Goal: Task Accomplishment & Management: Use online tool/utility

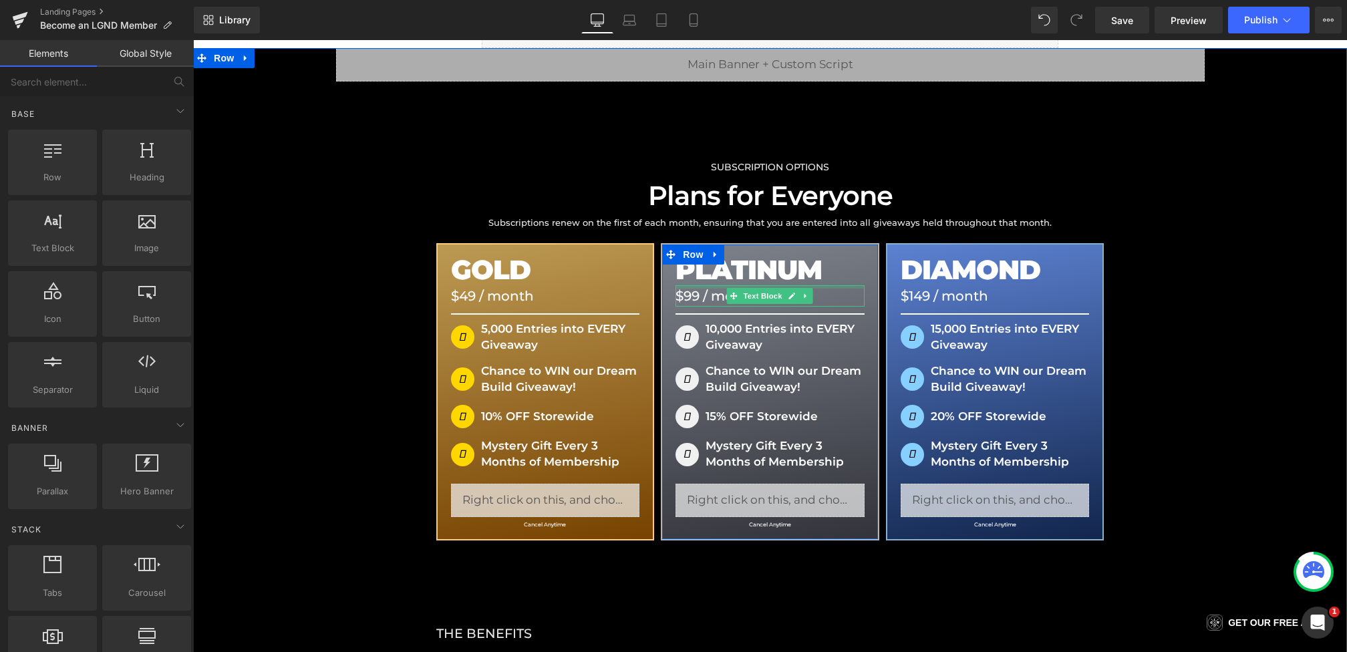
scroll to position [163, 0]
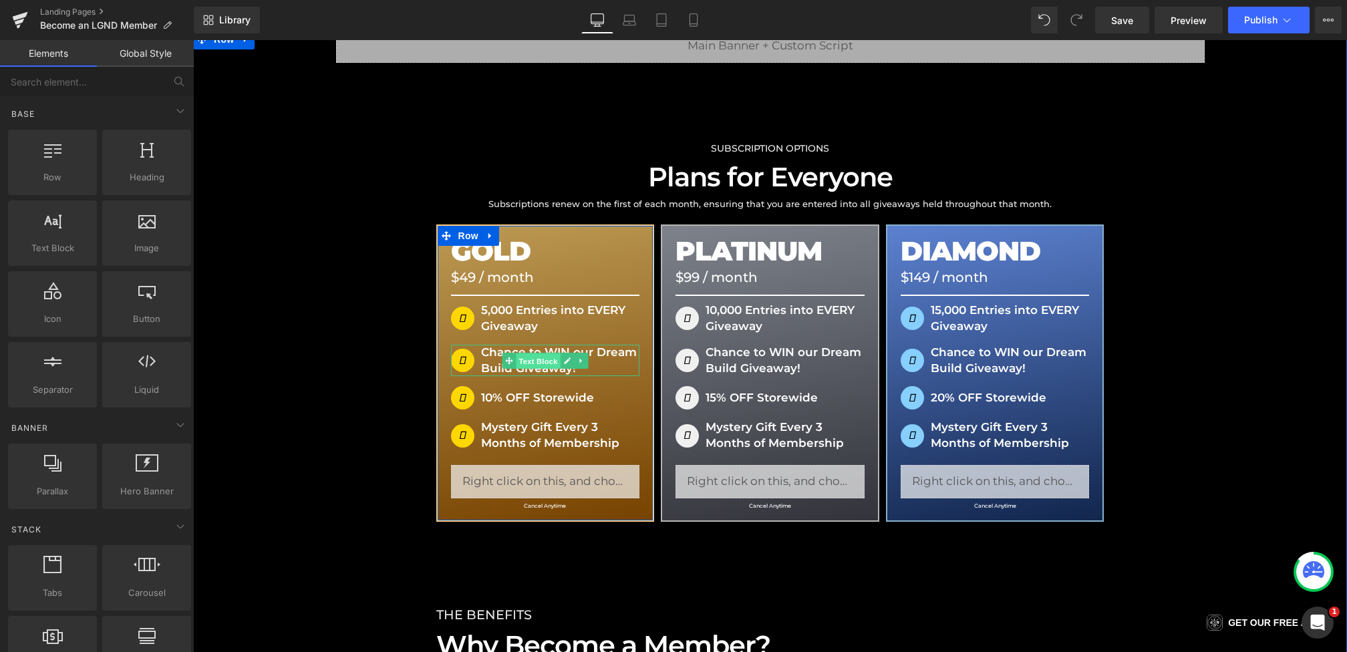
click at [531, 360] on span "Text Block" at bounding box center [538, 361] width 44 height 16
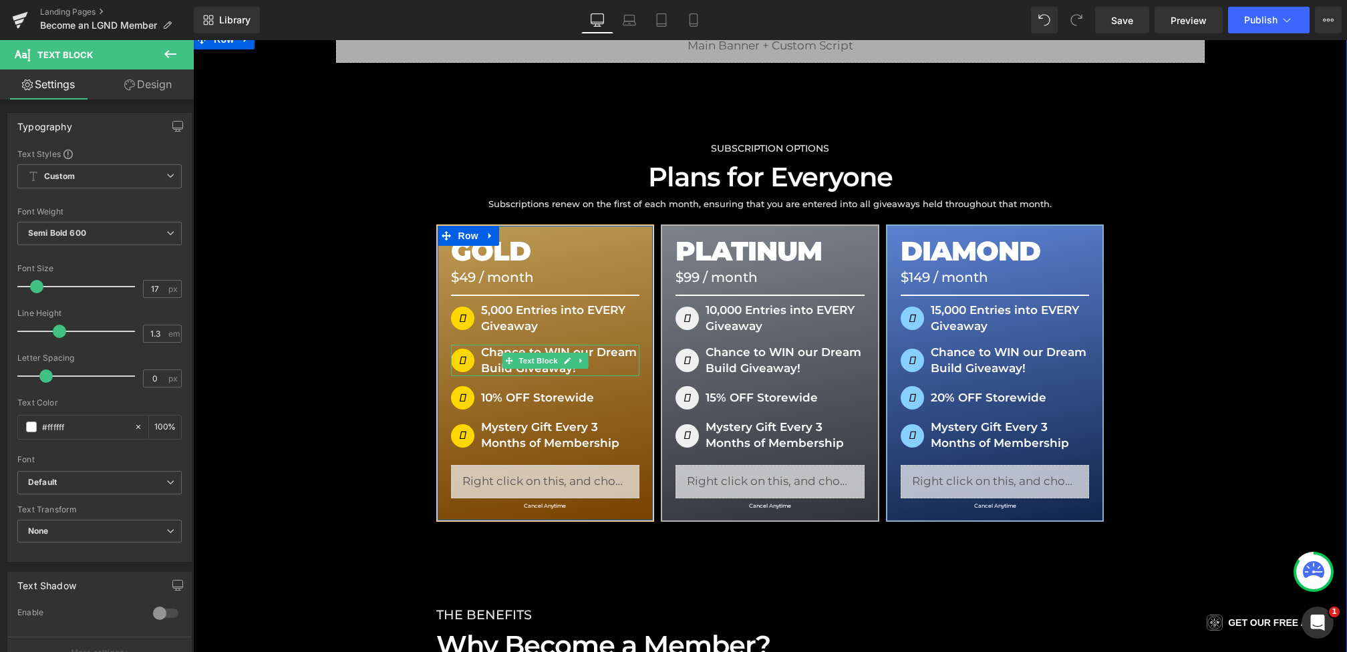
click at [488, 353] on p "Chance to WIN our Dream Build Giveaway!" at bounding box center [545, 361] width 189 height 32
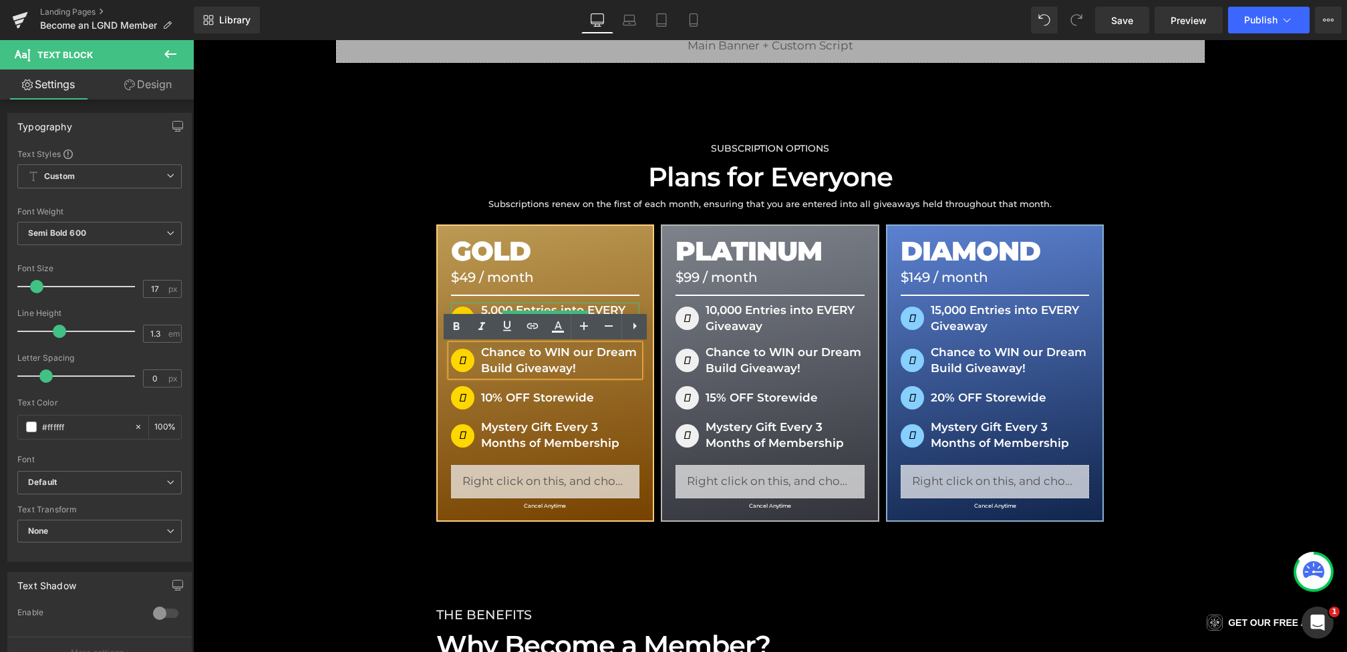
click at [489, 309] on p "5,000 Entries into EVERY Giveaway" at bounding box center [545, 319] width 189 height 32
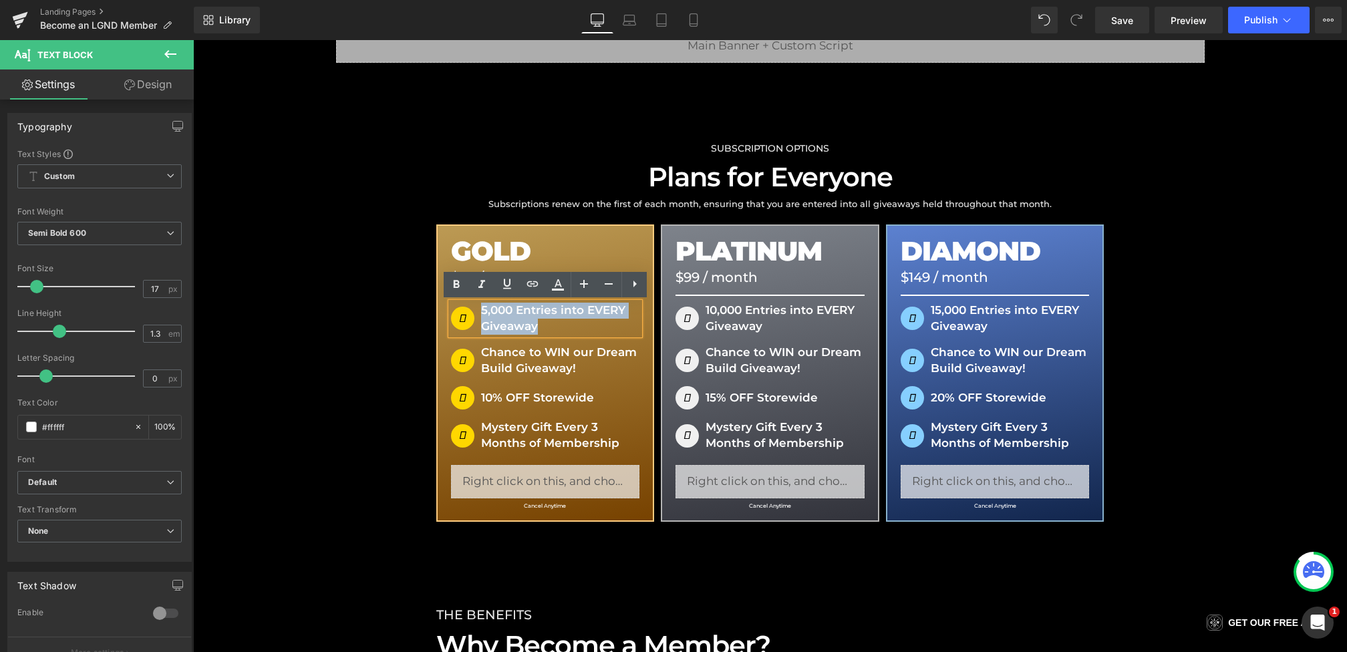
drag, startPoint x: 483, startPoint y: 310, endPoint x: 536, endPoint y: 327, distance: 55.6
click at [536, 327] on p "5,000 Entries into EVERY Giveaway" at bounding box center [545, 319] width 189 height 32
copy p "5,000 Entries into EVERY Giveaway"
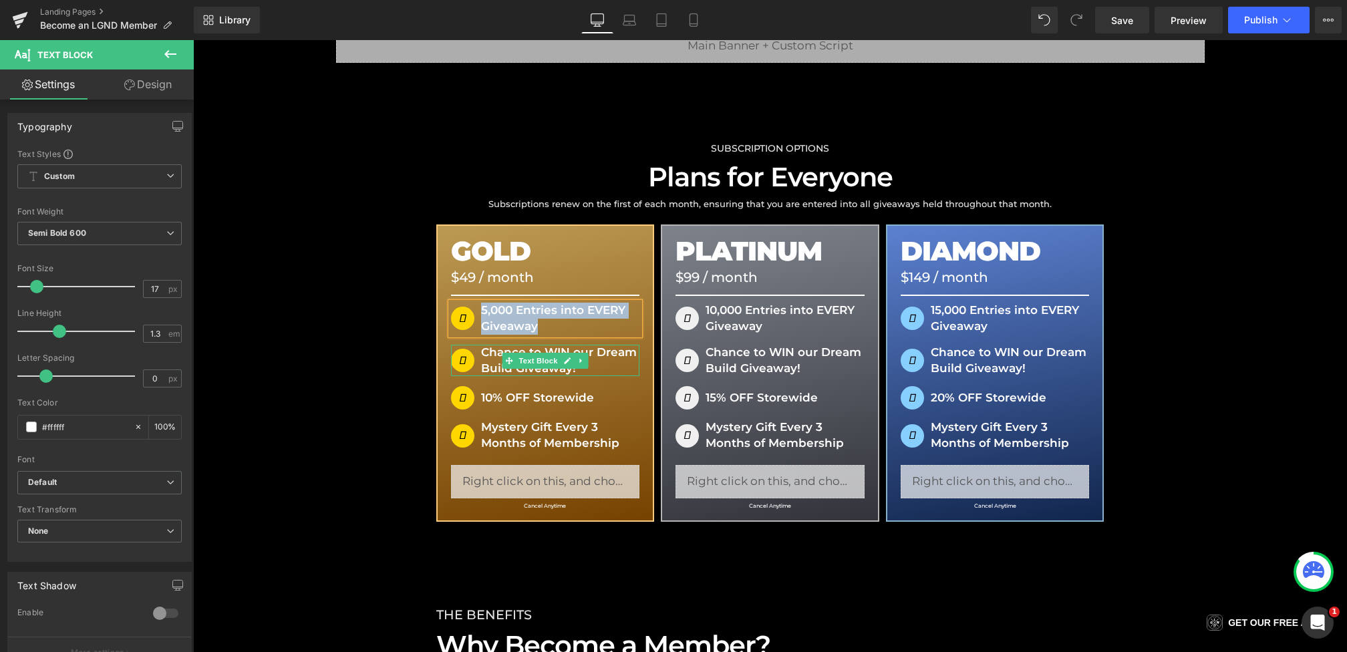
click at [486, 357] on p "Chance to WIN our Dream Build Giveaway!" at bounding box center [545, 361] width 189 height 32
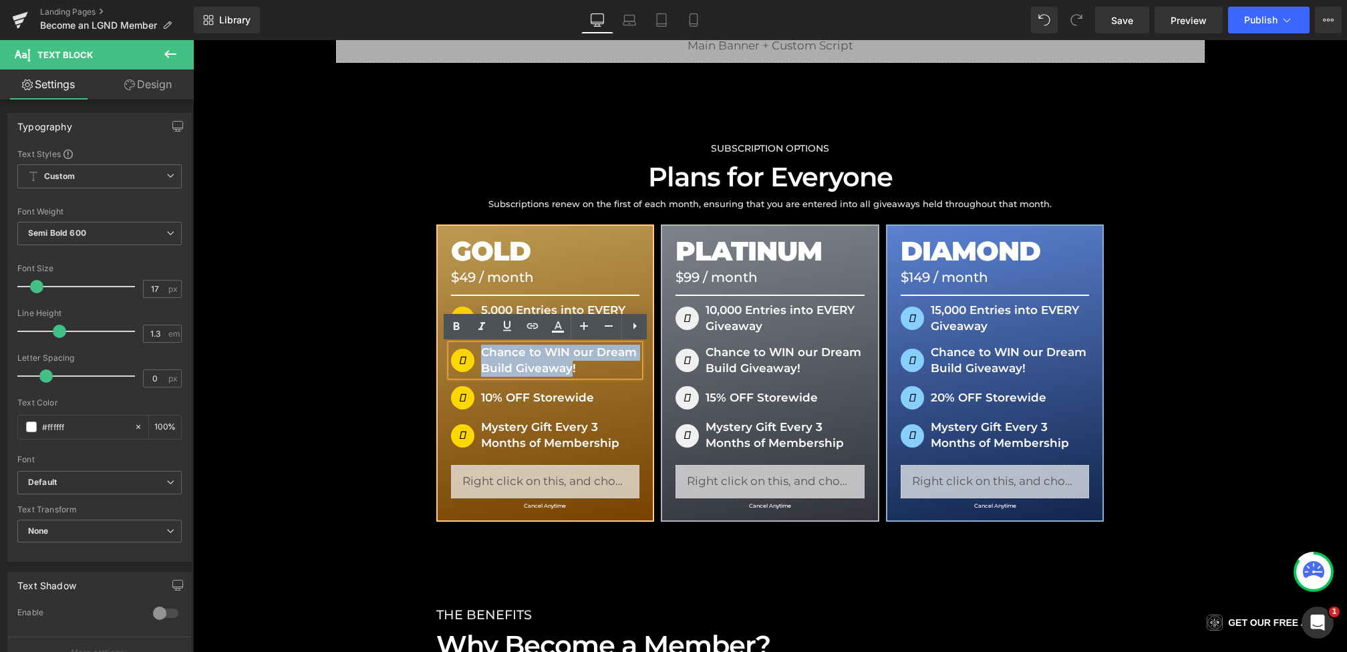
drag, startPoint x: 483, startPoint y: 351, endPoint x: 570, endPoint y: 365, distance: 88.0
click at [570, 365] on p "Chance to WIN our Dream Build Giveaway!" at bounding box center [545, 361] width 189 height 32
paste div
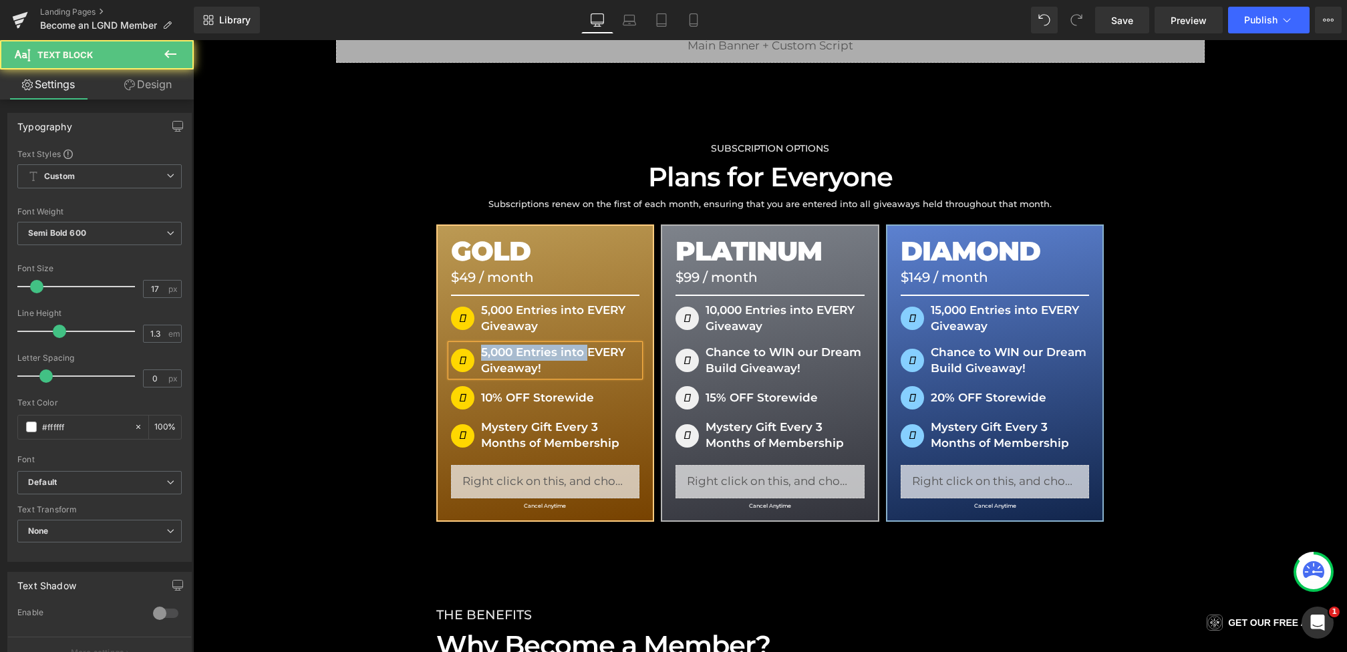
drag, startPoint x: 587, startPoint y: 353, endPoint x: 626, endPoint y: 353, distance: 39.4
click at [626, 353] on p "5,000 Entries into EVERY Giveaway!" at bounding box center [545, 361] width 189 height 32
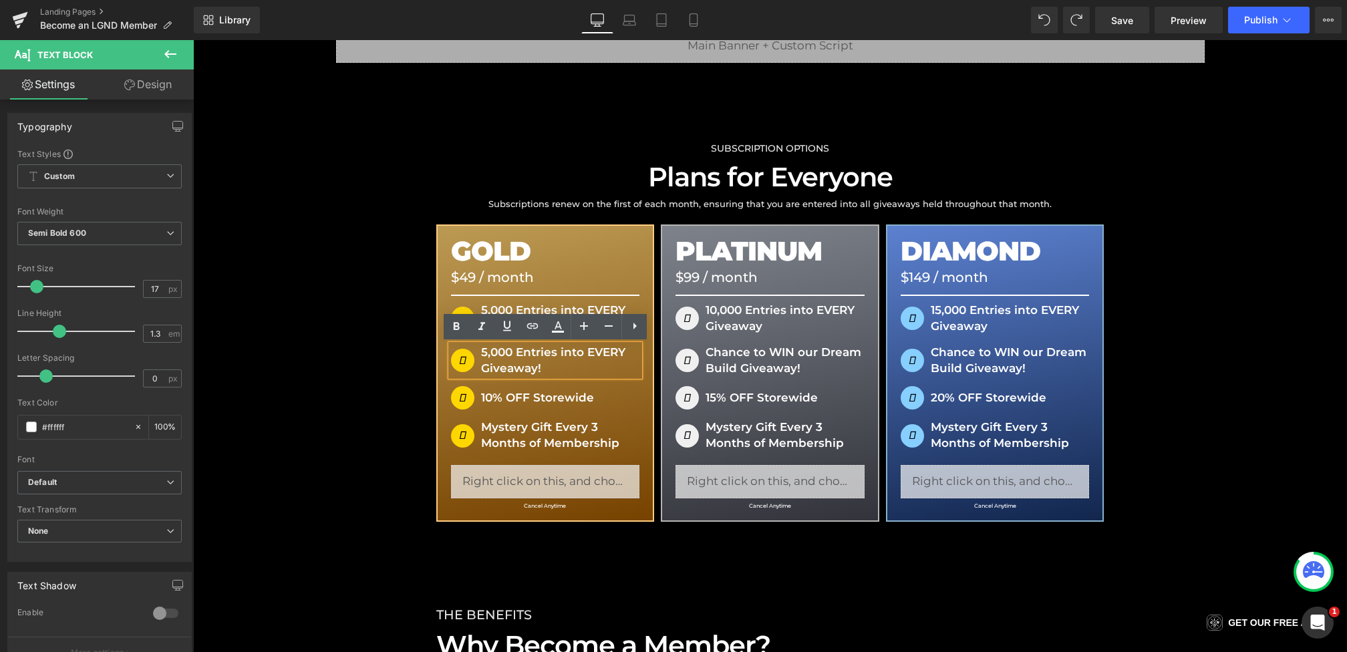
click at [640, 351] on div "5,000 Entries into EVERY Giveaway!" at bounding box center [545, 361] width 189 height 32
drag, startPoint x: 589, startPoint y: 351, endPoint x: 624, endPoint y: 351, distance: 35.4
click at [624, 351] on p "5,000 Entries into EVERY Giveaway!" at bounding box center [545, 361] width 189 height 32
click at [389, 378] on div "SUBSCRIPTION OPTIONS Heading Plans for Everyone Heading Subscriptions renew on …" at bounding box center [770, 597] width 1154 height 1069
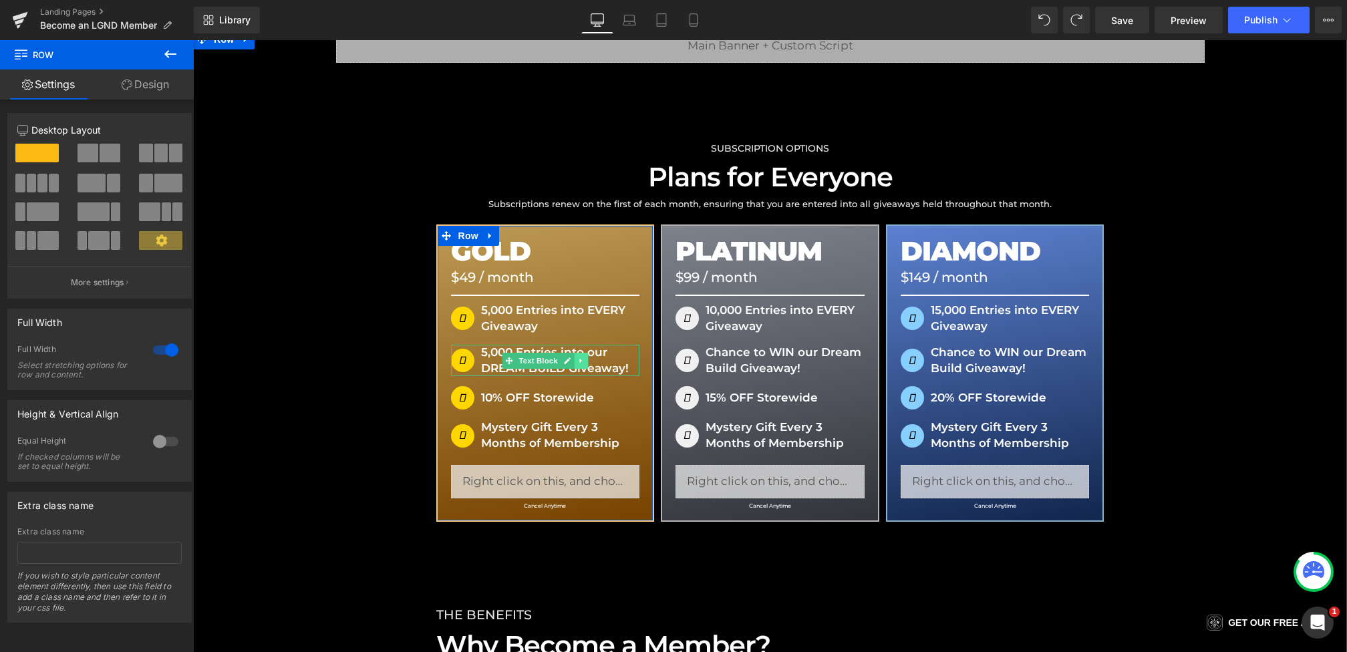
click at [585, 361] on icon at bounding box center [580, 361] width 7 height 8
click at [573, 357] on icon at bounding box center [574, 361] width 7 height 8
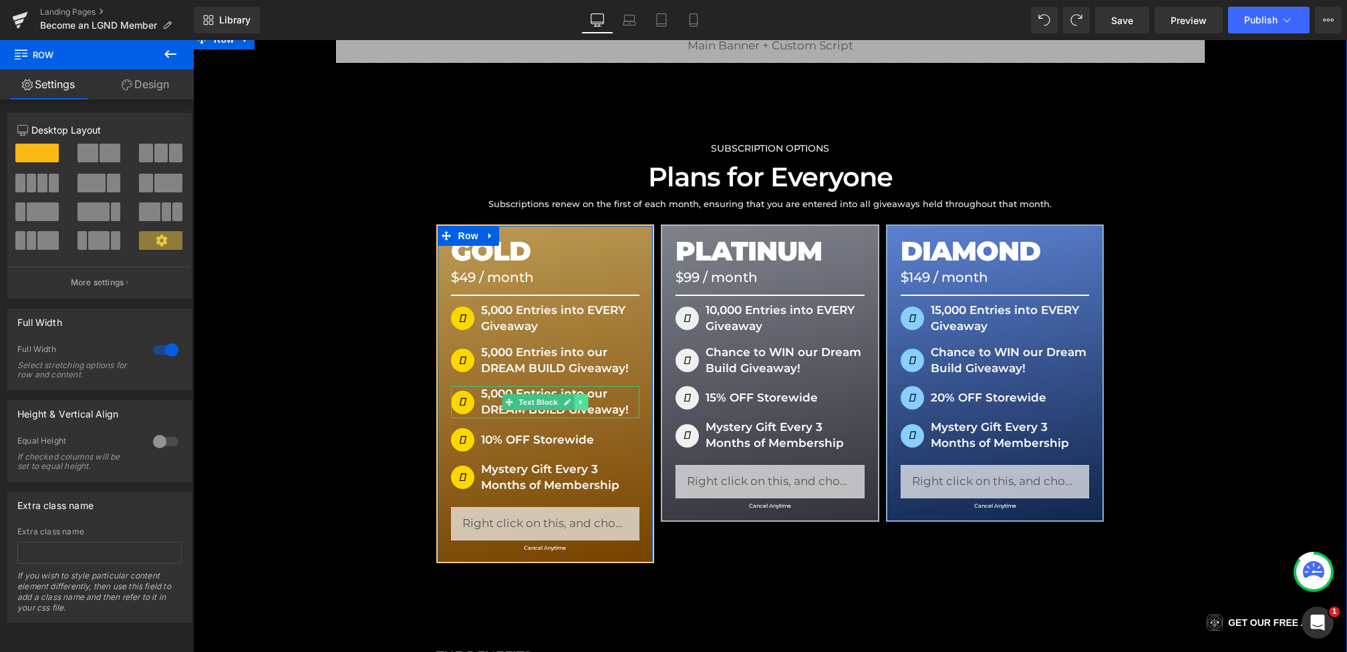
click at [583, 398] on link at bounding box center [581, 402] width 14 height 16
click at [583, 399] on link at bounding box center [588, 402] width 14 height 16
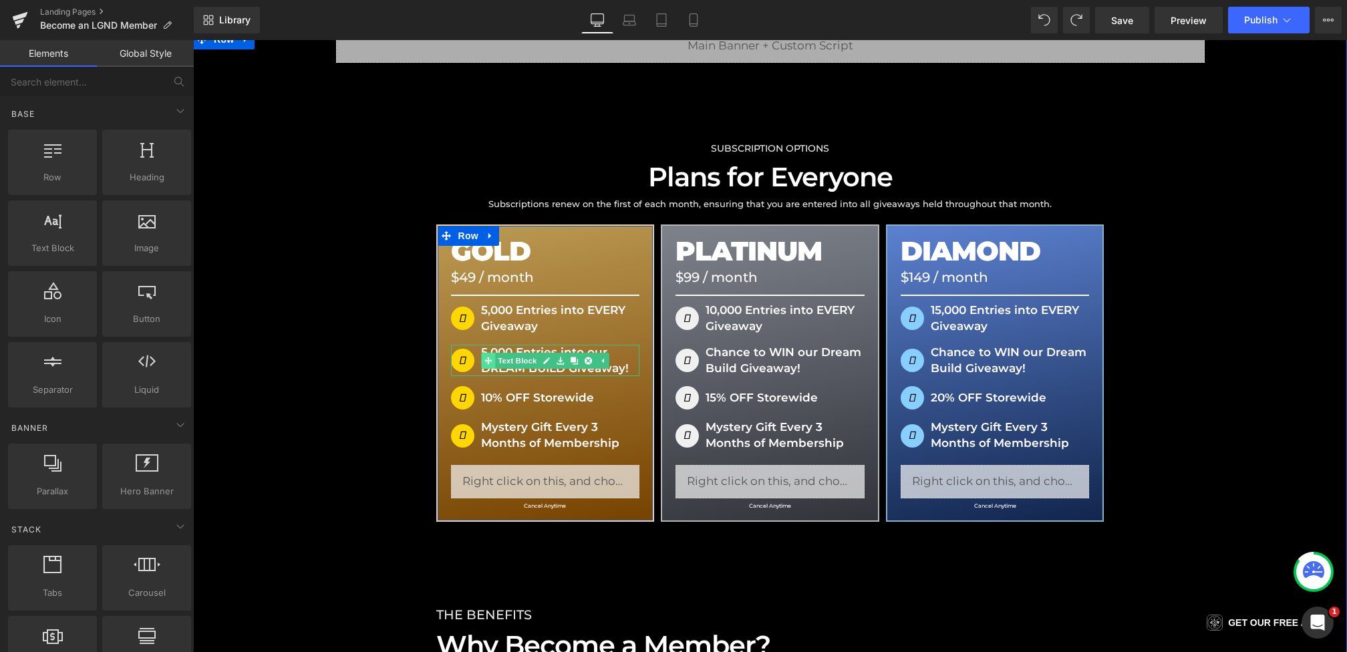
click at [507, 358] on link "Text Block" at bounding box center [510, 361] width 58 height 16
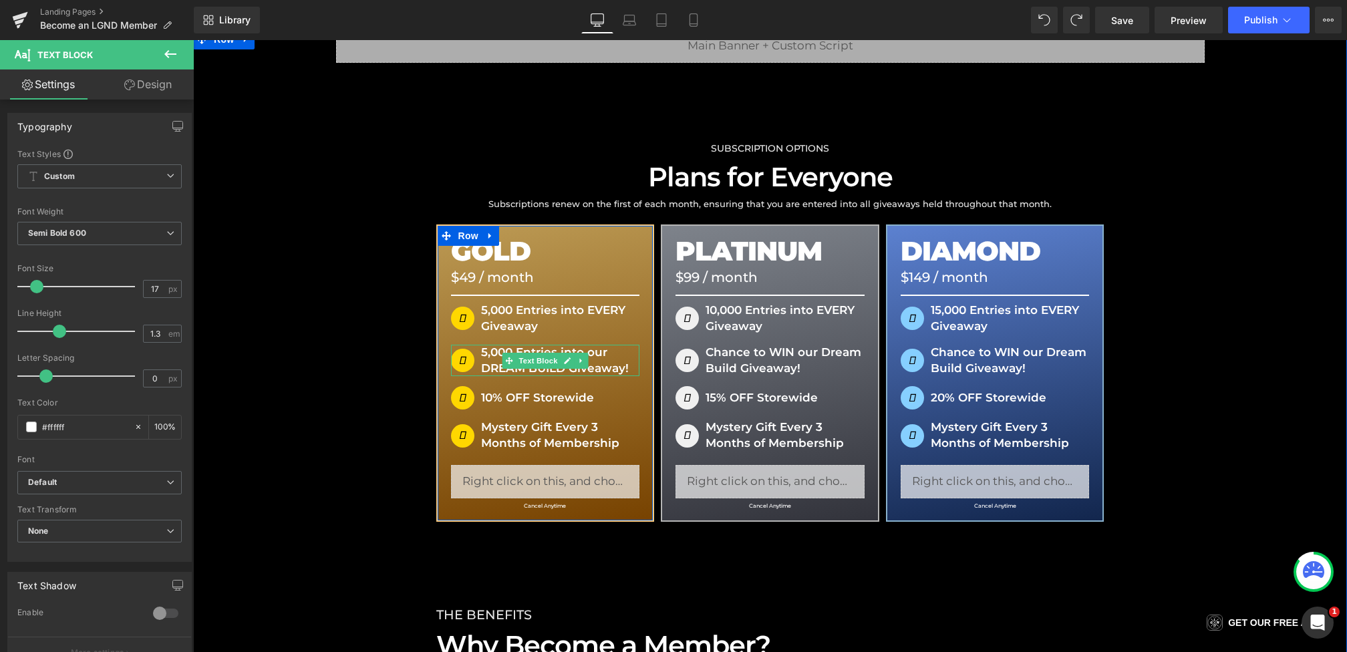
click at [486, 360] on p "5,000 Entries into our DREAM BUILD Giveaway!" at bounding box center [545, 361] width 189 height 32
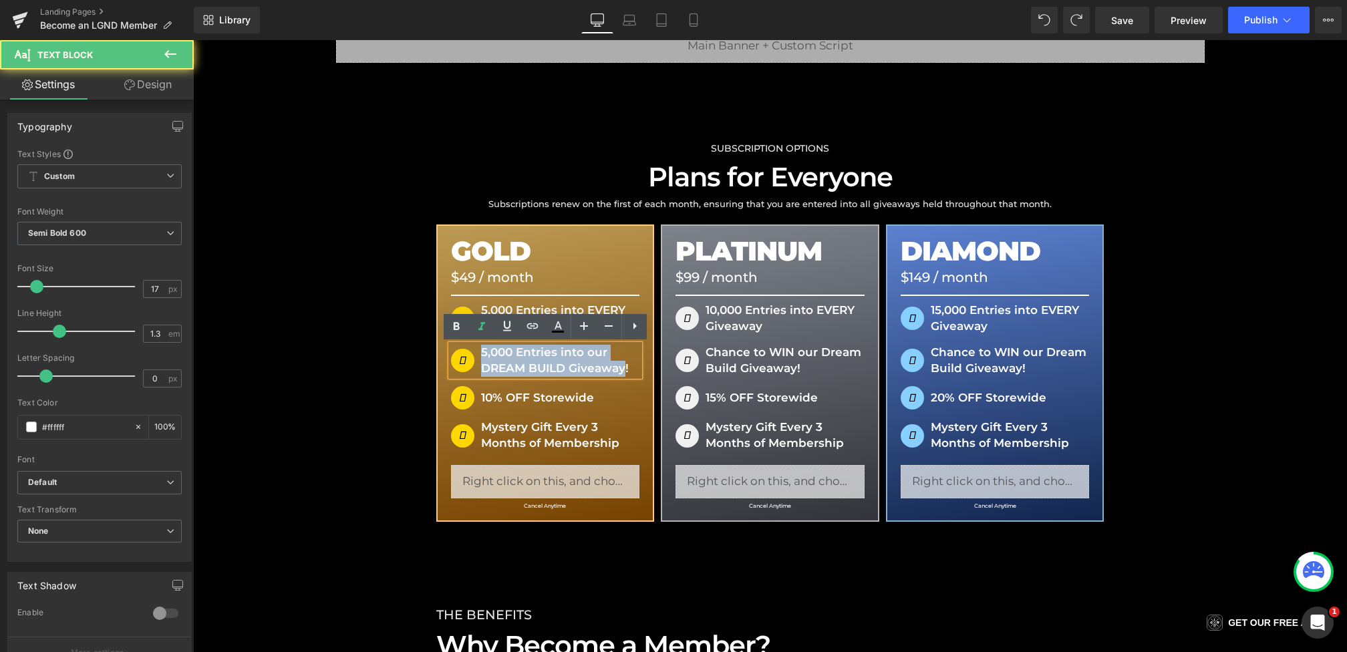
drag, startPoint x: 625, startPoint y: 370, endPoint x: 484, endPoint y: 358, distance: 141.5
click at [484, 358] on p "5,000 Entries into our DREAM BUILD Giveaway!" at bounding box center [545, 361] width 189 height 32
copy p "5,000 Entries into our DREAM BUILD Giveaway"
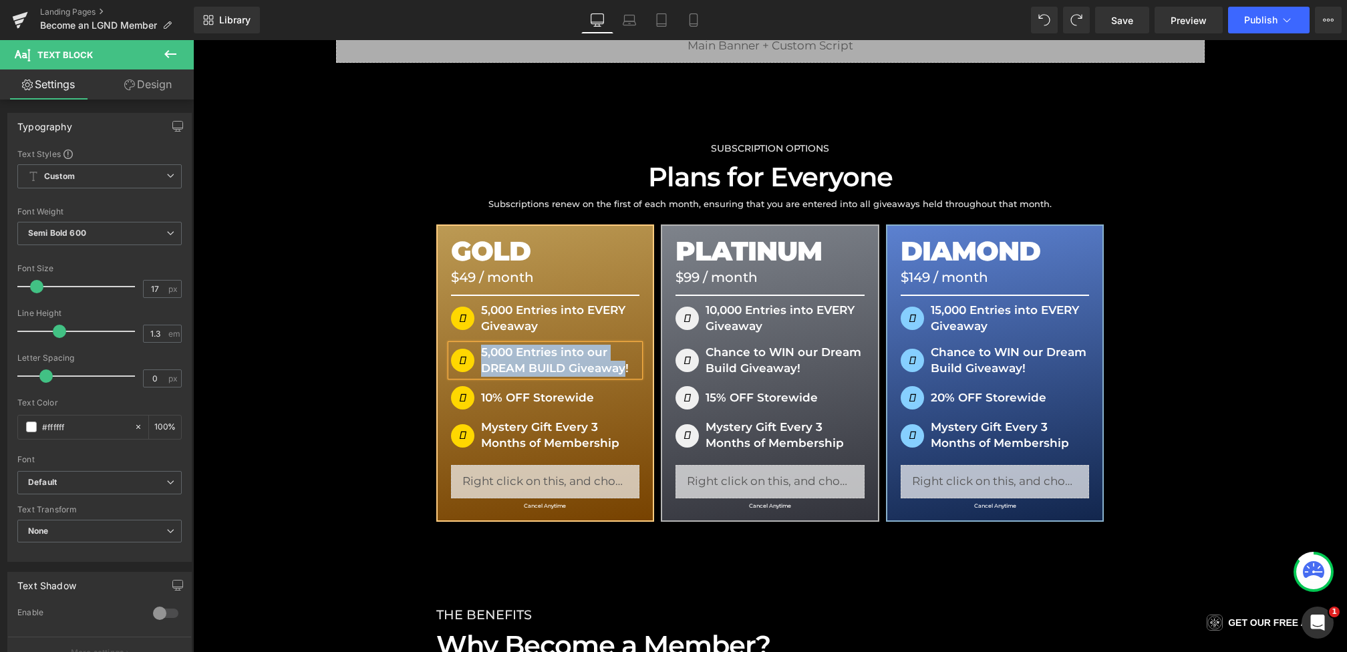
click at [371, 393] on div "SUBSCRIPTION OPTIONS Heading Plans for Everyone Heading Subscriptions renew on …" at bounding box center [770, 597] width 1154 height 1069
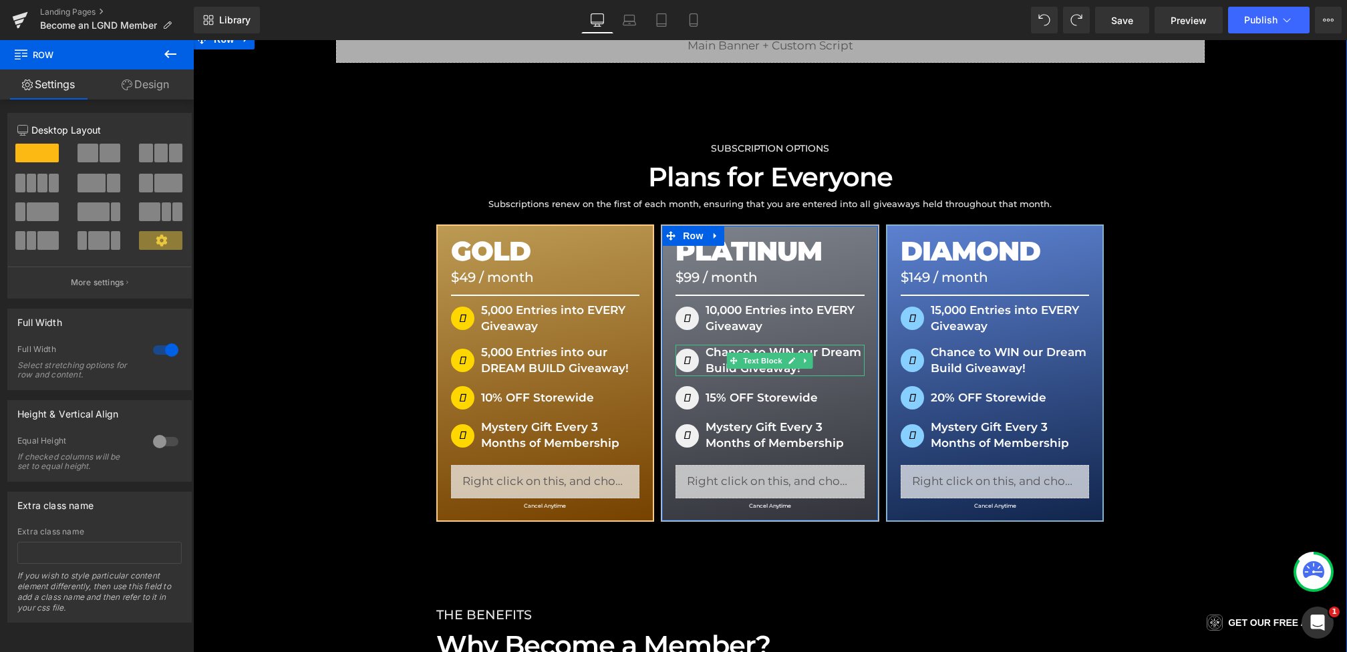
click at [718, 370] on p "Chance to WIN our Dream Build Giveaway!" at bounding box center [770, 361] width 189 height 32
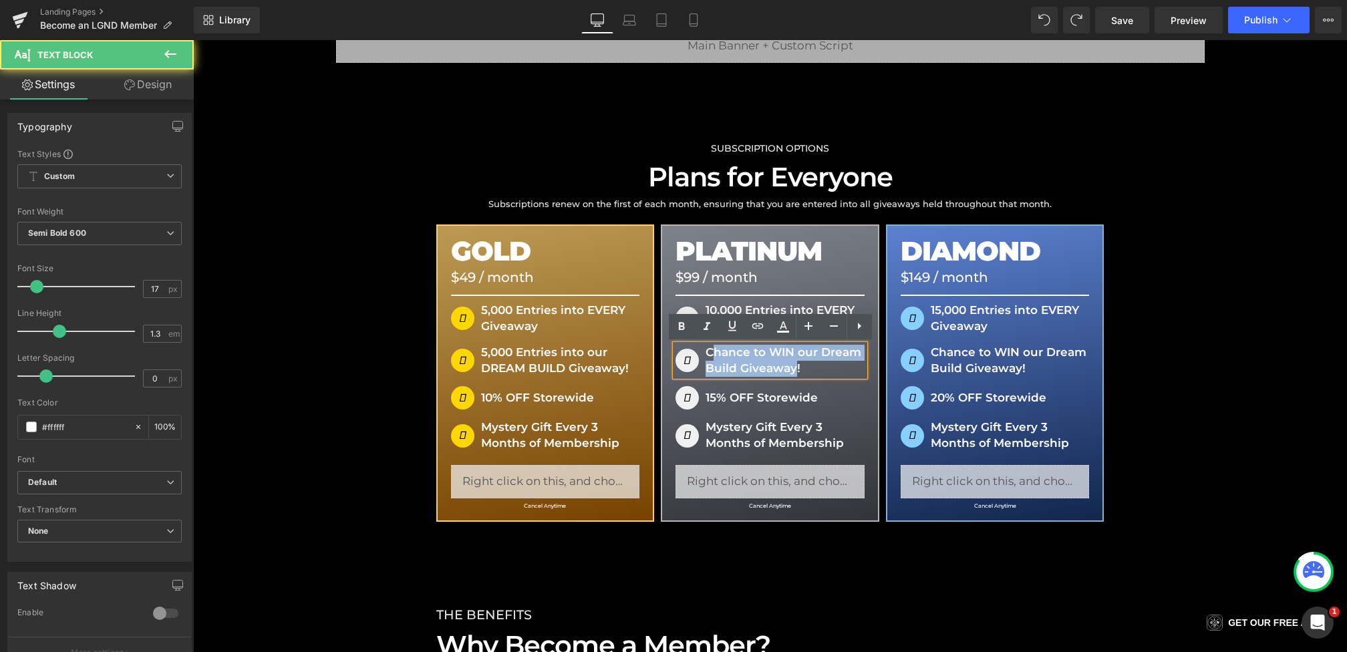
drag, startPoint x: 794, startPoint y: 370, endPoint x: 712, endPoint y: 353, distance: 83.1
click at [712, 353] on p "Chance to WIN our Dream Build Giveaway!" at bounding box center [770, 361] width 189 height 32
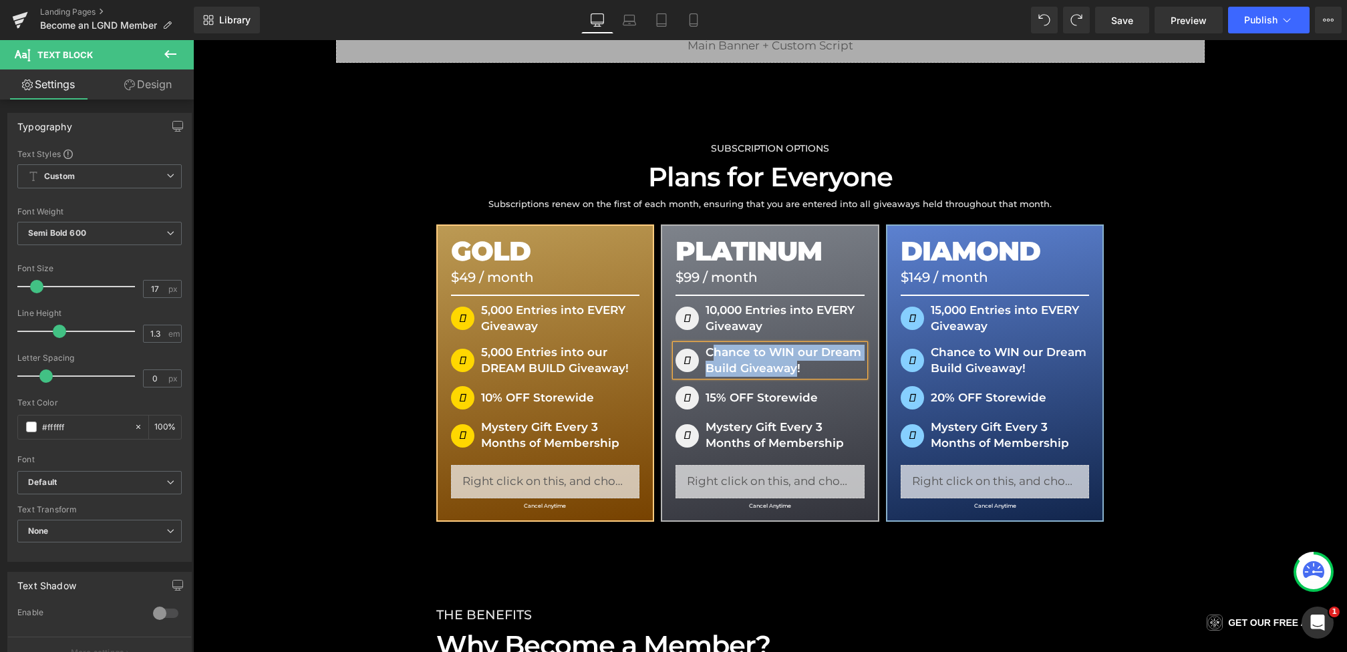
paste div
click at [712, 353] on p "C5,000 Entries into our DREAM BUILD Giveaway!" at bounding box center [770, 361] width 189 height 32
click at [335, 426] on div "SUBSCRIPTION OPTIONS Heading Plans for Everyone Heading Subscriptions renew on …" at bounding box center [770, 597] width 1154 height 1069
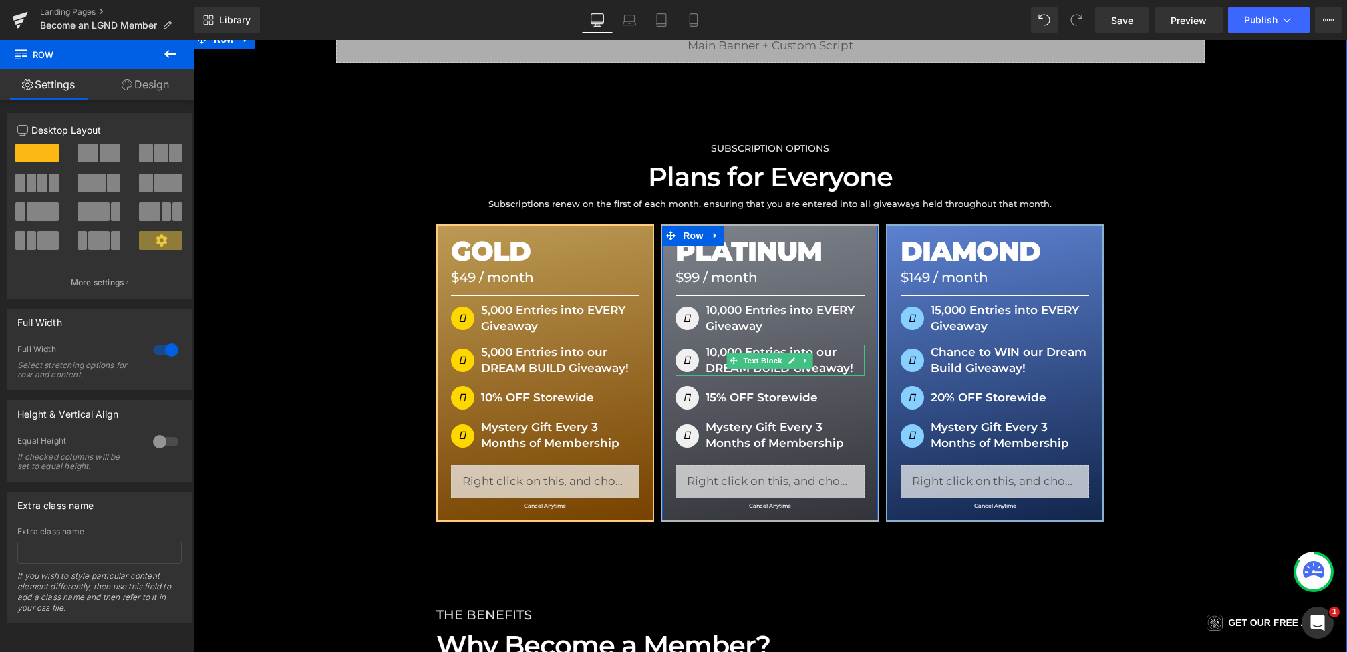
click at [715, 364] on p "10,000 Entries into our DREAM BUILD Giveaway!" at bounding box center [770, 361] width 189 height 32
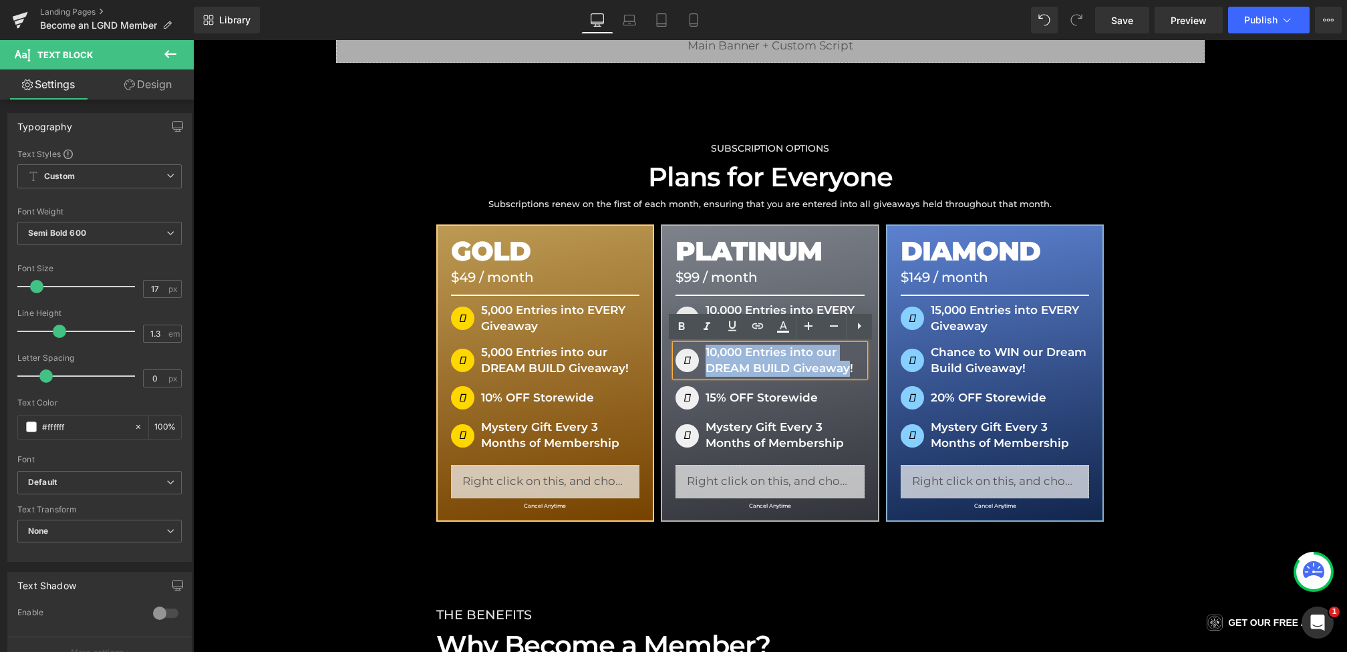
drag, startPoint x: 707, startPoint y: 354, endPoint x: 849, endPoint y: 366, distance: 142.8
click at [849, 366] on p "10,000 Entries into our DREAM BUILD Giveaway!" at bounding box center [770, 361] width 189 height 32
copy p "10,000 Entries into our DREAM BUILD Giveaway"
click at [741, 347] on p "10,000 Entries into our DREAM BUILD Giveaway!" at bounding box center [770, 361] width 189 height 32
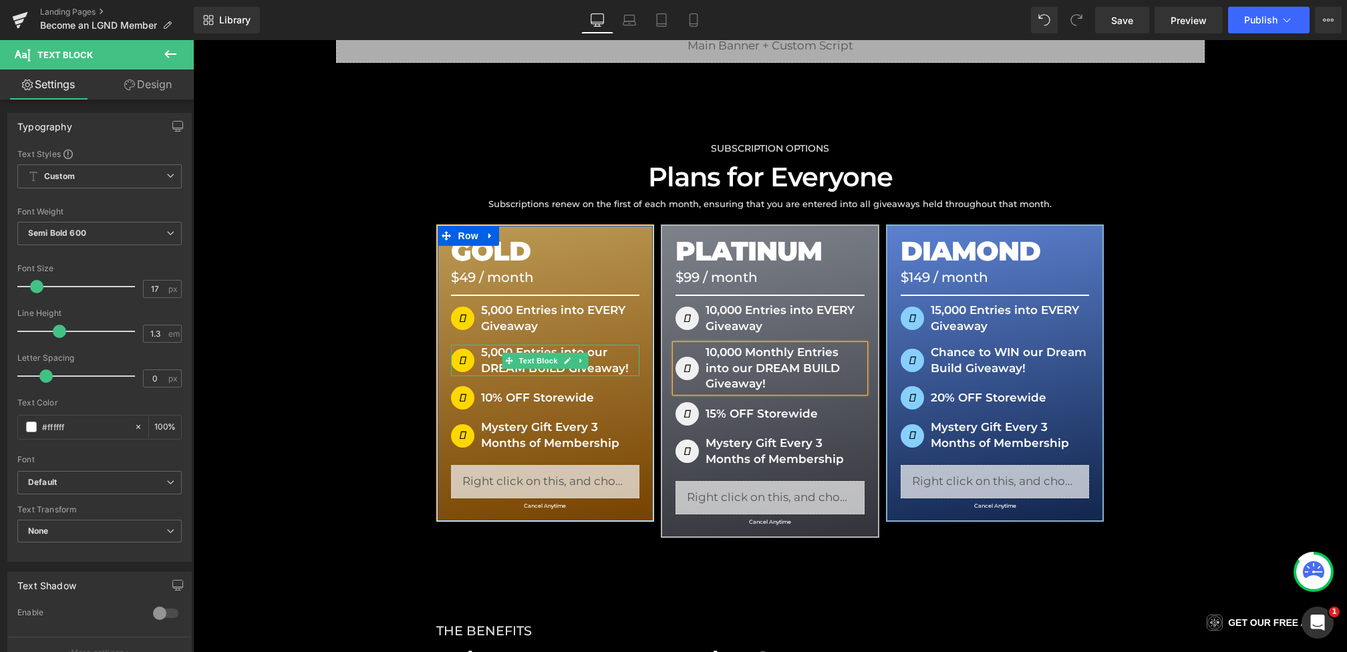
click at [486, 352] on p "5,000 Entries into our DREAM BUILD Giveaway!" at bounding box center [545, 361] width 189 height 32
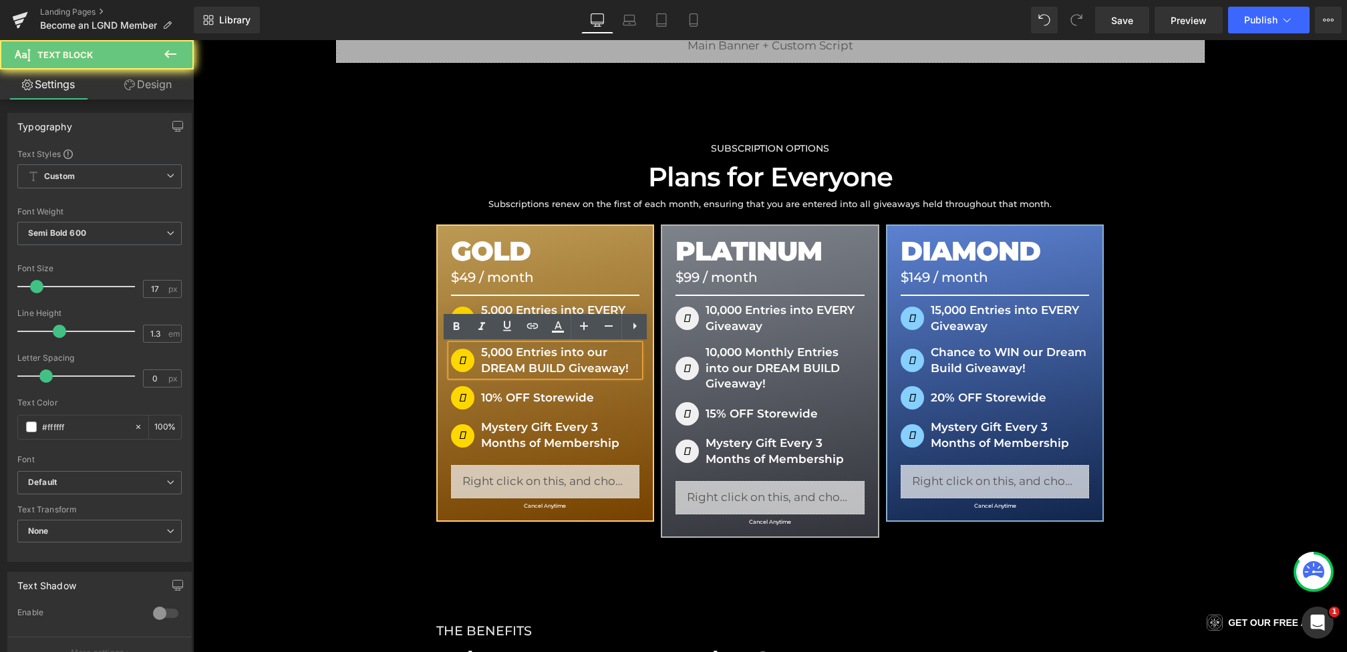
click at [514, 353] on p "5,000 Entries into our DREAM BUILD Giveaway!" at bounding box center [545, 361] width 189 height 32
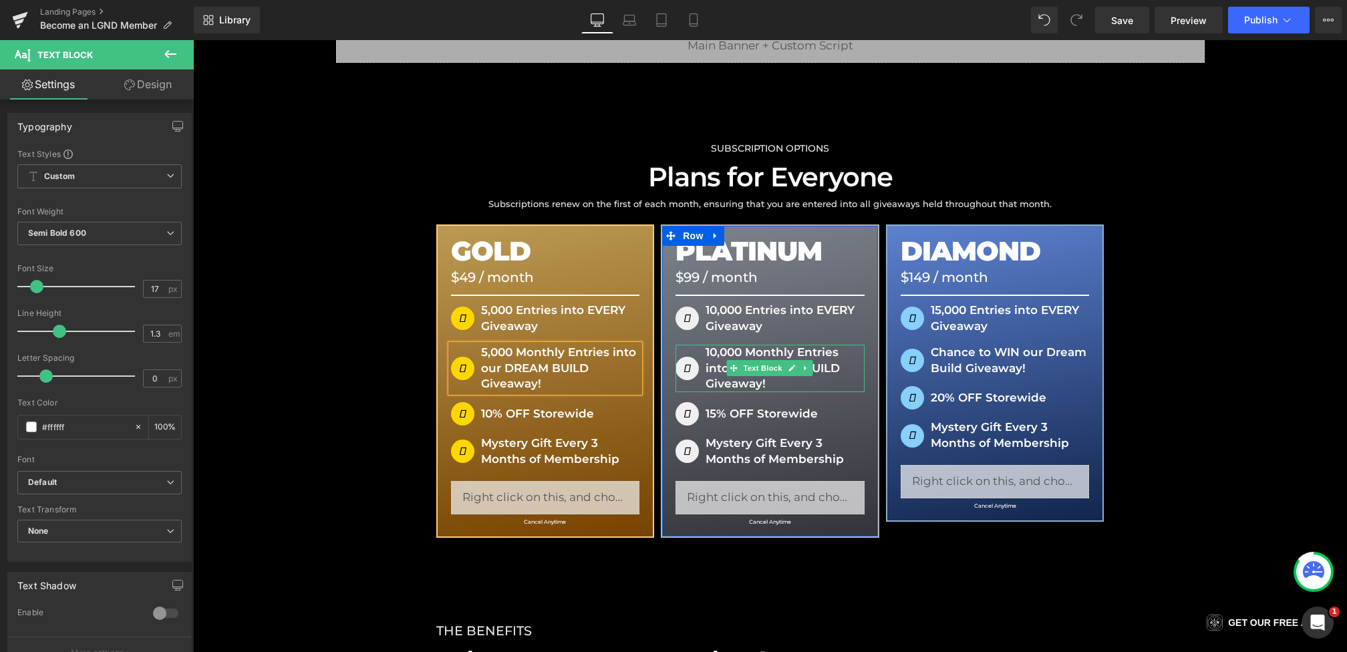
click at [731, 353] on p "10,000 Monthly Entries into our DREAM BUILD Giveaway!" at bounding box center [770, 368] width 189 height 47
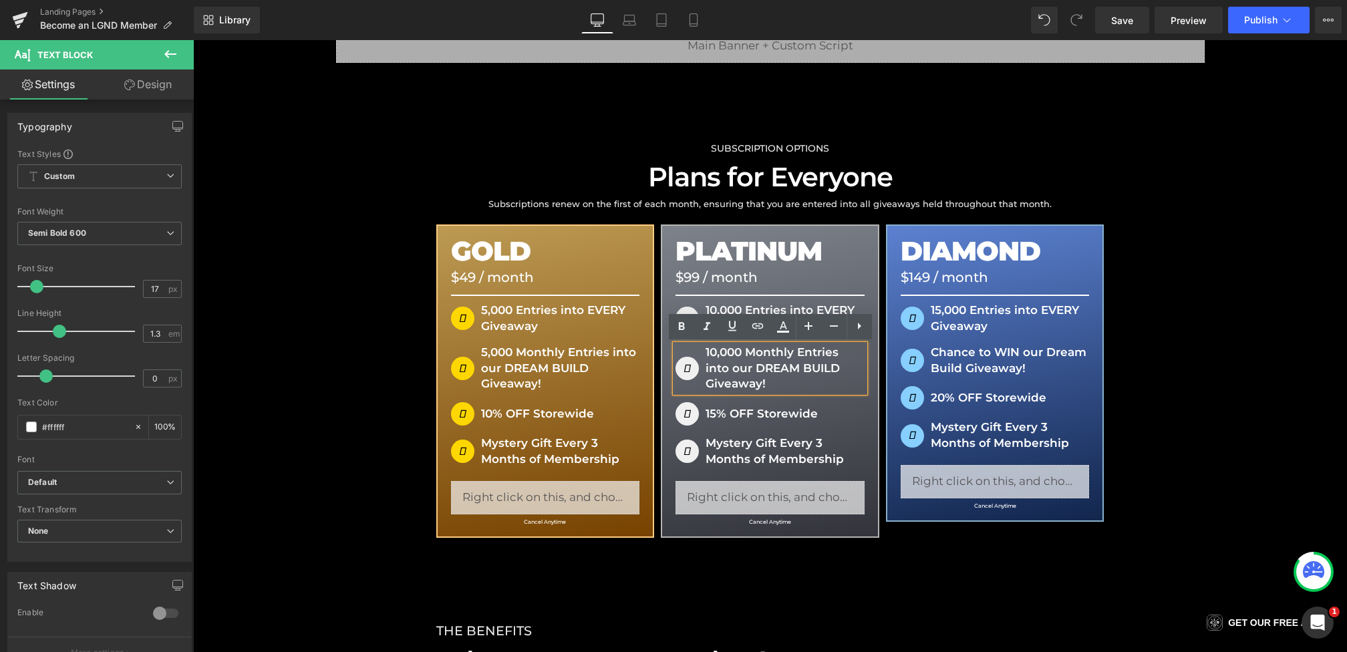
click at [830, 370] on p "10,000 Monthly Entries into our DREAM BUILD Giveaway!" at bounding box center [770, 368] width 189 height 47
drag, startPoint x: 707, startPoint y: 355, endPoint x: 764, endPoint y: 380, distance: 62.8
click at [764, 380] on p "10,000 Monthly Entries into our DREAM BUILD Giveaway!" at bounding box center [770, 368] width 189 height 47
click at [770, 382] on p "10,000 Monthly Entries into our DREAM BUILD Giveaway!" at bounding box center [770, 368] width 189 height 47
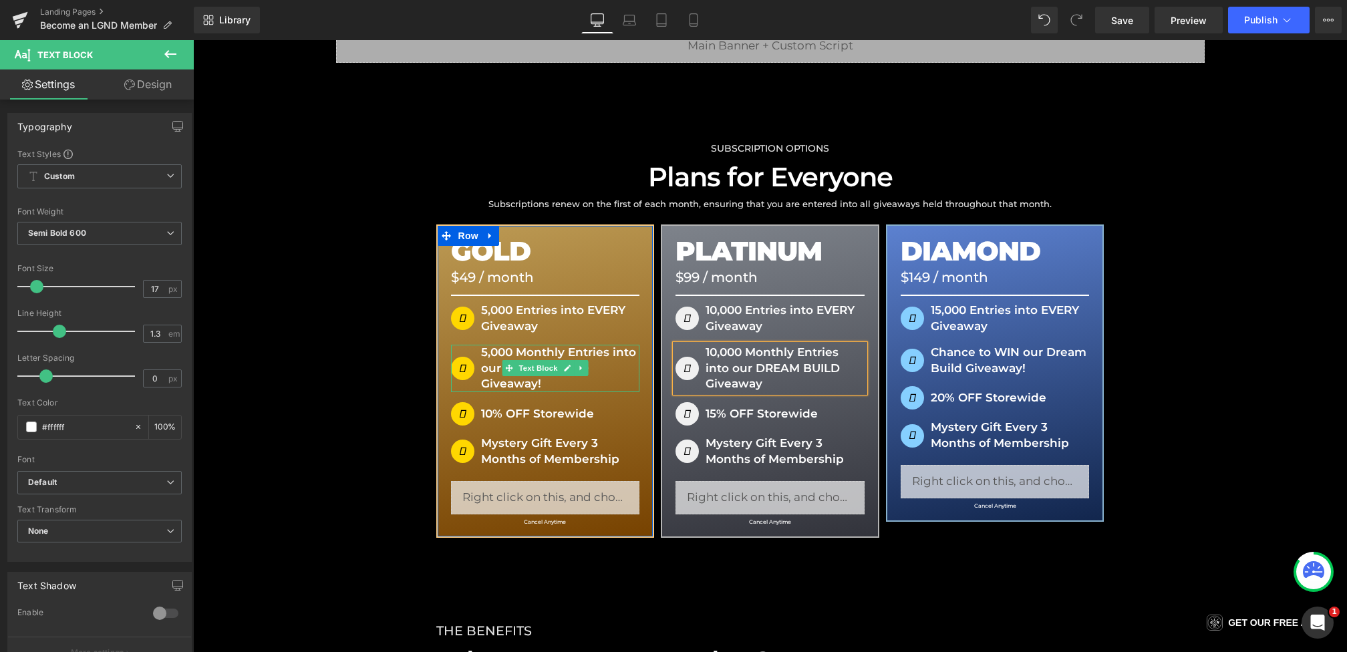
click at [510, 384] on p "5,000 Monthly Entries into our DREAM BUILD Giveaway!" at bounding box center [545, 368] width 189 height 47
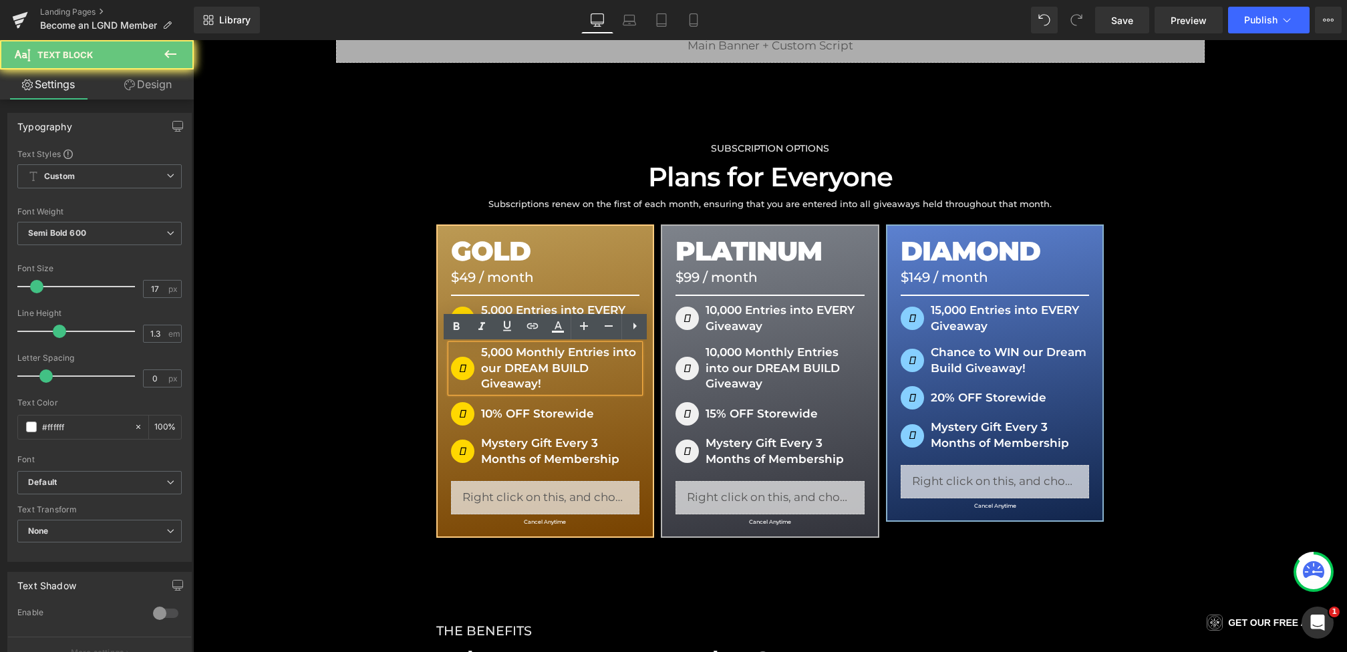
click at [562, 384] on p "5,000 Monthly Entries into our DREAM BUILD Giveaway!" at bounding box center [545, 368] width 189 height 47
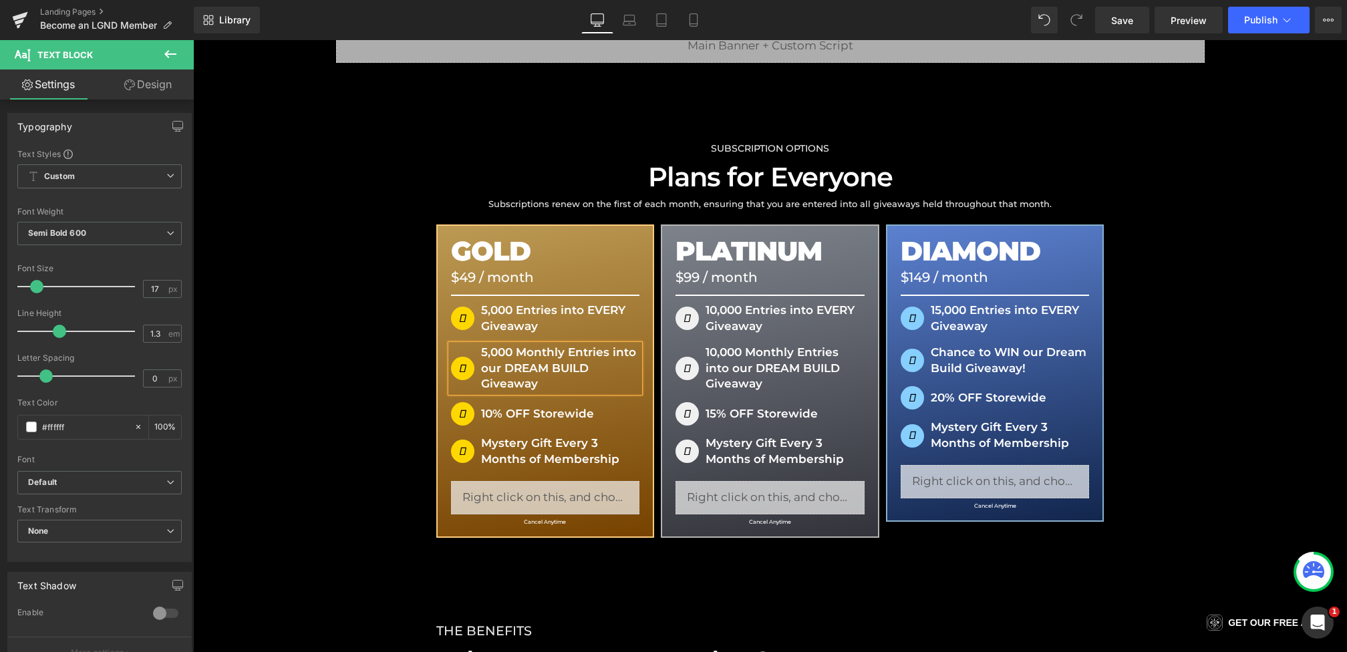
click at [365, 408] on div "SUBSCRIPTION OPTIONS Heading Plans for Everyone Heading Subscriptions renew on …" at bounding box center [770, 605] width 1154 height 1085
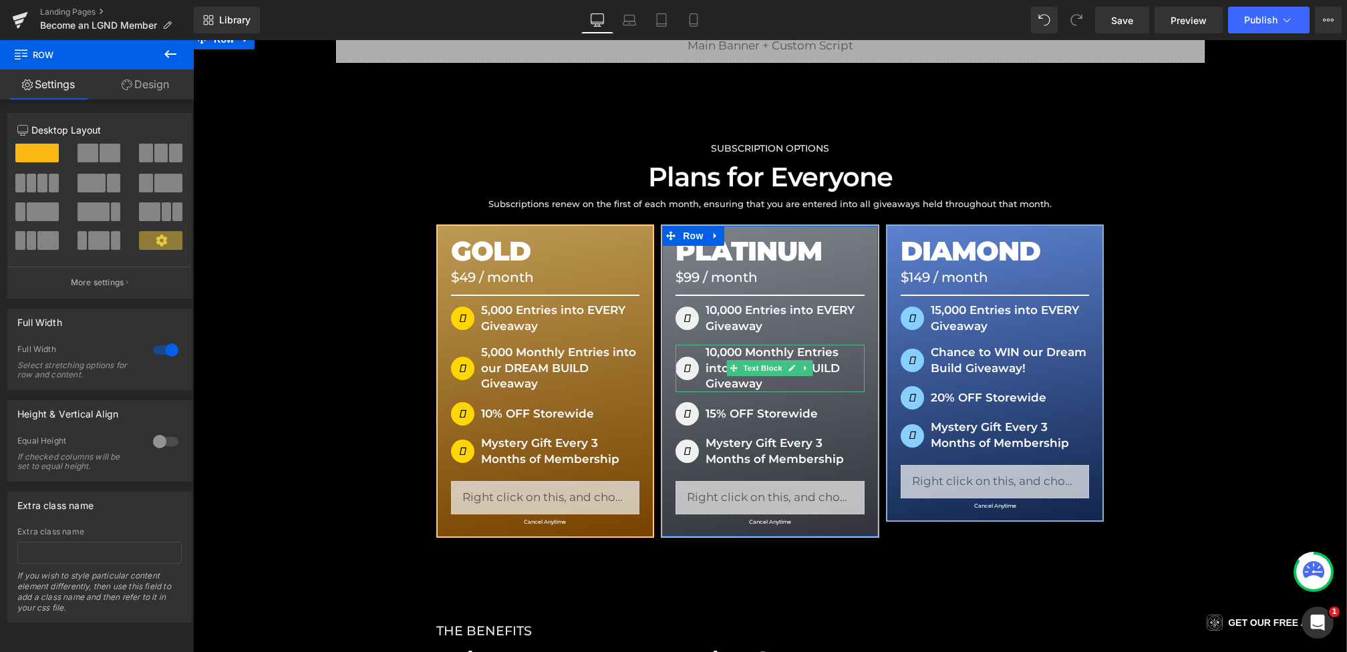
click at [754, 386] on p "10,000 Monthly Entries into our DREAM BUILD Giveaway" at bounding box center [770, 368] width 189 height 47
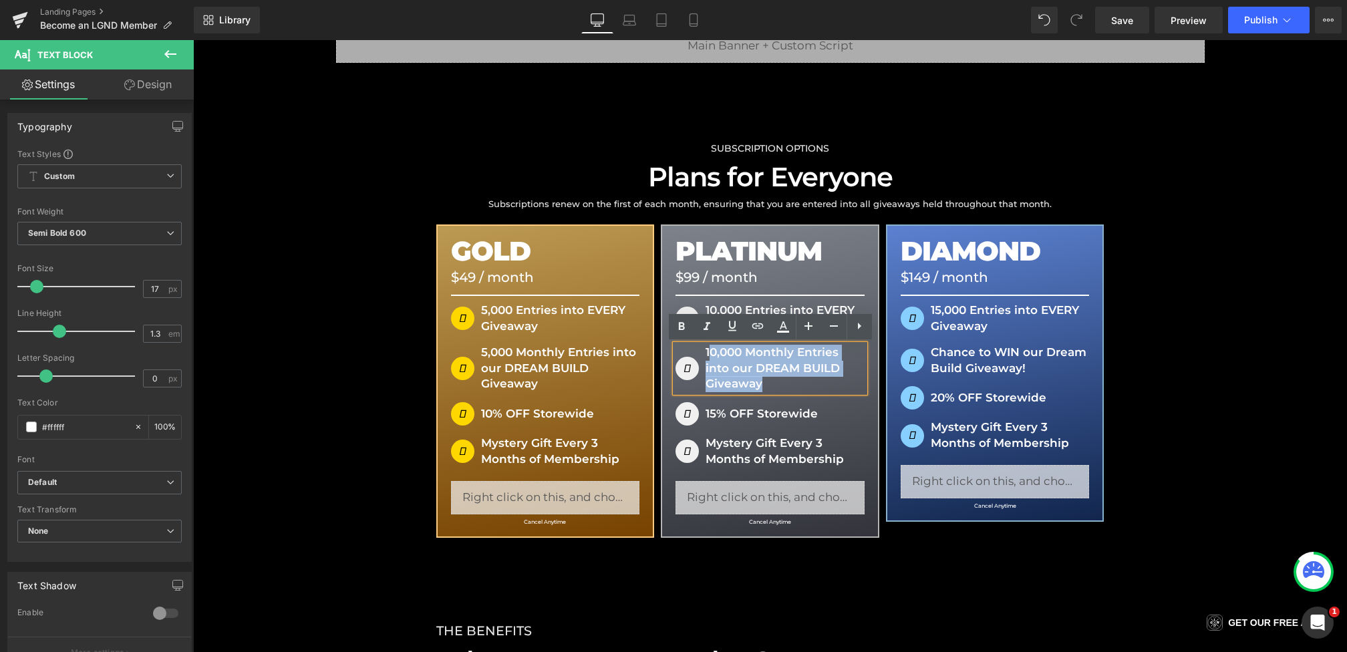
drag, startPoint x: 766, startPoint y: 386, endPoint x: 708, endPoint y: 359, distance: 64.0
click at [708, 359] on p "10,000 Monthly Entries into our DREAM BUILD Giveaway" at bounding box center [770, 368] width 189 height 47
copy p "0,000 Monthly Entries into our DREAM BUILD Giveaway"
click at [949, 363] on p "Chance to WIN our Dream Build Giveaway!" at bounding box center [995, 361] width 189 height 32
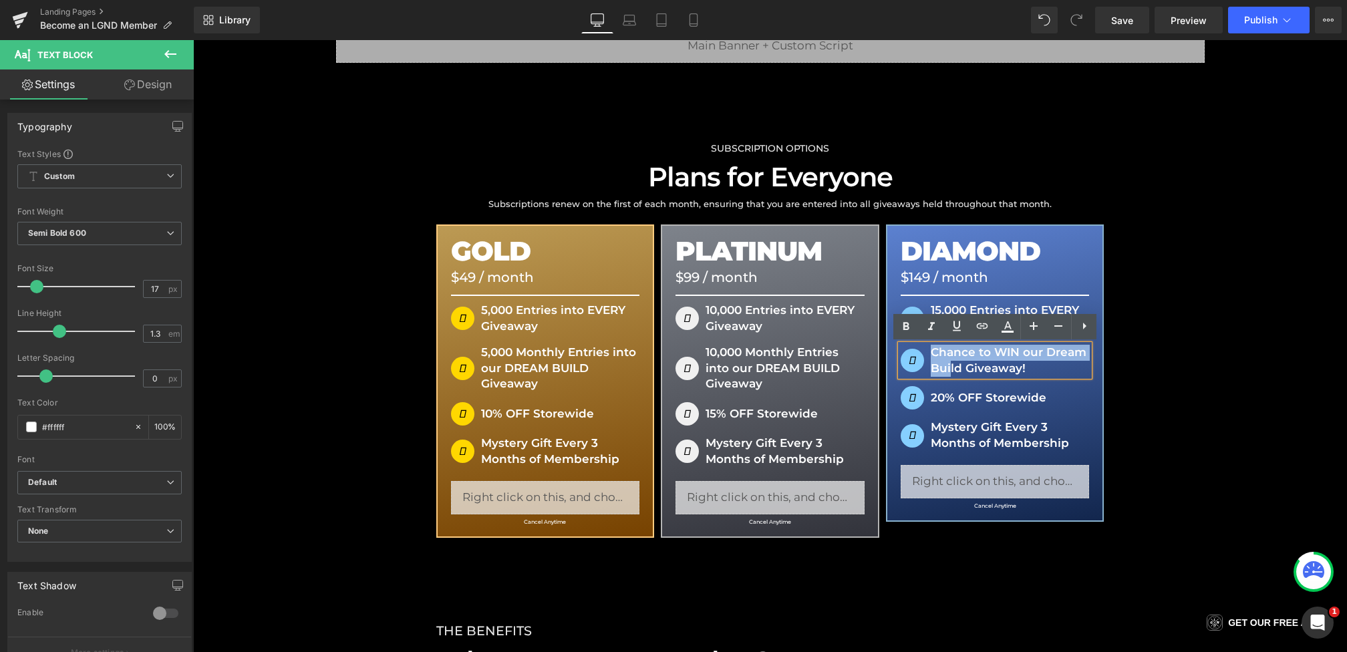
drag, startPoint x: 1038, startPoint y: 367, endPoint x: 950, endPoint y: 363, distance: 87.6
click at [950, 363] on p "Chance to WIN our Dream Build Giveaway!" at bounding box center [995, 361] width 189 height 32
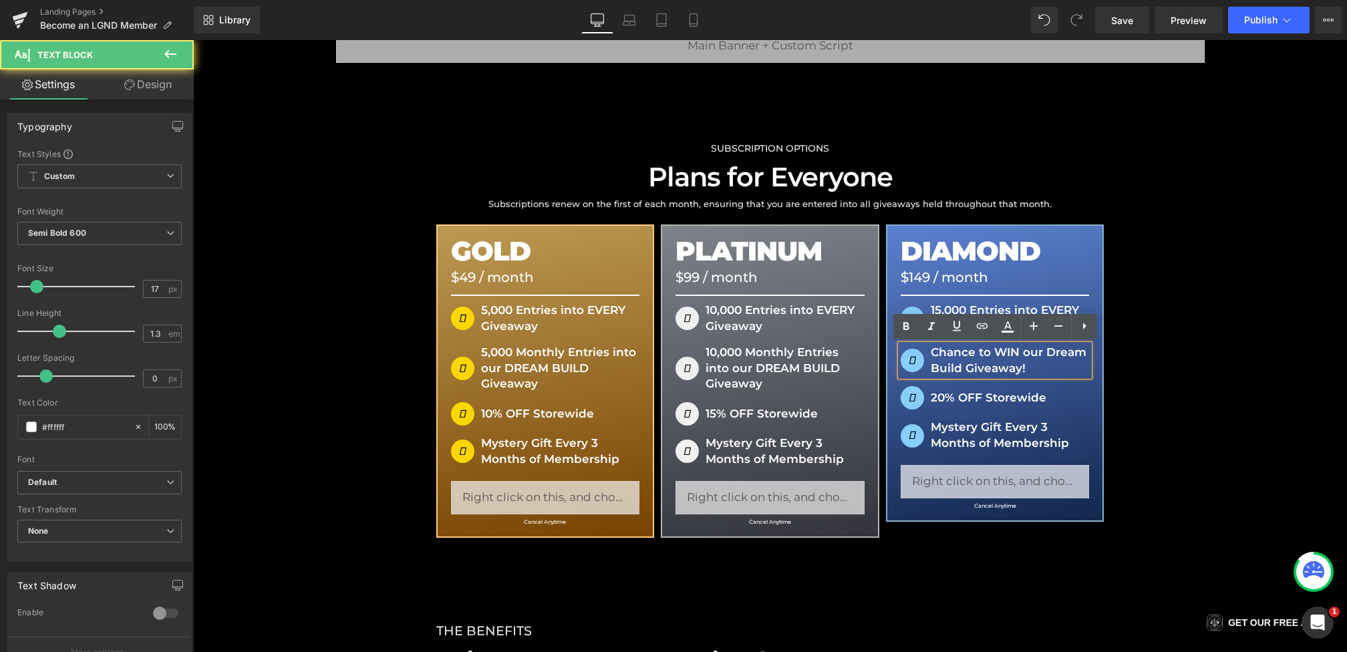
click at [1024, 370] on p "Chance to WIN our Dream Build Giveaway!" at bounding box center [995, 361] width 189 height 32
drag, startPoint x: 1034, startPoint y: 370, endPoint x: 958, endPoint y: 365, distance: 76.3
click at [958, 365] on p "Chance to WIN our Dream Build Giveaway!" at bounding box center [995, 361] width 189 height 32
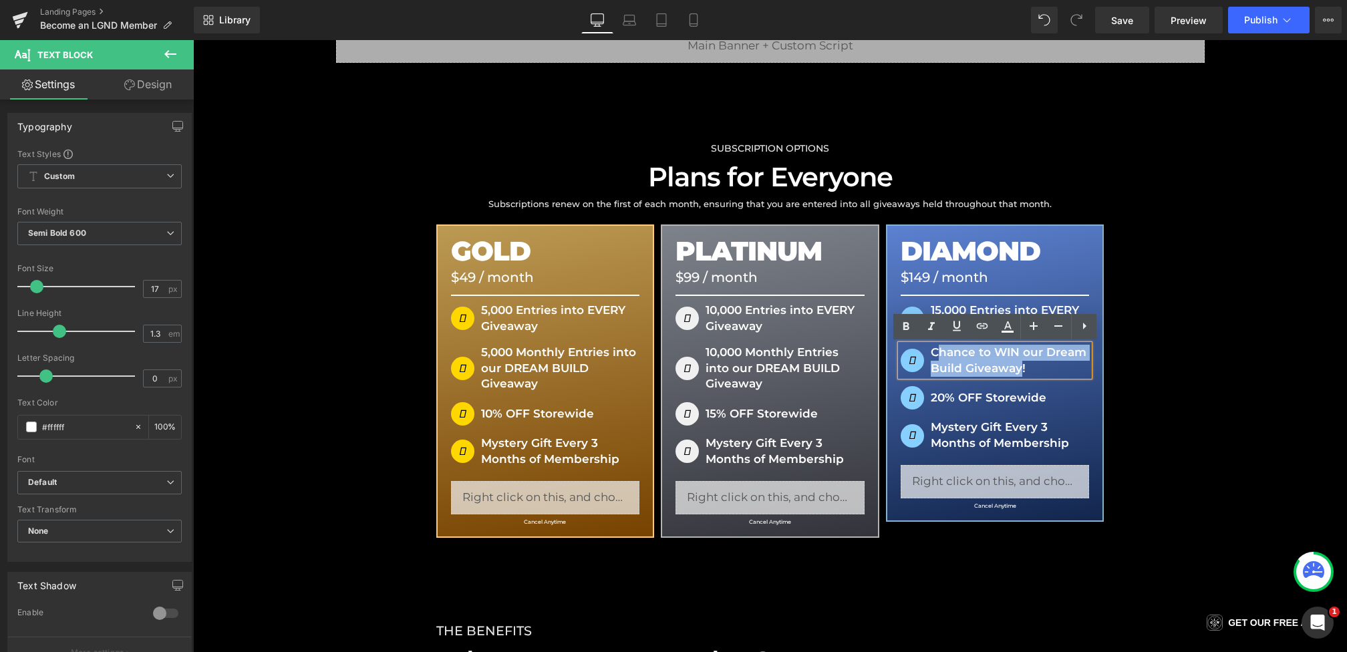
drag, startPoint x: 1021, startPoint y: 366, endPoint x: 940, endPoint y: 356, distance: 82.1
click at [940, 356] on p "Chance to WIN our Dream Build Giveaway!" at bounding box center [995, 361] width 189 height 32
paste div
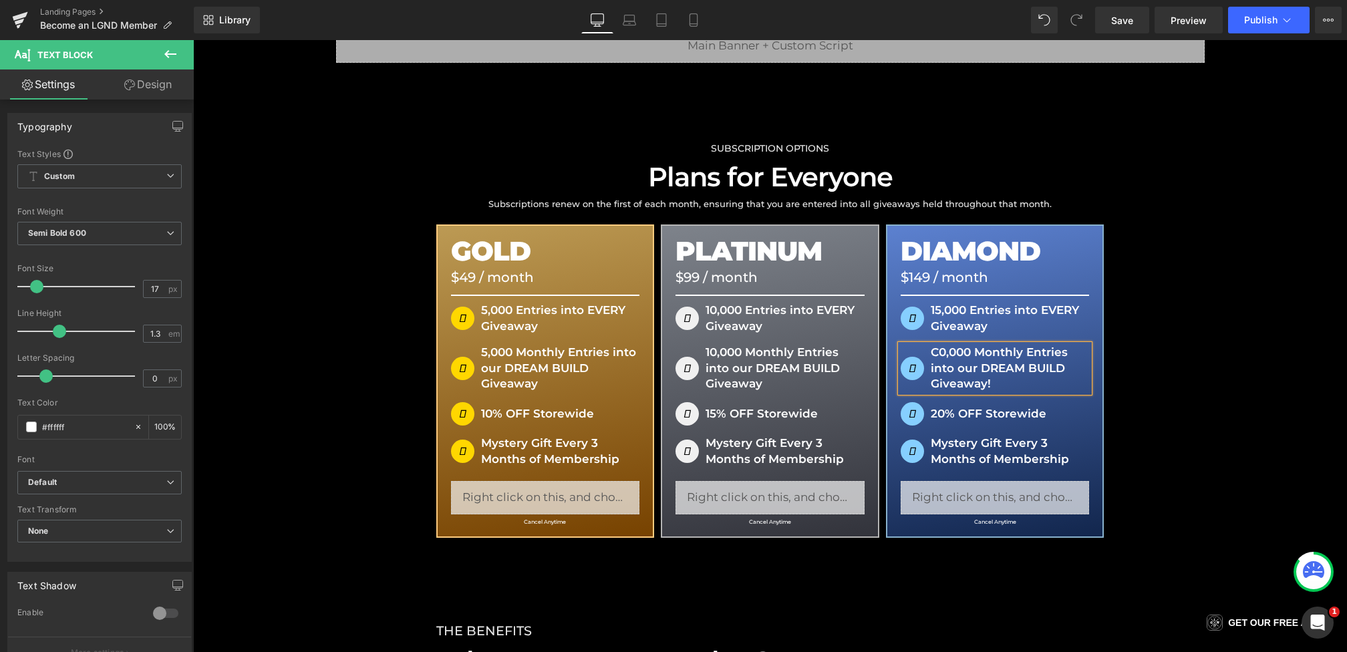
click at [940, 356] on p "C0,000 Monthly Entries into our DREAM BUILD Giveaway!" at bounding box center [995, 368] width 189 height 47
click at [1001, 388] on p "15,000 Monthly Entries into our DREAM BUILD Giveaway!" at bounding box center [995, 368] width 189 height 47
click at [692, 17] on icon at bounding box center [693, 19] width 13 height 13
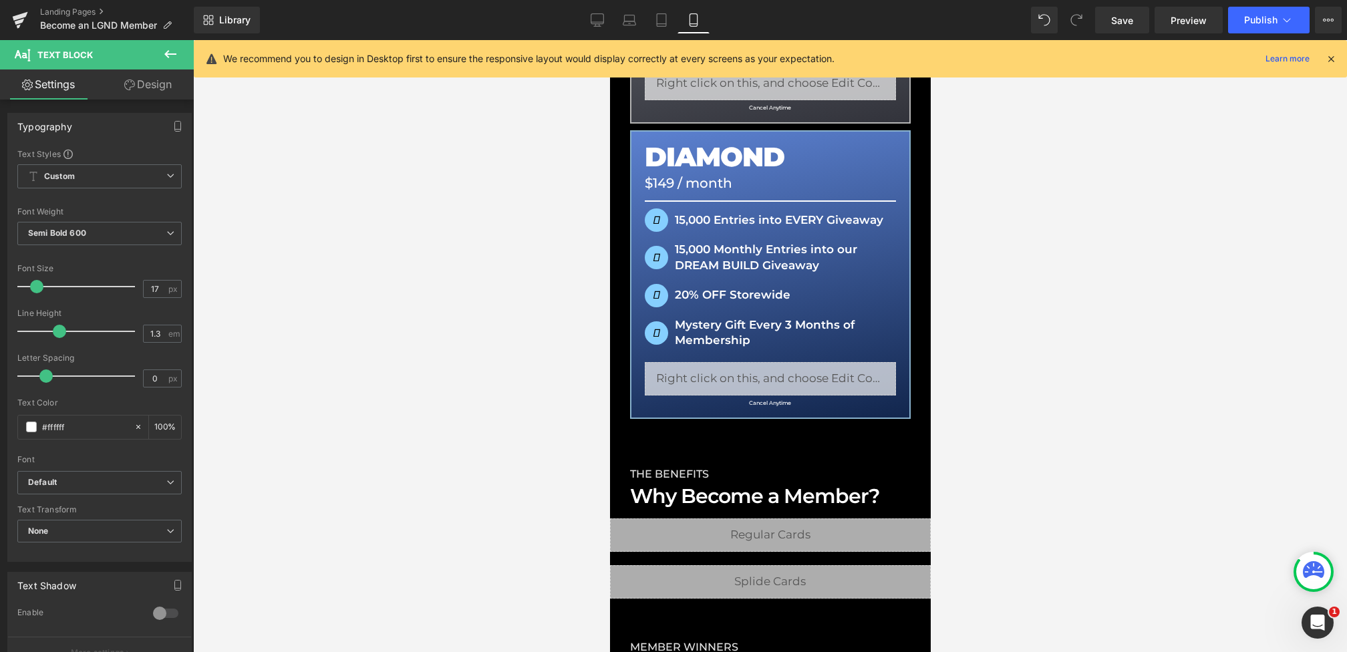
scroll to position [758, 0]
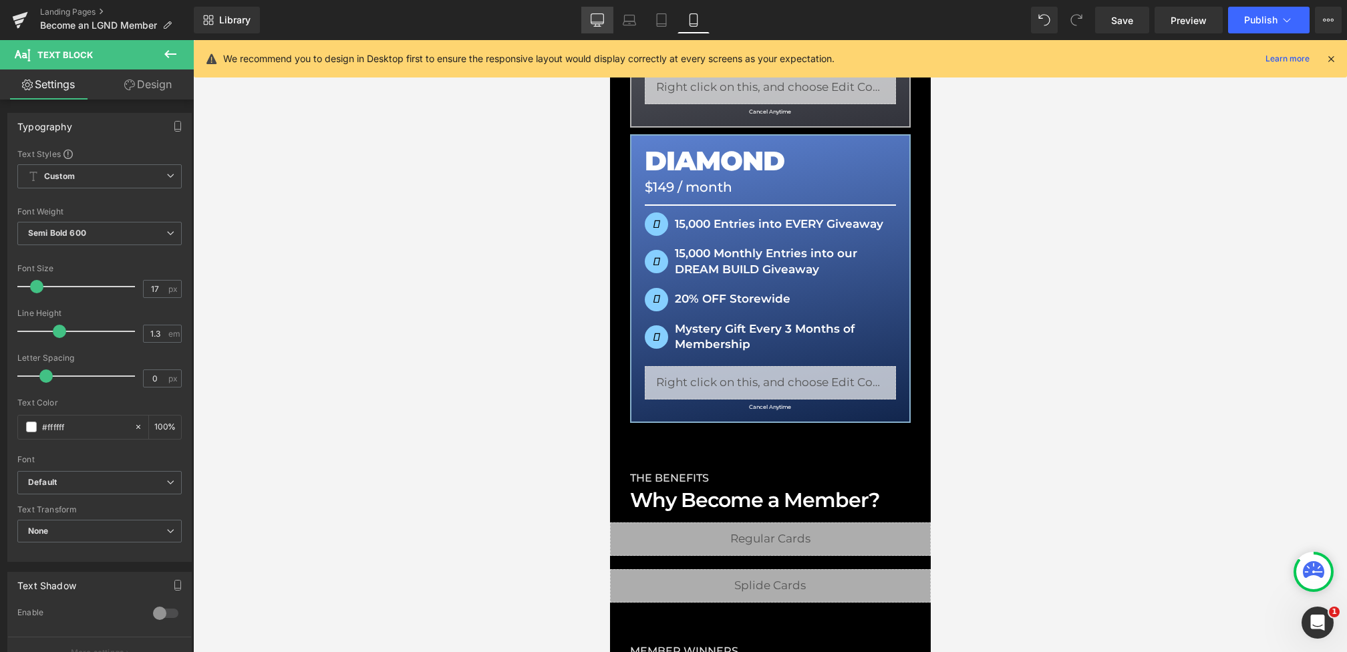
click at [593, 17] on icon at bounding box center [597, 19] width 13 height 13
type input "100"
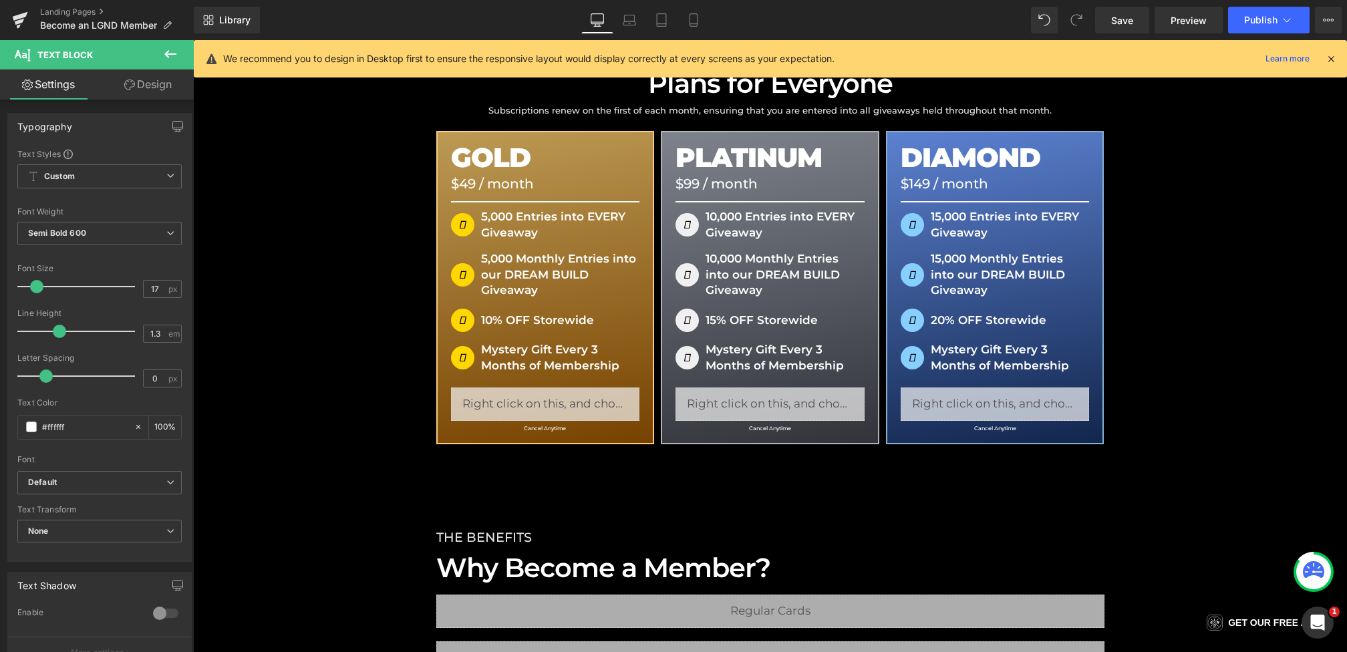
scroll to position [262, 0]
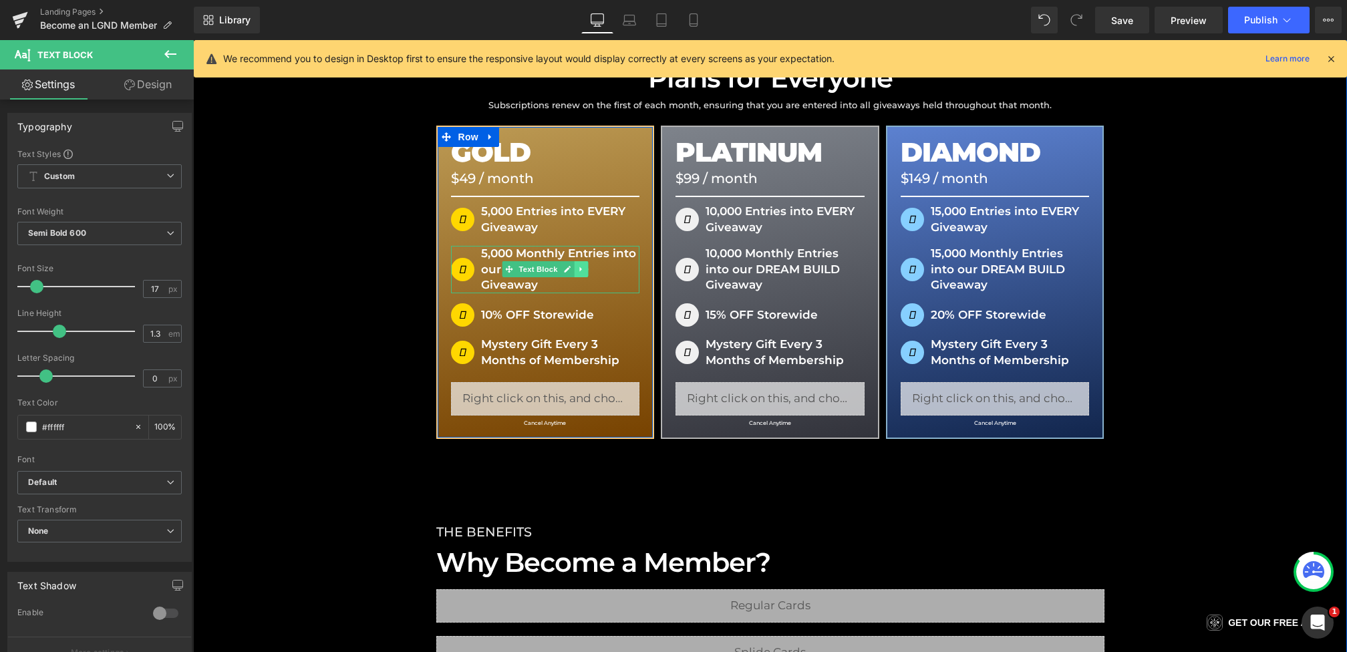
click at [583, 268] on icon at bounding box center [580, 269] width 7 height 8
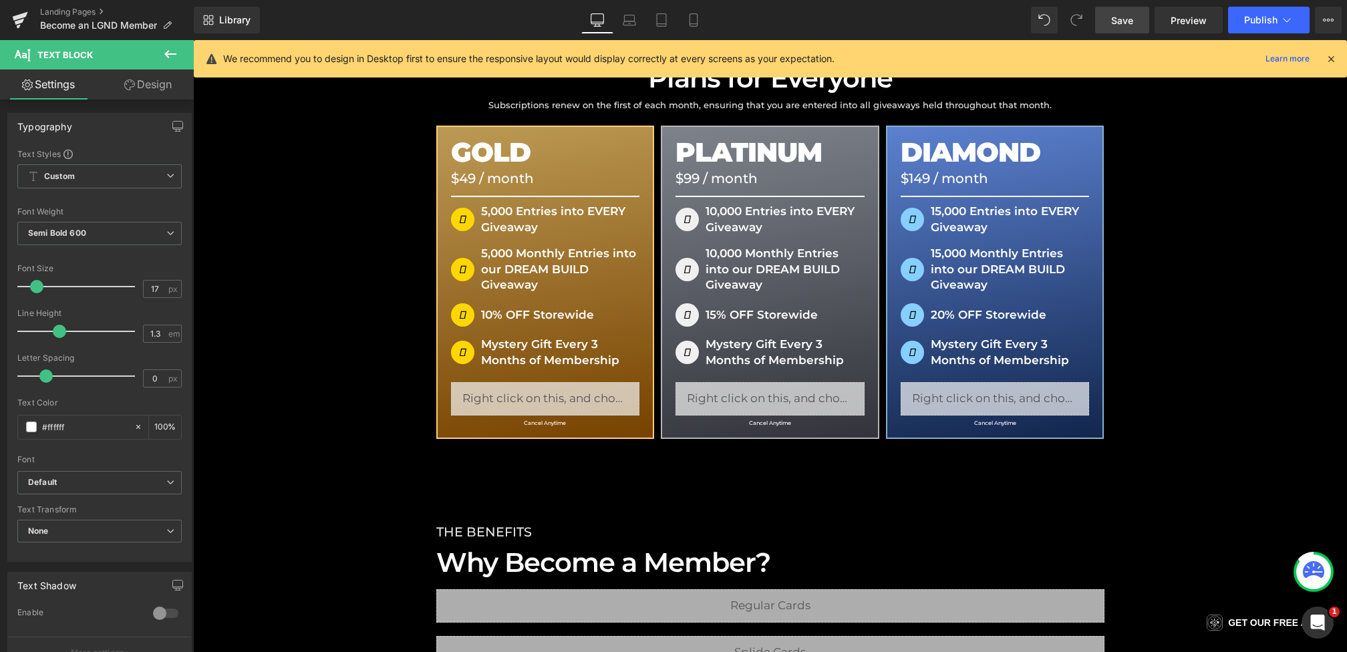
click at [1129, 7] on link "Save" at bounding box center [1122, 20] width 54 height 27
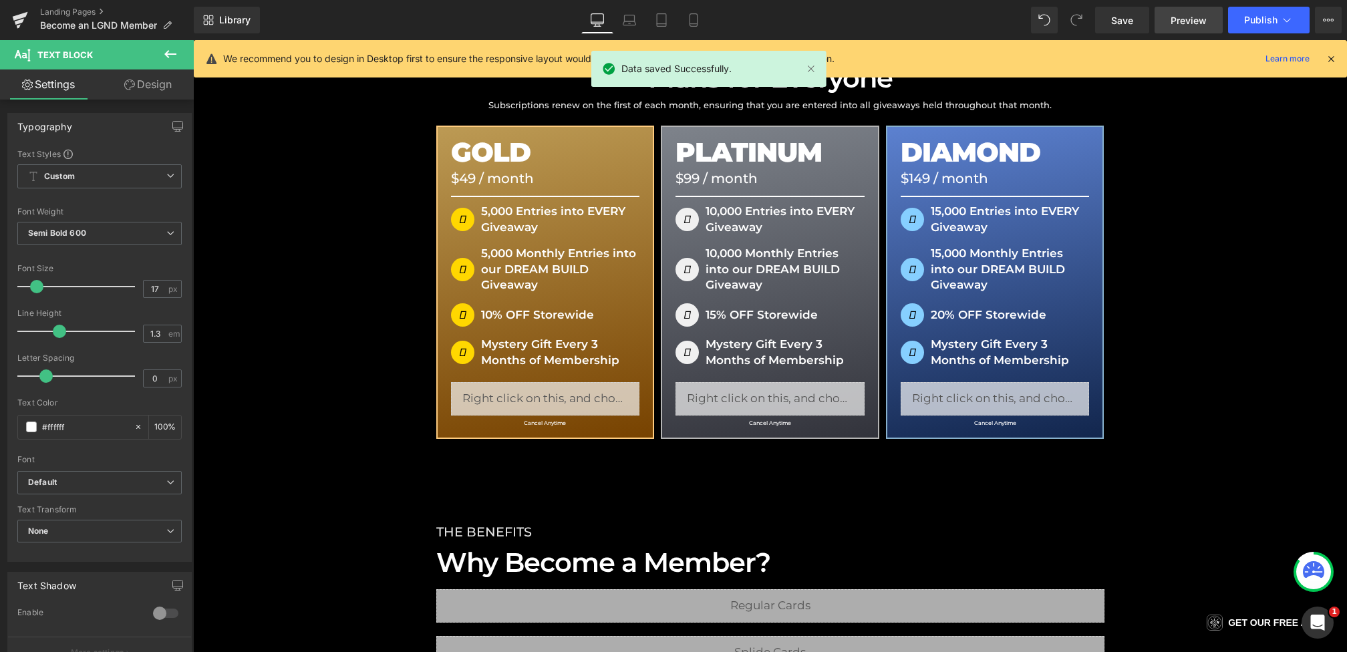
click at [1193, 13] on span "Preview" at bounding box center [1189, 20] width 36 height 14
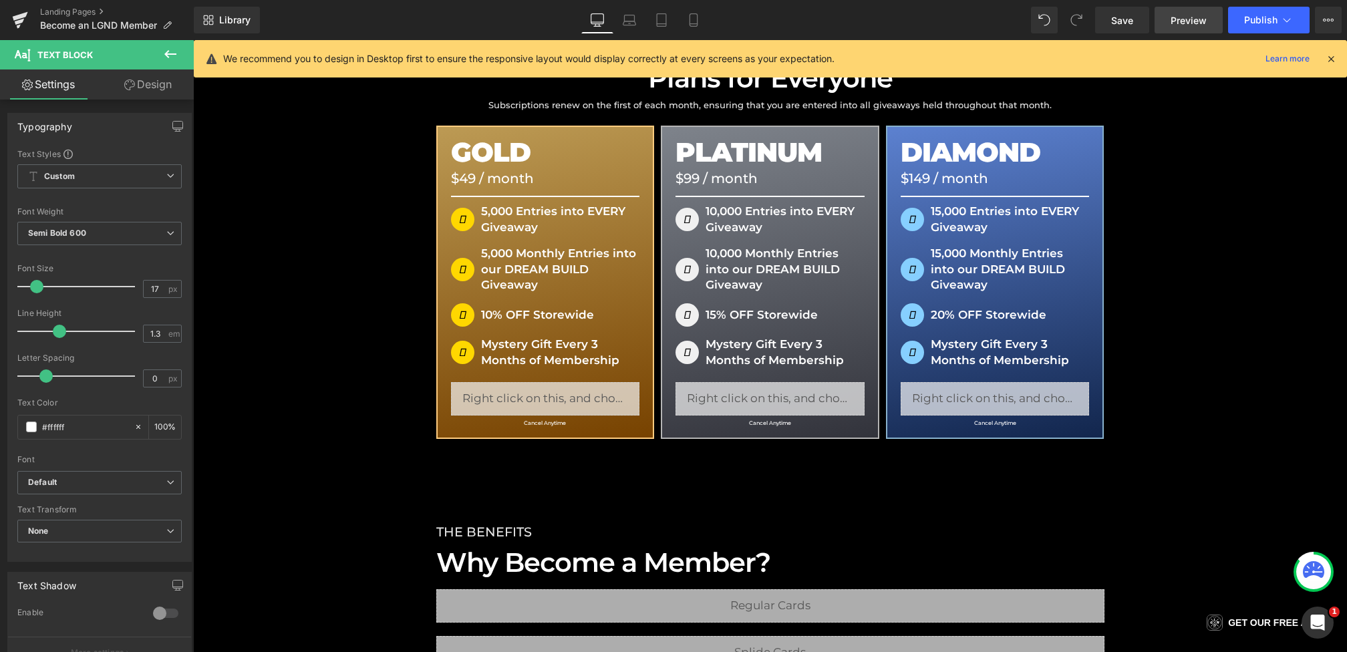
click at [1202, 15] on span "Preview" at bounding box center [1189, 20] width 36 height 14
click at [1283, 19] on icon at bounding box center [1286, 19] width 13 height 13
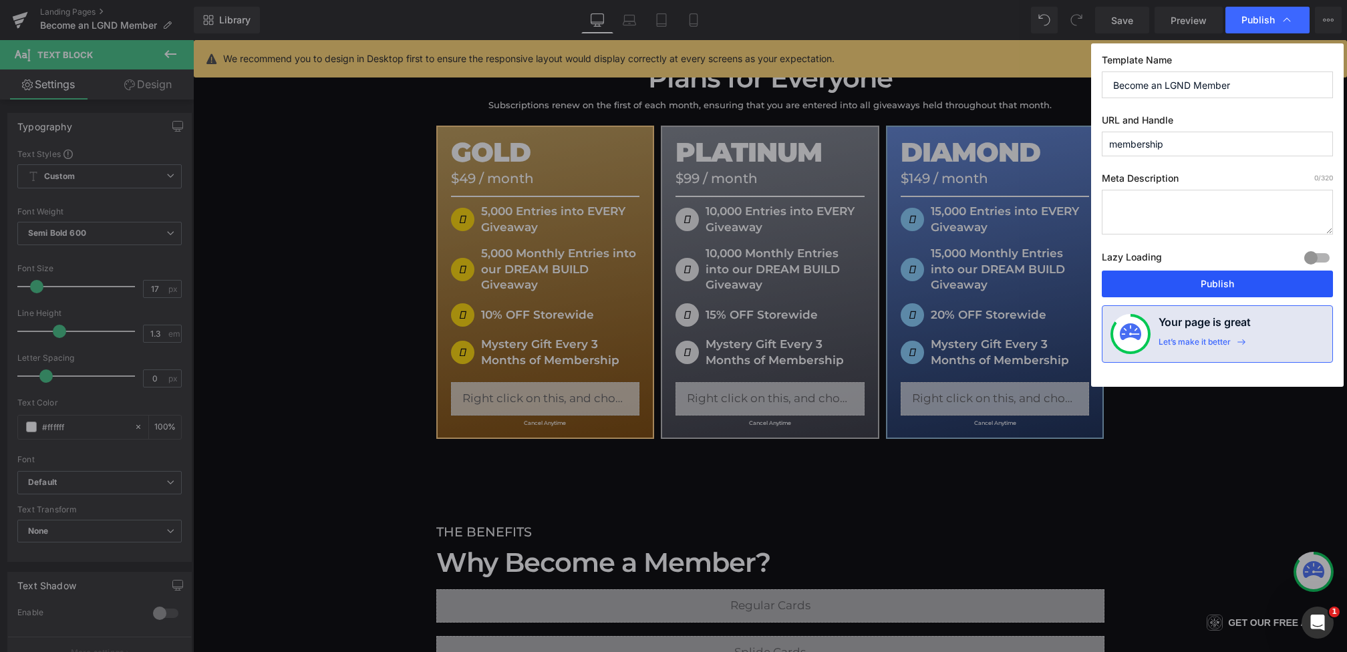
click at [1183, 277] on button "Publish" at bounding box center [1217, 284] width 231 height 27
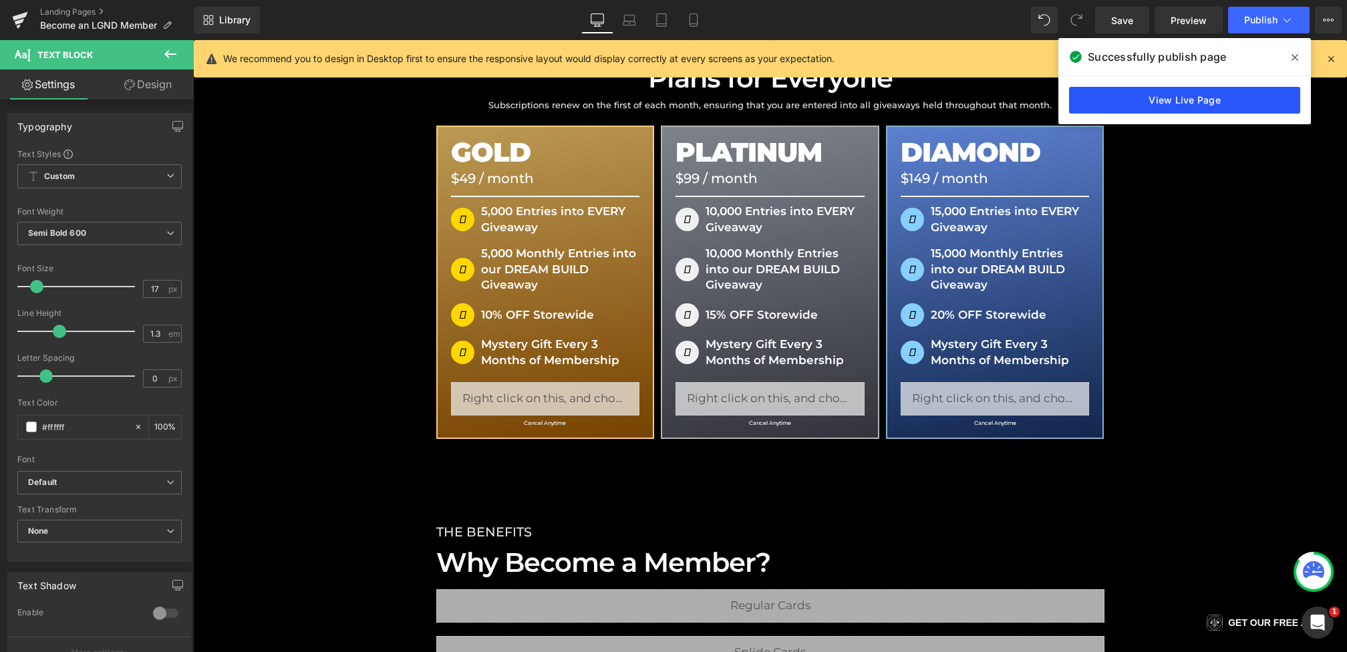
click at [1133, 106] on link "View Live Page" at bounding box center [1184, 100] width 231 height 27
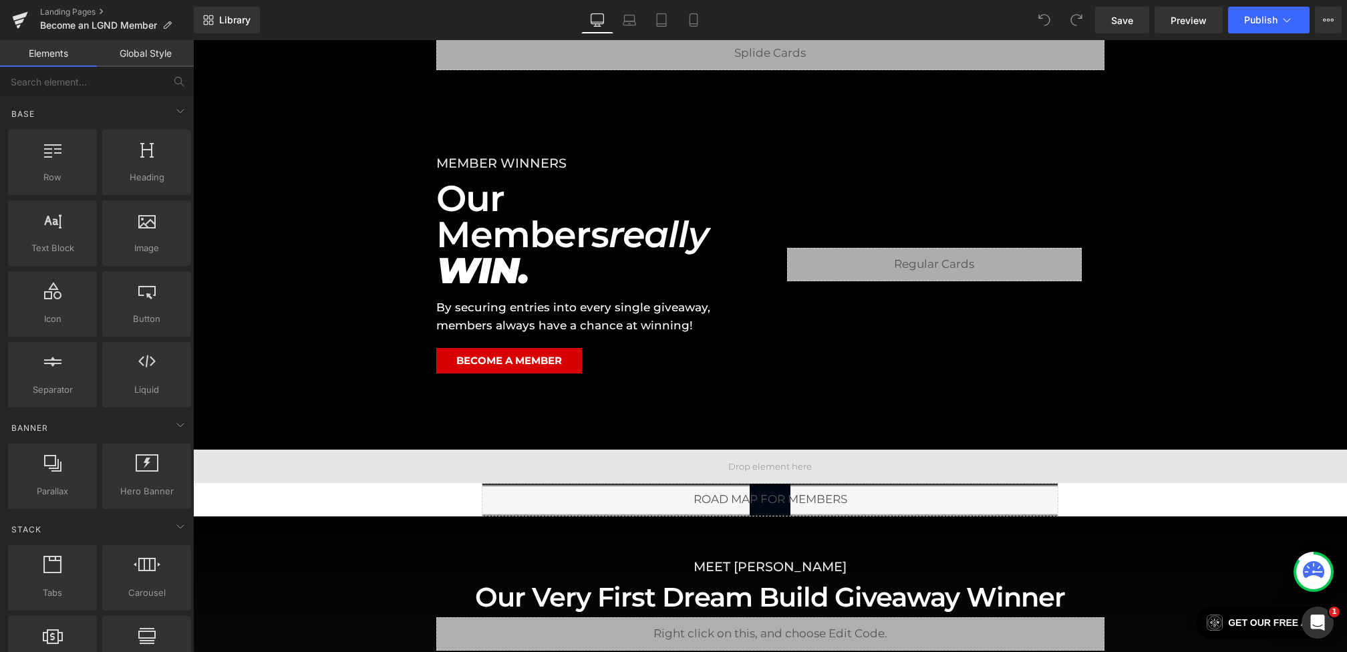
scroll to position [686, 0]
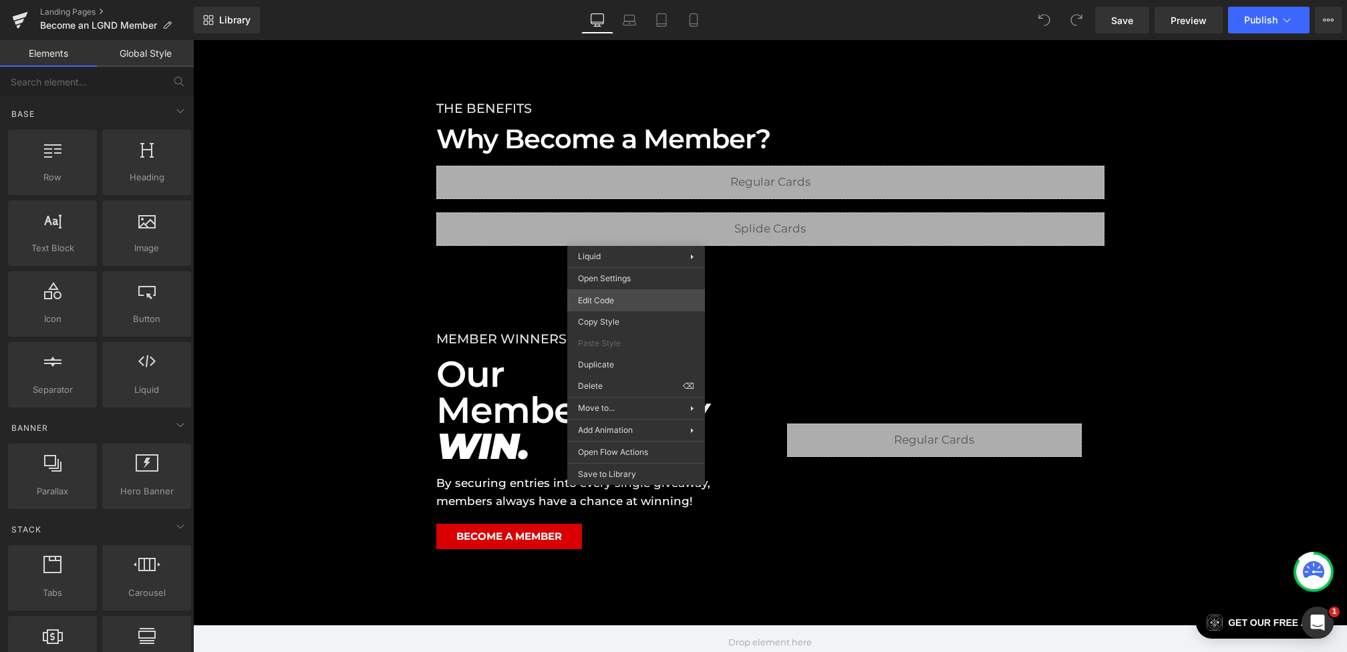
click at [609, 0] on div "You are previewing how the will restyle your page. You can not edit Elements in…" at bounding box center [673, 0] width 1347 height 0
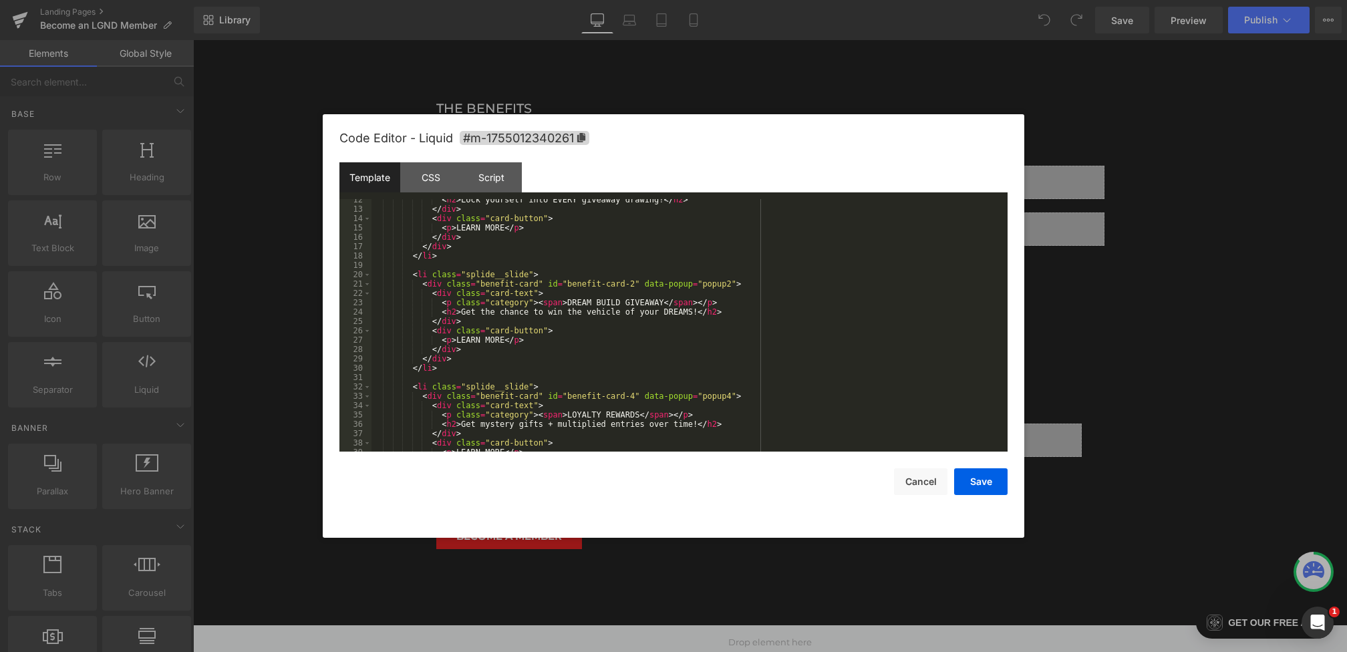
scroll to position [110, 0]
click at [480, 173] on div "Script" at bounding box center [491, 177] width 61 height 30
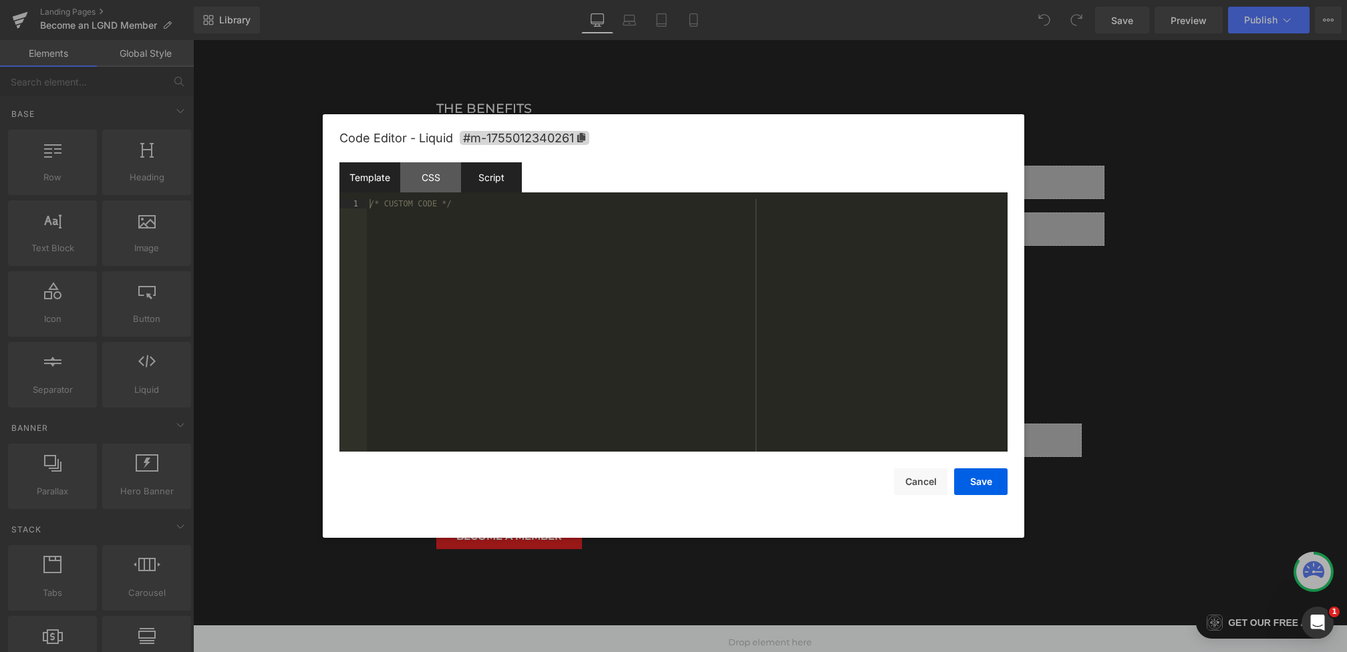
click at [374, 178] on div "Template" at bounding box center [369, 177] width 61 height 30
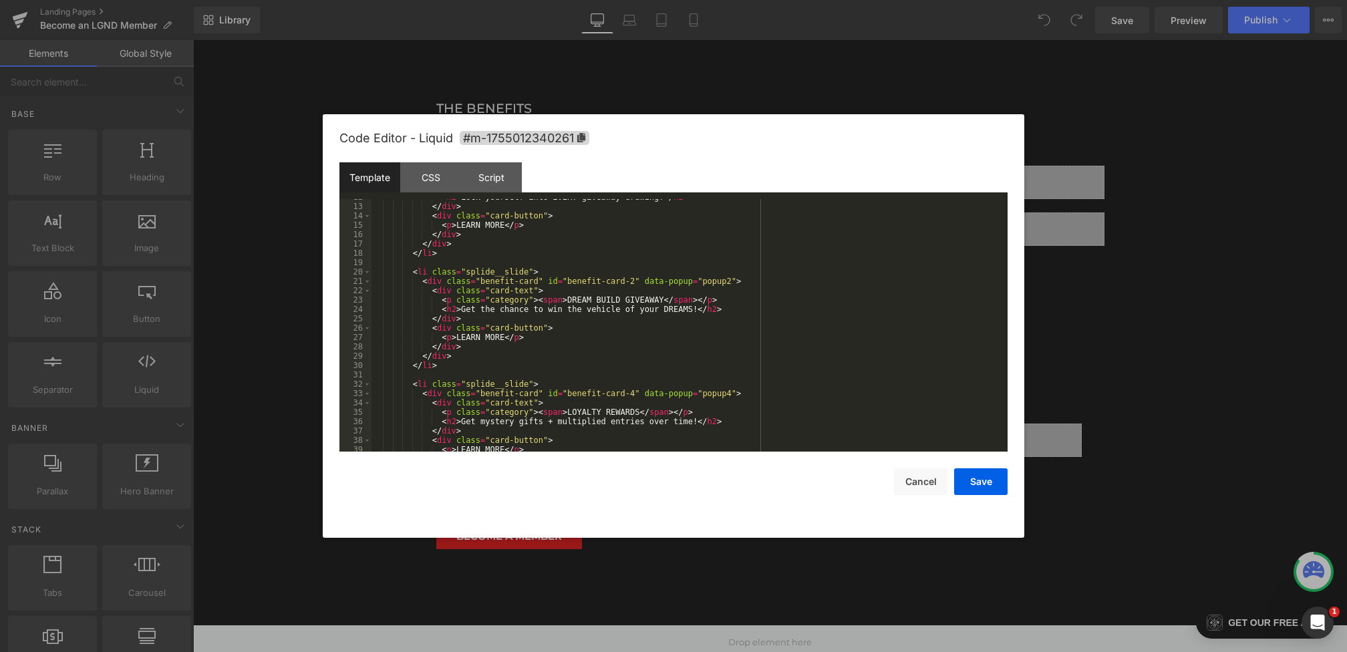
click at [1087, 293] on div at bounding box center [673, 326] width 1347 height 652
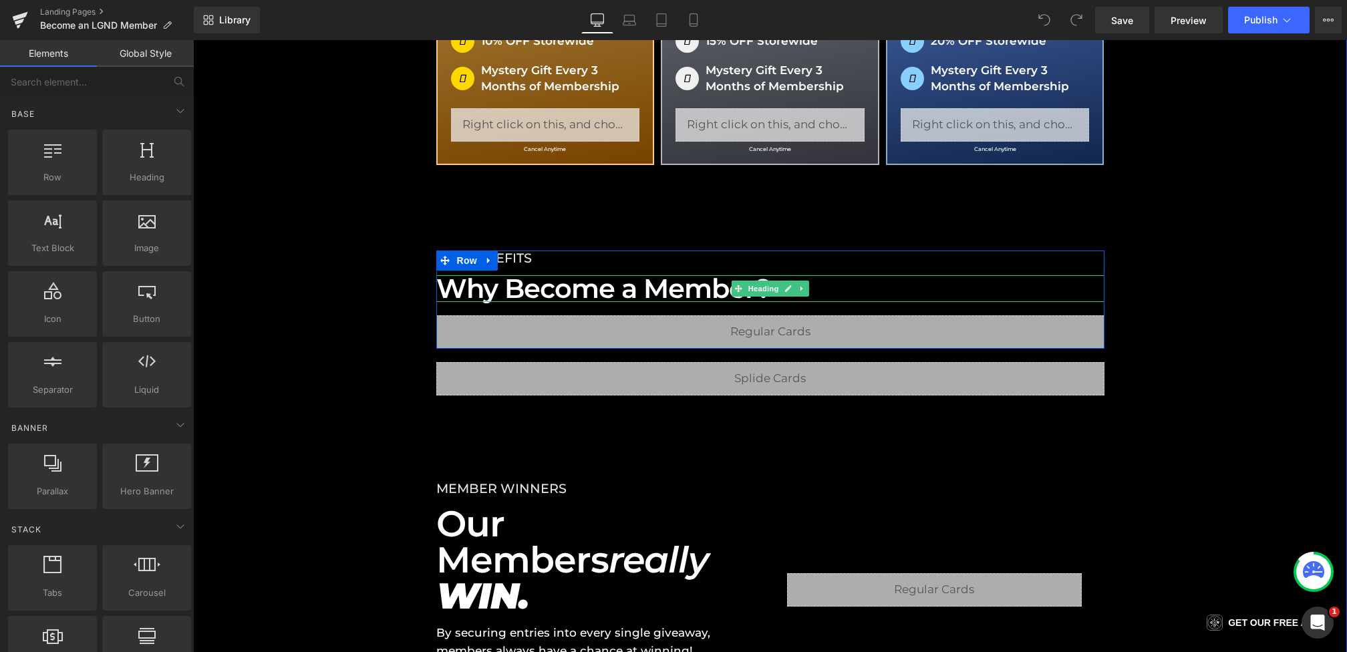
scroll to position [225, 0]
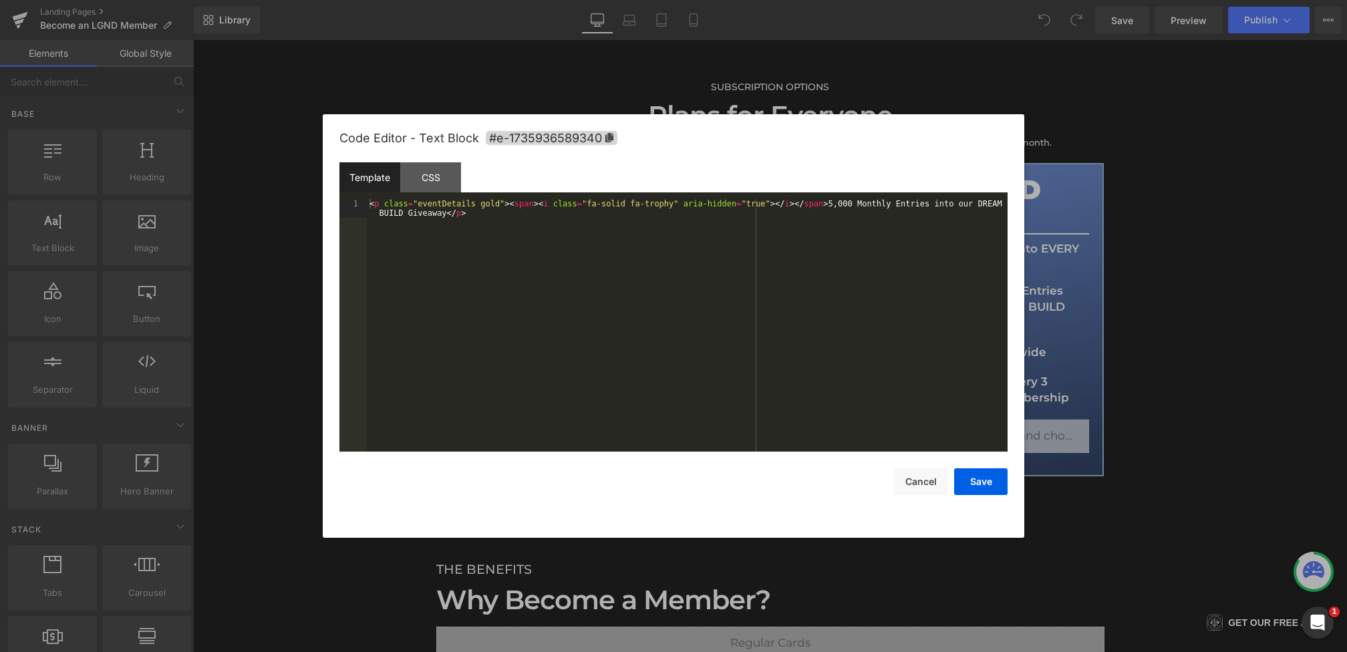
click at [515, 0] on div "You are previewing how the will restyle your page. You can not edit Elements in…" at bounding box center [673, 0] width 1347 height 0
click at [976, 204] on div "< p class = "eventDetails gold" > < span > < i class = "fa-solid fa-trophy" ari…" at bounding box center [687, 344] width 641 height 290
drag, startPoint x: 385, startPoint y: 214, endPoint x: 400, endPoint y: 214, distance: 14.7
click at [400, 214] on div "< p class = "eventDetails gold" > < span > < i class = "fa-solid fa-trophy" ari…" at bounding box center [687, 344] width 641 height 290
drag, startPoint x: 402, startPoint y: 215, endPoint x: 383, endPoint y: 215, distance: 18.7
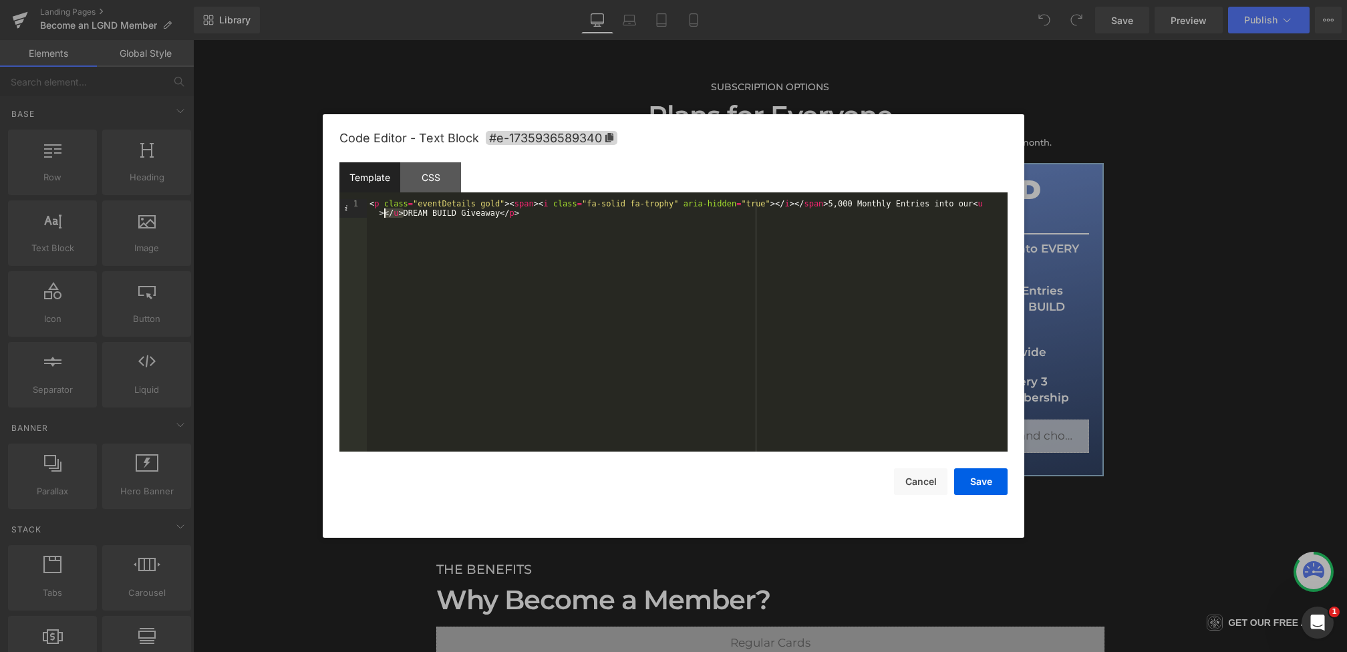
click at [383, 215] on div "< p class = "eventDetails gold" > < span > < i class = "fa-solid fa-trophy" ari…" at bounding box center [687, 344] width 641 height 290
click at [480, 214] on div "< p class = "eventDetails gold" > < span > < i class = "fa-solid fa-trophy" ari…" at bounding box center [687, 344] width 641 height 290
click at [987, 204] on div "< p class = "eventDetails gold" > < span > < i class = "fa-solid fa-trophy" ari…" at bounding box center [687, 344] width 641 height 290
click at [975, 479] on button "Save" at bounding box center [980, 481] width 53 height 27
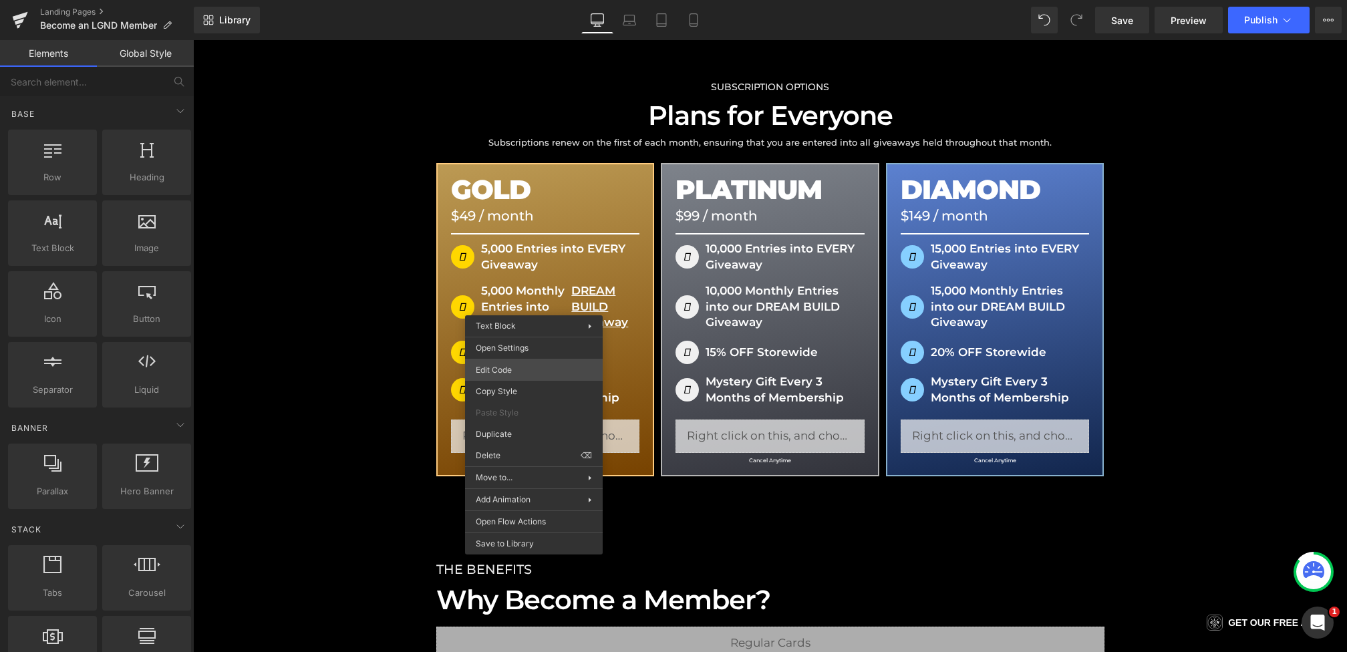
click at [521, 0] on div "You are previewing how the will restyle your page. You can not edit Elements in…" at bounding box center [673, 0] width 1347 height 0
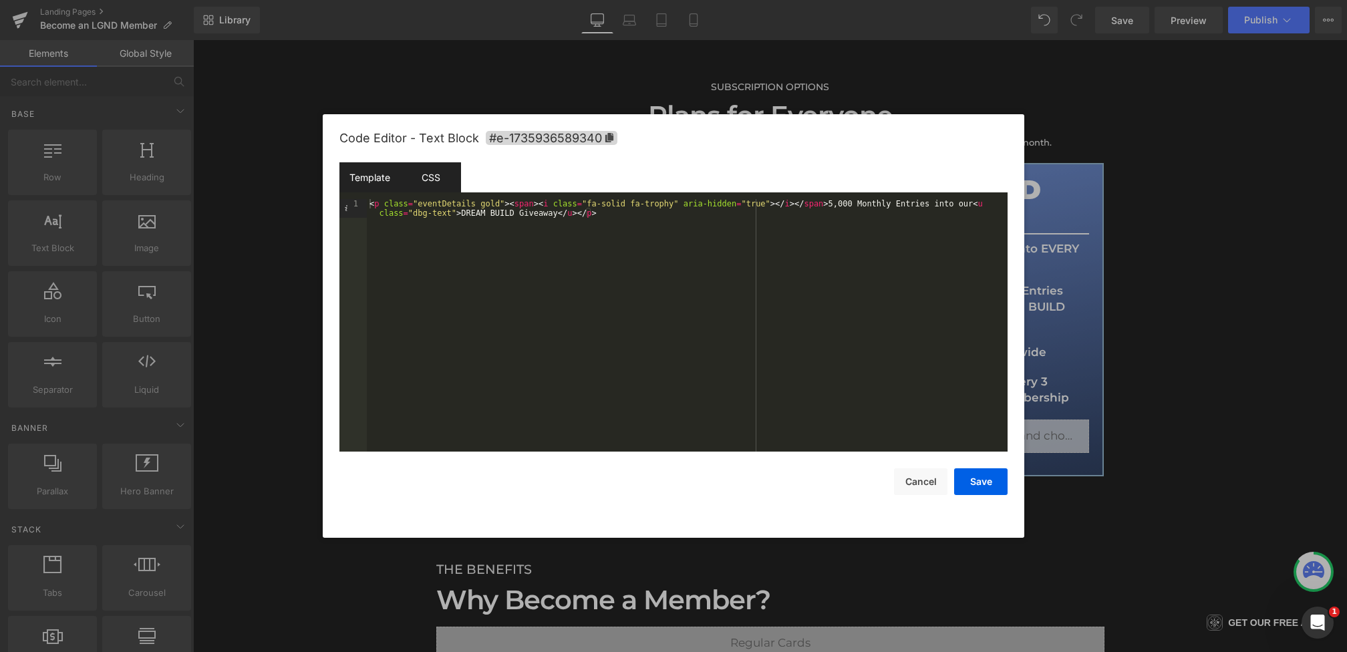
click at [437, 185] on div "CSS" at bounding box center [430, 177] width 61 height 30
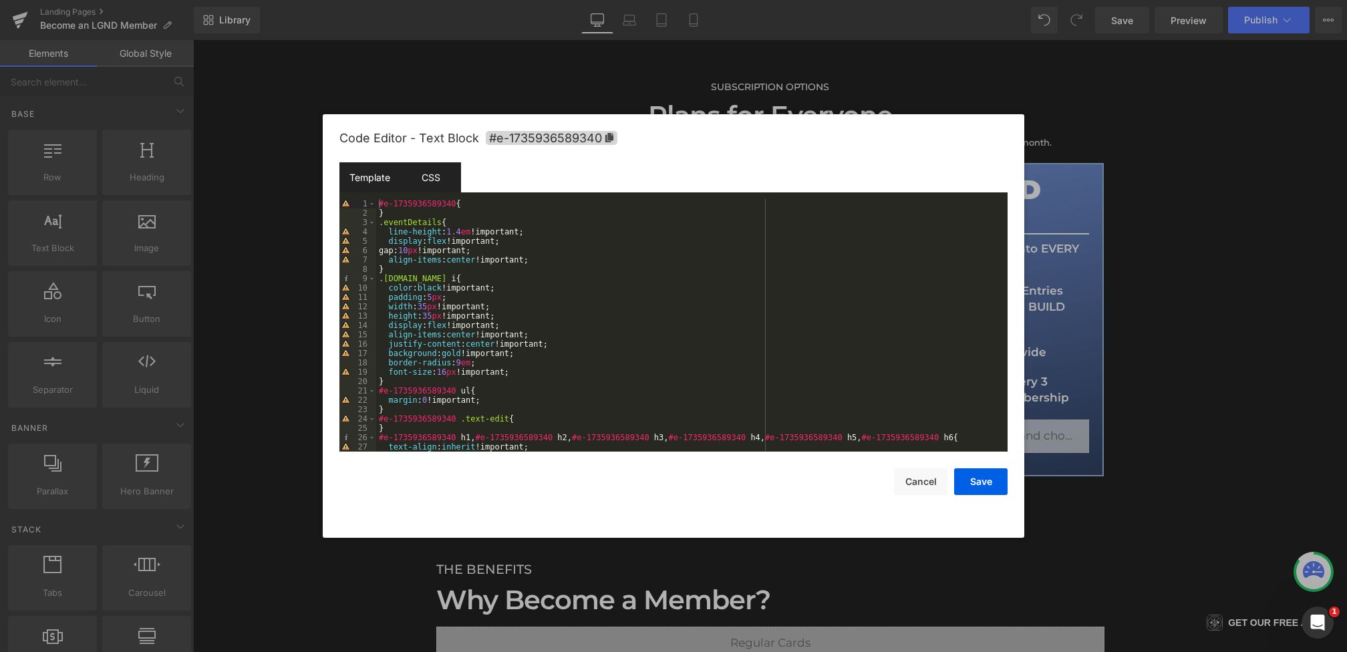
click at [366, 170] on div "Template" at bounding box center [369, 177] width 61 height 30
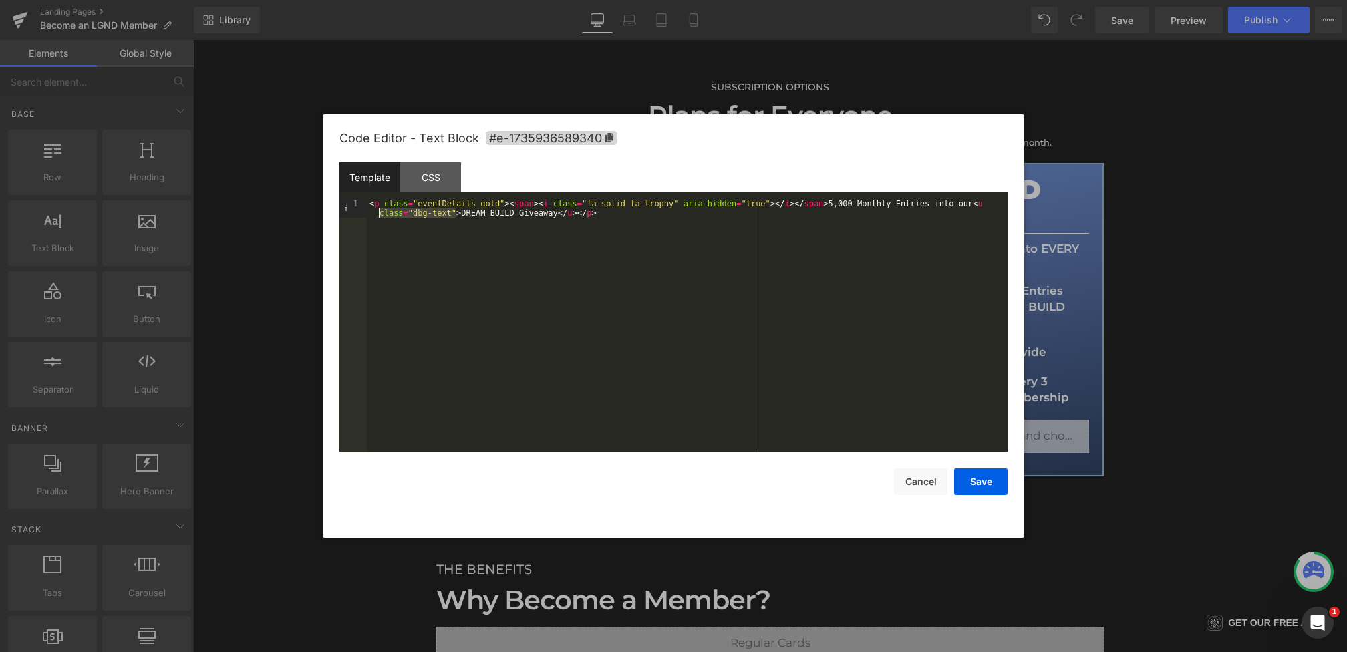
drag, startPoint x: 457, startPoint y: 215, endPoint x: 366, endPoint y: 216, distance: 91.6
click at [366, 216] on pre "1 < p class = "eventDetails gold" > < span > < i class = "fa-solid fa-trophy" a…" at bounding box center [673, 325] width 668 height 253
click at [438, 180] on div "CSS" at bounding box center [430, 177] width 61 height 30
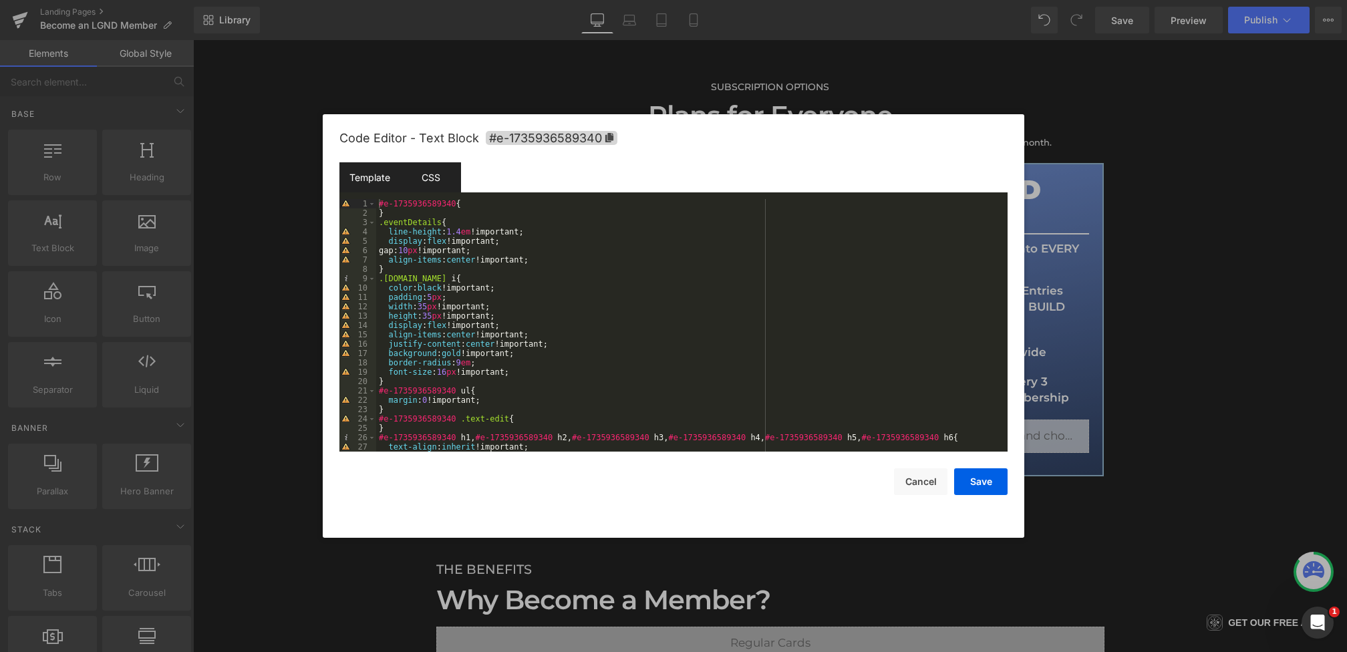
click at [356, 177] on div "Template" at bounding box center [369, 177] width 61 height 30
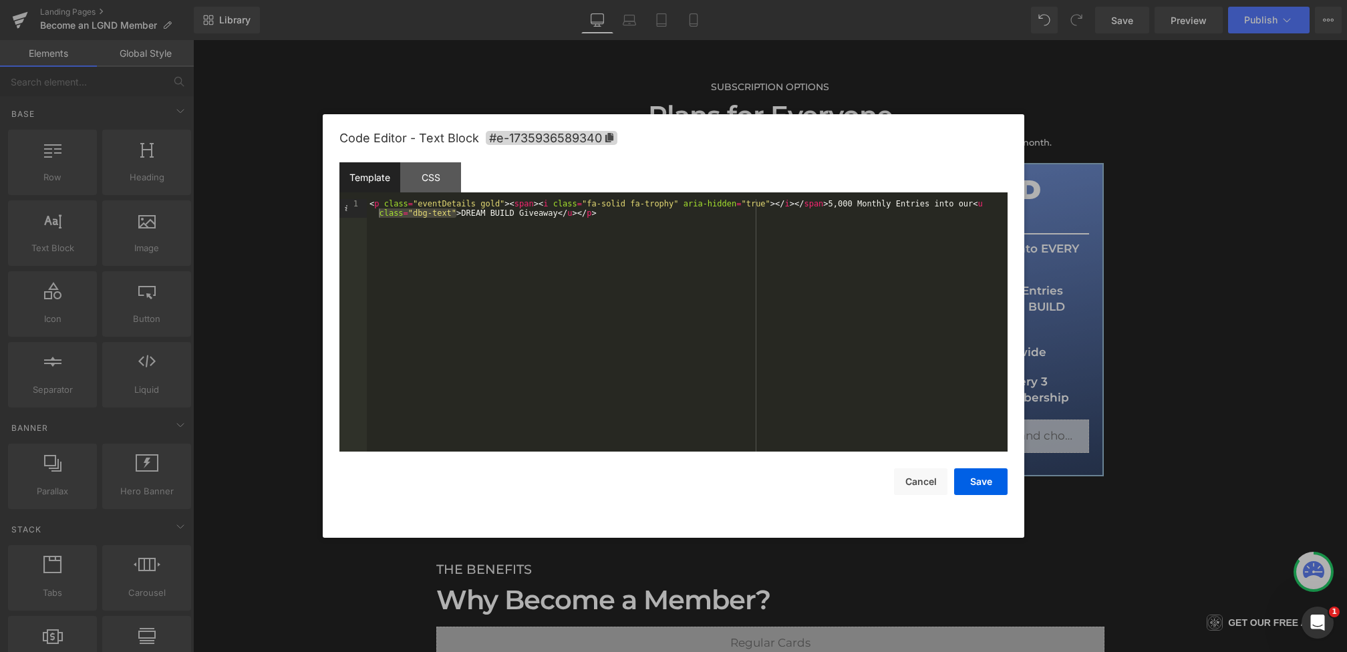
click at [585, 251] on div "< p class = "eventDetails gold" > < span > < i class = "fa-solid fa-trophy" ari…" at bounding box center [687, 344] width 641 height 290
drag, startPoint x: 460, startPoint y: 214, endPoint x: 978, endPoint y: 204, distance: 518.6
click at [978, 204] on div "< p class = "eventDetails gold" > < span > < i class = "fa-solid fa-trophy" ari…" at bounding box center [687, 344] width 641 height 290
click at [928, 483] on button "Cancel" at bounding box center [920, 481] width 53 height 27
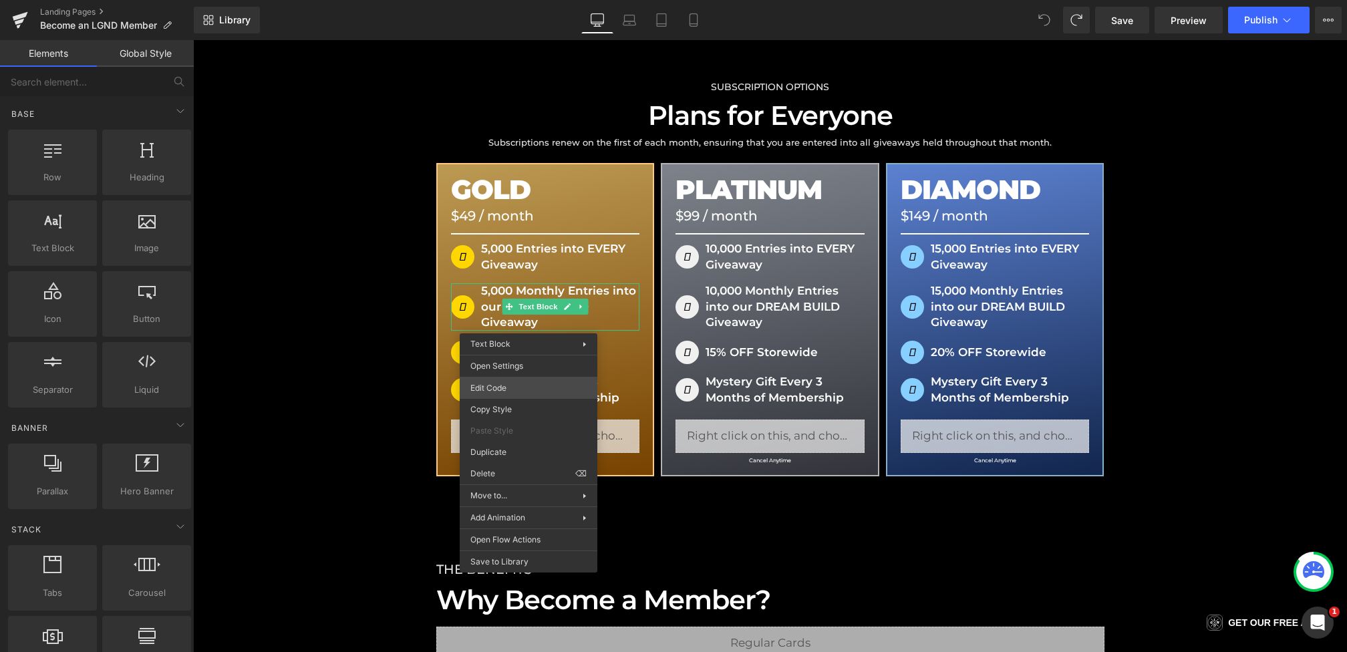
click at [500, 0] on div "You are previewing how the will restyle your page. You can not edit Elements in…" at bounding box center [673, 0] width 1347 height 0
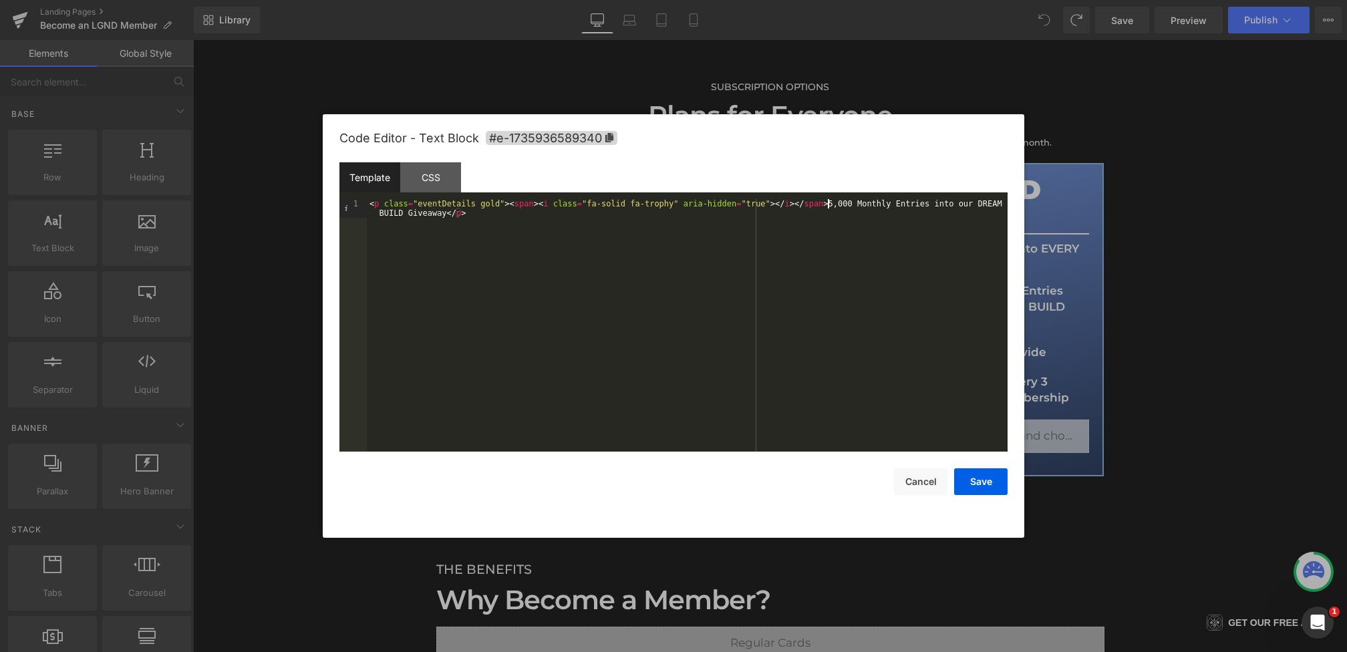
click at [829, 207] on div "< p class = "eventDetails gold" > < span > < i class = "fa-solid fa-trophy" ari…" at bounding box center [687, 344] width 641 height 290
drag, startPoint x: 858, startPoint y: 204, endPoint x: 889, endPoint y: 205, distance: 30.8
click at [889, 205] on div "< p class = "eventDetails gold" > < span > < i class = "fa-solid fa-trophy" ari…" at bounding box center [687, 344] width 641 height 290
click at [478, 215] on div "< p class = "eventDetails gold" > < span > < i class = "fa-solid fa-trophy" ari…" at bounding box center [687, 344] width 641 height 290
paste textarea
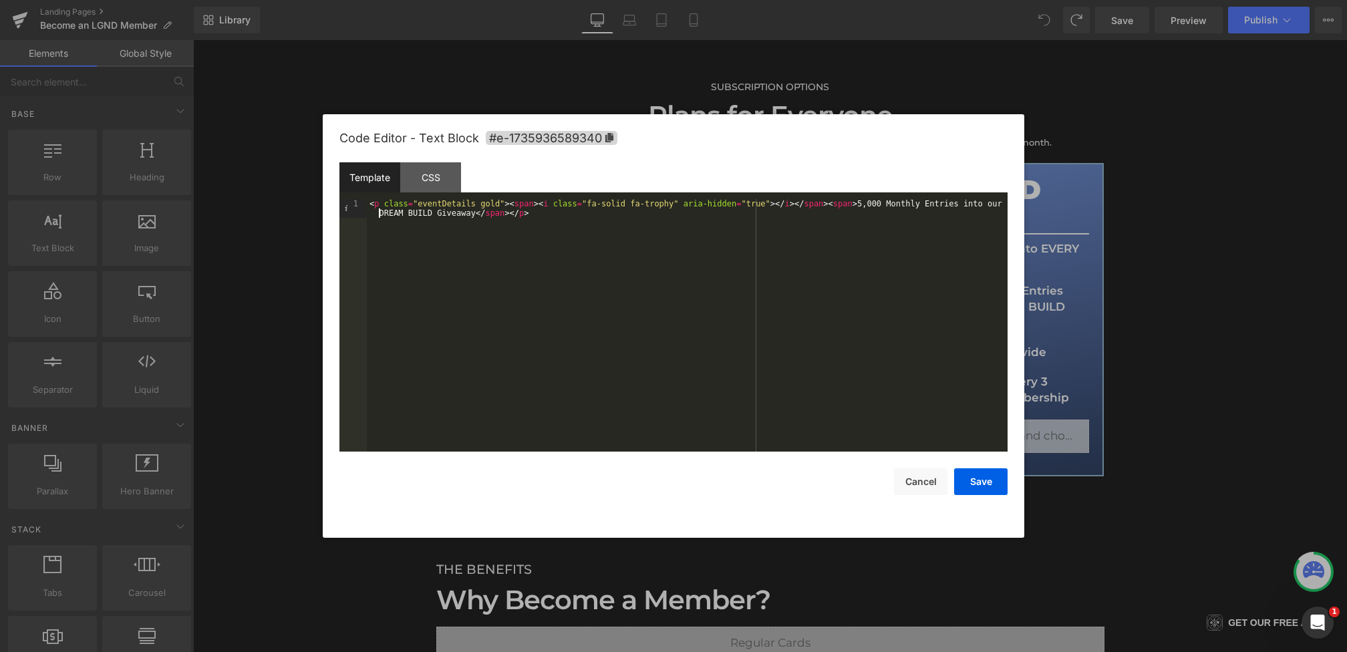
click at [378, 213] on div "< p class = "eventDetails gold" > < span > < i class = "fa-solid fa-trophy" ari…" at bounding box center [687, 344] width 641 height 290
drag, startPoint x: 393, startPoint y: 210, endPoint x: 412, endPoint y: 211, distance: 19.4
click at [412, 211] on div "< p class = "eventDetails gold" > < span > < i class = "fa-solid fa-trophy" ari…" at bounding box center [687, 344] width 641 height 290
click at [490, 216] on div "< p class = "eventDetails gold" > < span > < i class = "fa-solid fa-trophy" ari…" at bounding box center [687, 344] width 641 height 290
click at [1006, 477] on button "Save" at bounding box center [980, 481] width 53 height 27
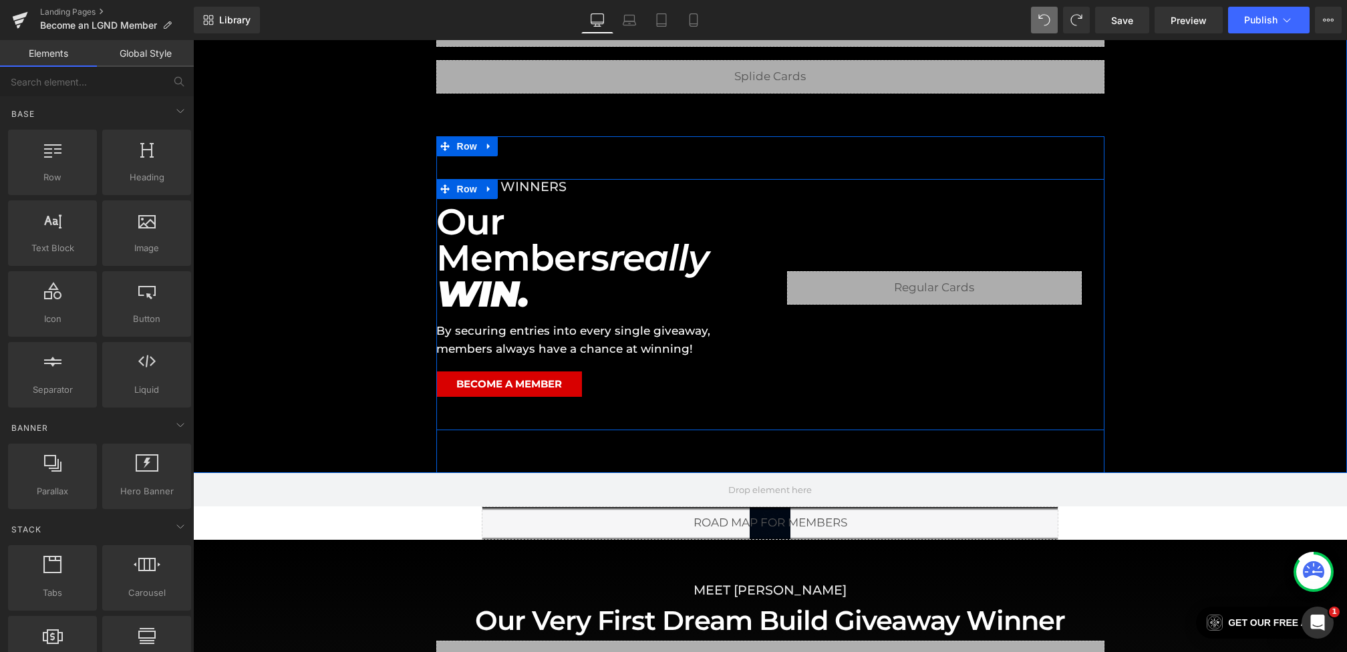
scroll to position [646, 0]
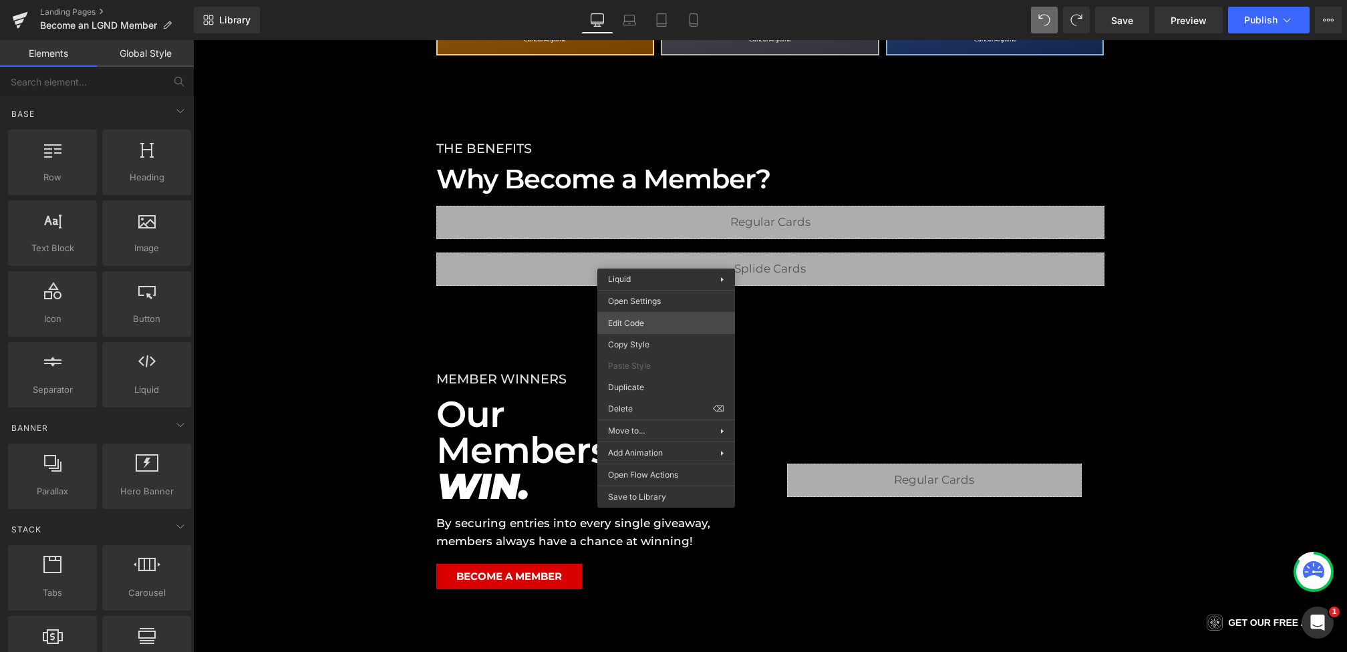
click at [653, 0] on div "You are previewing how the will restyle your page. You can not edit Elements in…" at bounding box center [673, 0] width 1347 height 0
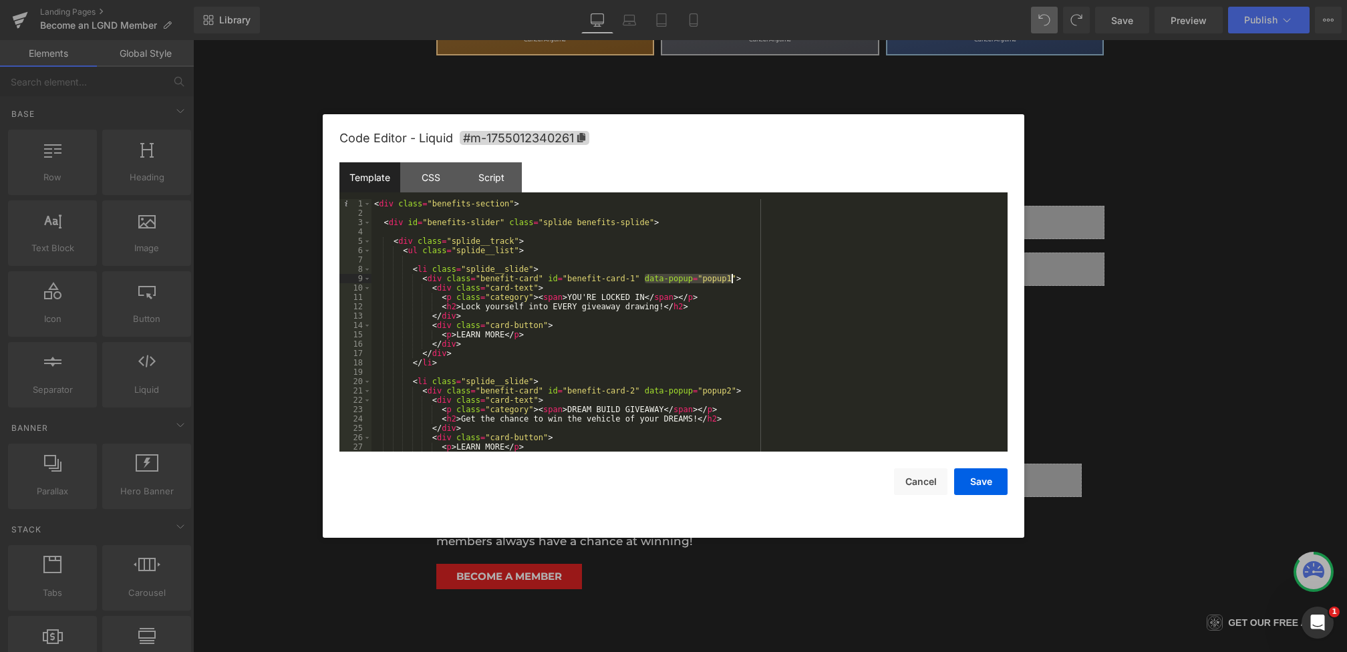
drag, startPoint x: 644, startPoint y: 279, endPoint x: 732, endPoint y: 279, distance: 87.5
click at [732, 279] on div "< div class = "benefits-section" > < div id = "benefits-slider" class = "splide…" at bounding box center [687, 334] width 631 height 271
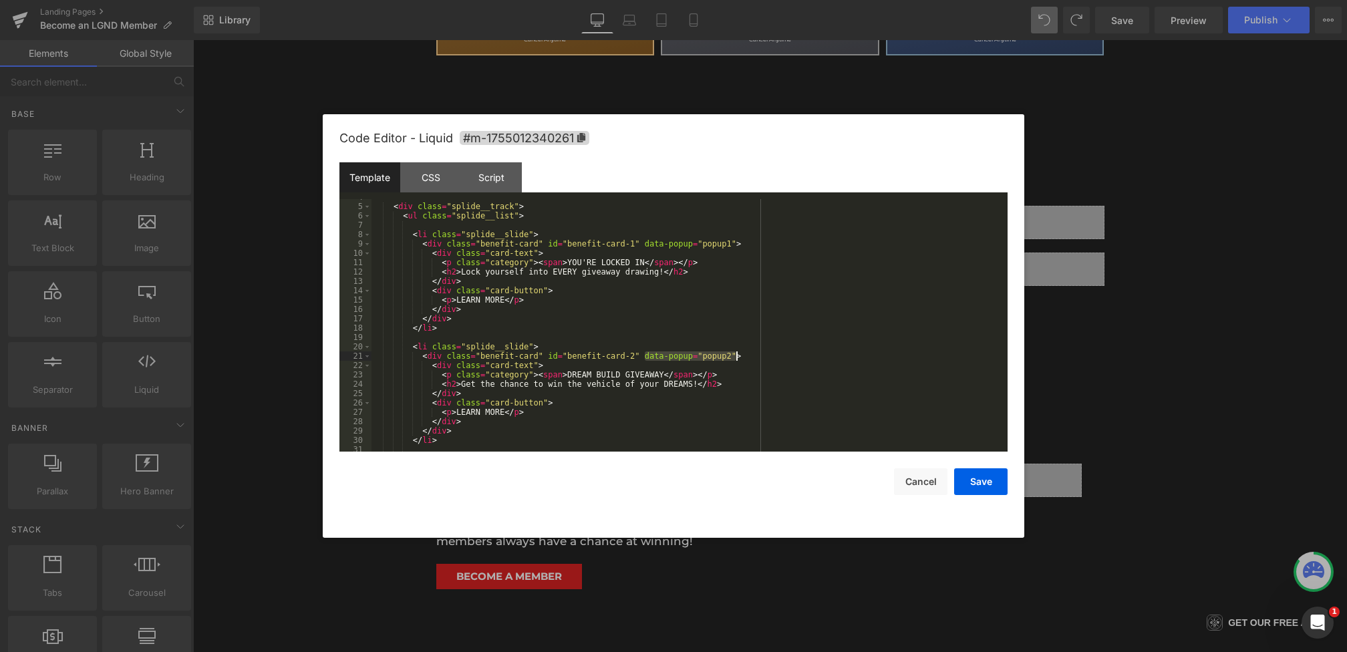
drag, startPoint x: 644, startPoint y: 358, endPoint x: 736, endPoint y: 358, distance: 91.6
click at [736, 358] on div "< div class = "splide__track" > < ul class = "splide__list" > < li class = "spl…" at bounding box center [687, 327] width 631 height 271
click at [1070, 366] on div at bounding box center [673, 326] width 1347 height 652
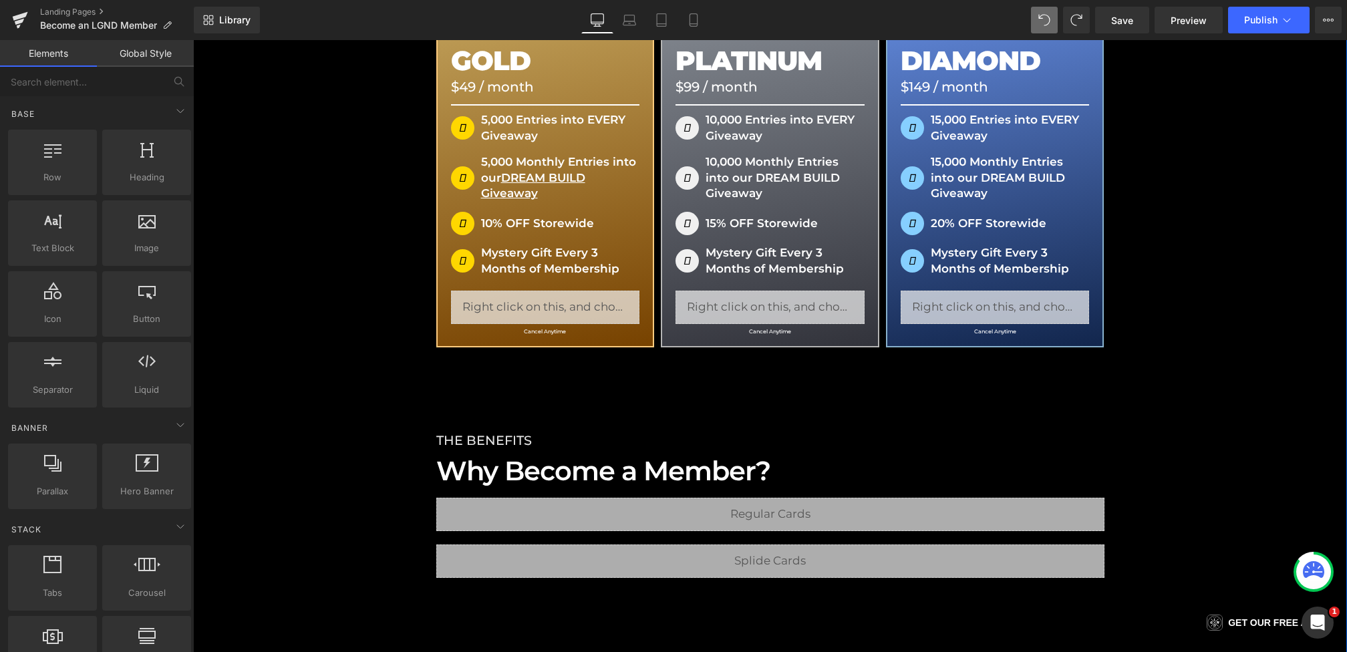
scroll to position [247, 0]
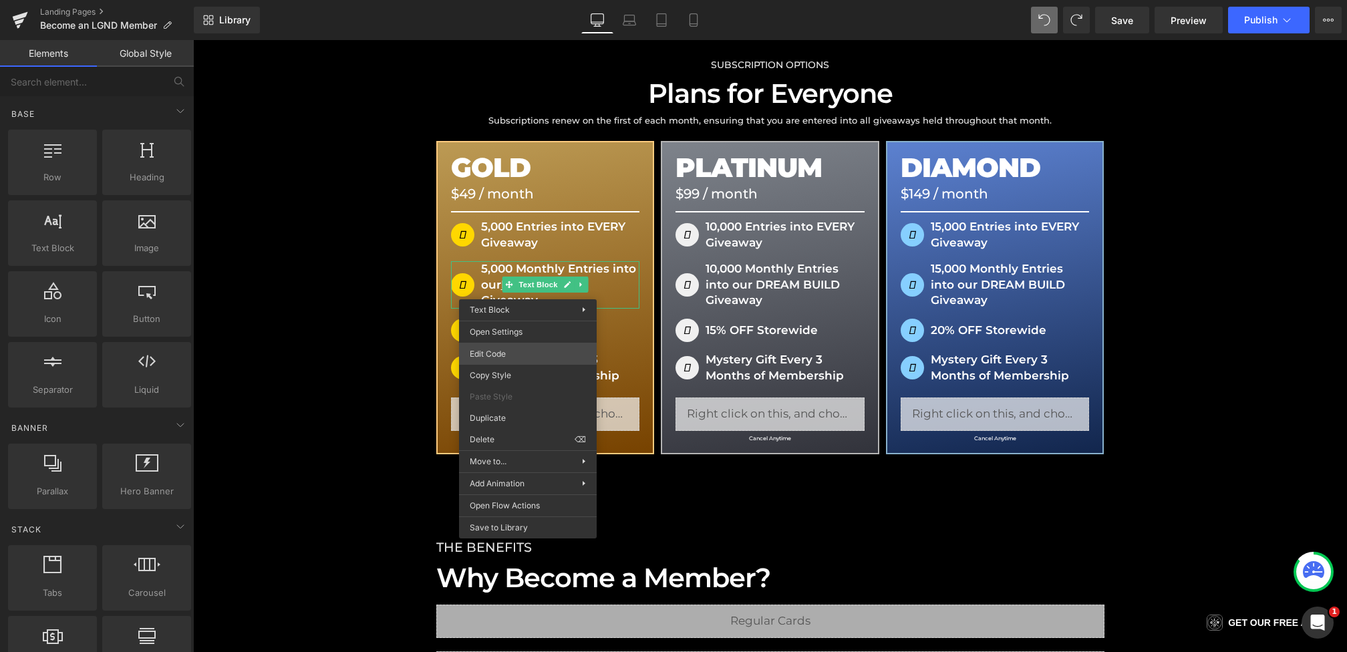
click at [506, 0] on div "You are previewing how the will restyle your page. You can not edit Elements in…" at bounding box center [673, 0] width 1347 height 0
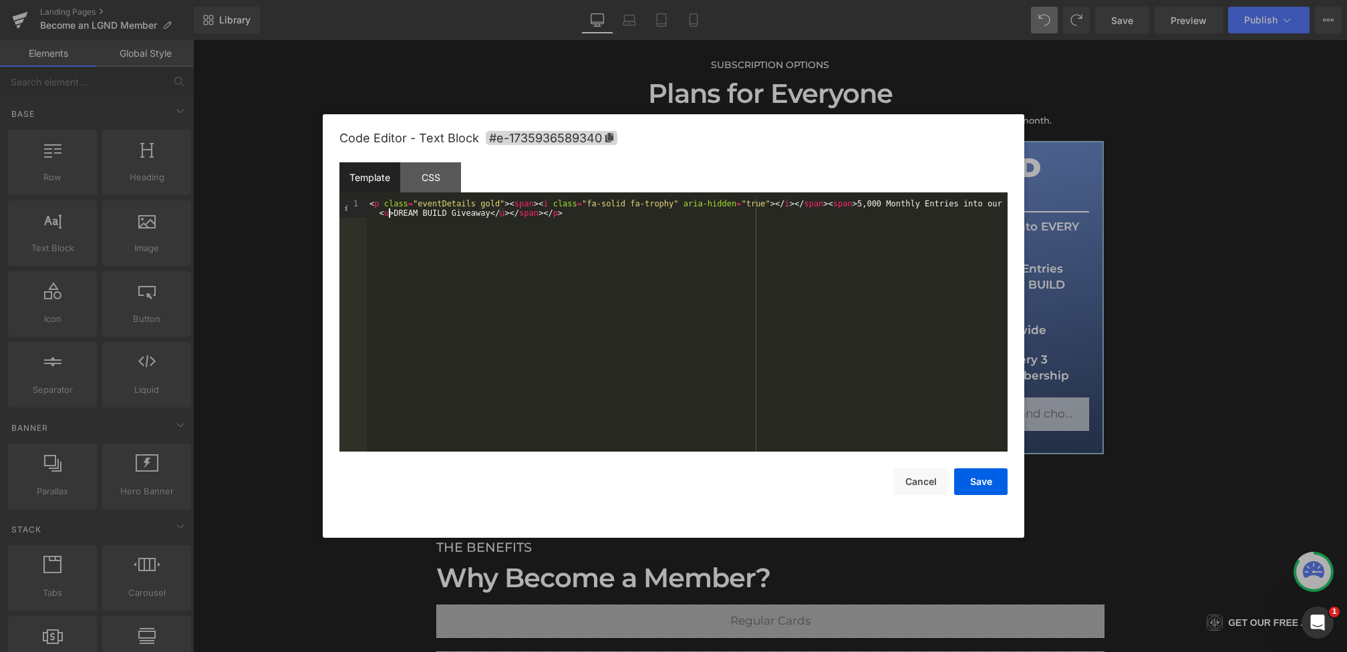
click at [387, 210] on div "< p class = "eventDetails gold" > < span > < i class = "fa-solid fa-trophy" ari…" at bounding box center [687, 344] width 641 height 290
click at [390, 214] on div "< p class = "eventDetails gold" > < span > < i class = "fa-solid fa-trophy" ari…" at bounding box center [687, 344] width 641 height 290
click at [525, 215] on div "< p class = "eventDetails gold" > < span > < i class = "fa-solid fa-trophy" ari…" at bounding box center [687, 344] width 641 height 290
drag, startPoint x: 380, startPoint y: 213, endPoint x: 594, endPoint y: 212, distance: 214.5
click at [594, 212] on div "< p class = "eventDetails gold" > < span > < i class = "fa-solid fa-trophy" ari…" at bounding box center [687, 344] width 641 height 290
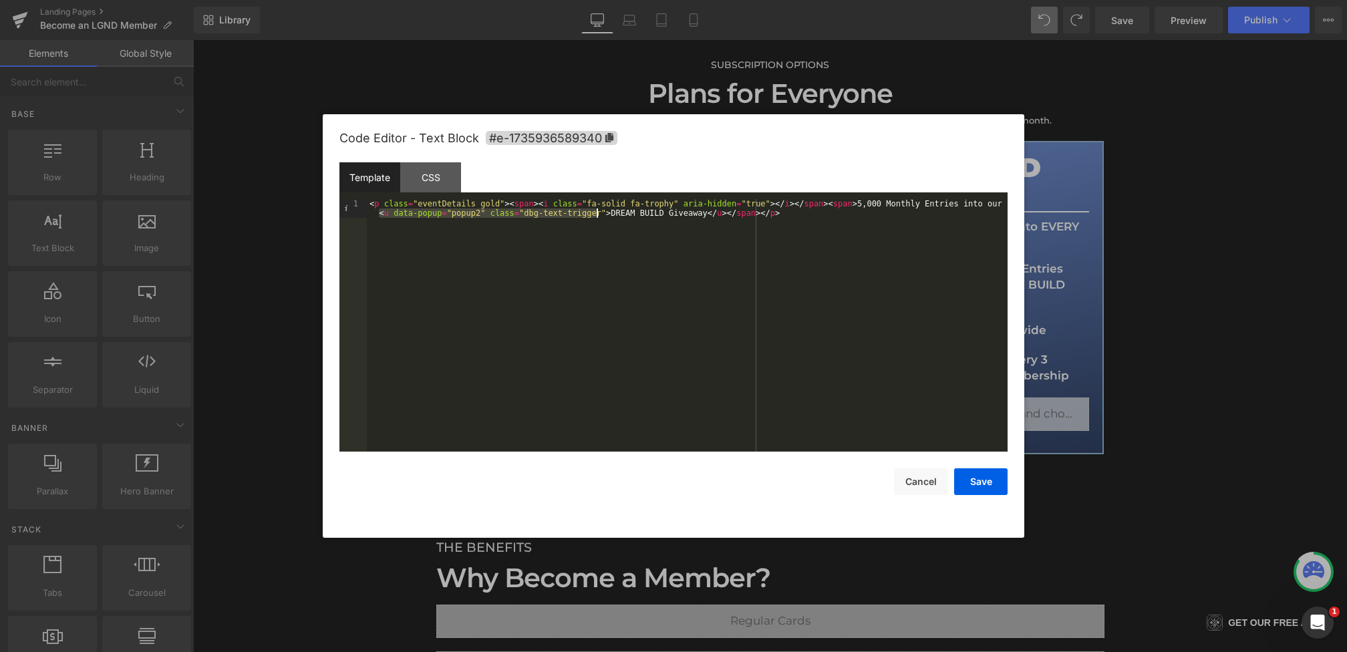
click at [594, 212] on div "< p class = "eventDetails gold" > < span > < i class = "fa-solid fa-trophy" ari…" at bounding box center [687, 344] width 641 height 290
drag, startPoint x: 601, startPoint y: 212, endPoint x: 524, endPoint y: 213, distance: 76.8
click at [524, 213] on div "< p class = "eventDetails gold" > < span > < i class = "fa-solid fa-trophy" ari…" at bounding box center [687, 344] width 641 height 290
drag, startPoint x: 828, startPoint y: 205, endPoint x: 759, endPoint y: 213, distance: 69.3
click at [759, 213] on div "< p class = "eventDetails gold" > < span > < i class = "fa-solid fa-trophy" ari…" at bounding box center [687, 344] width 641 height 290
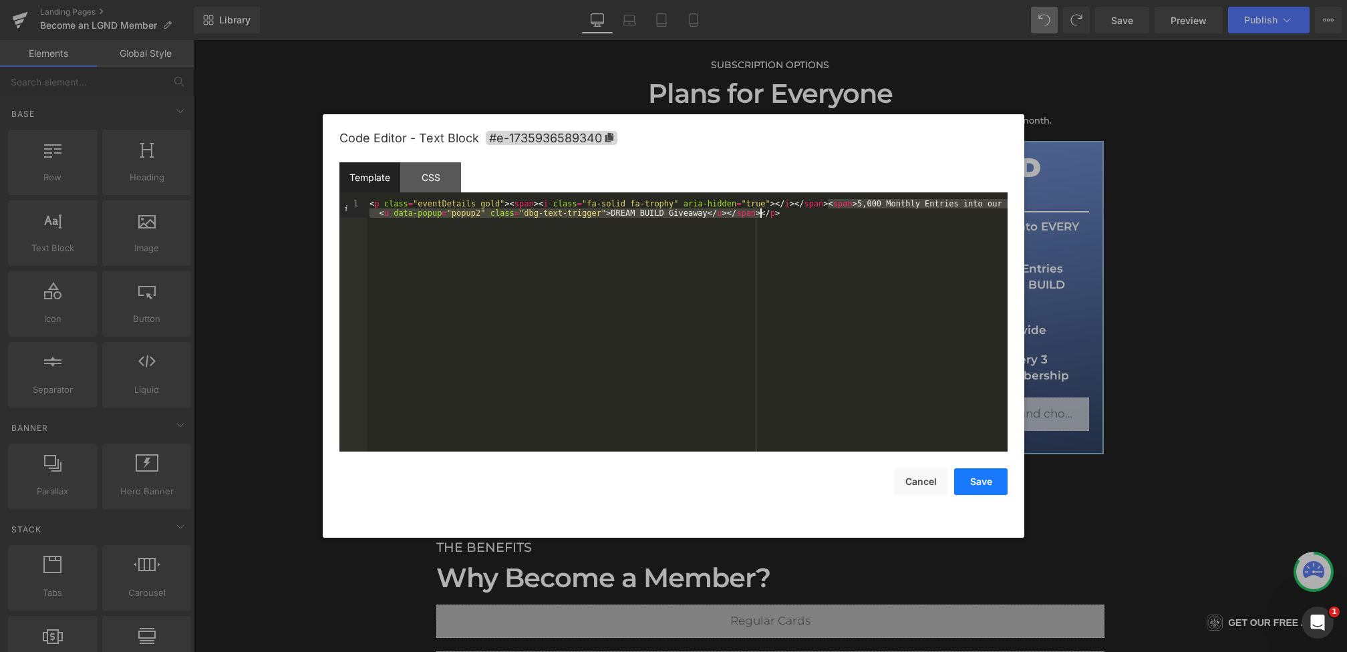
click at [965, 485] on button "Save" at bounding box center [980, 481] width 53 height 27
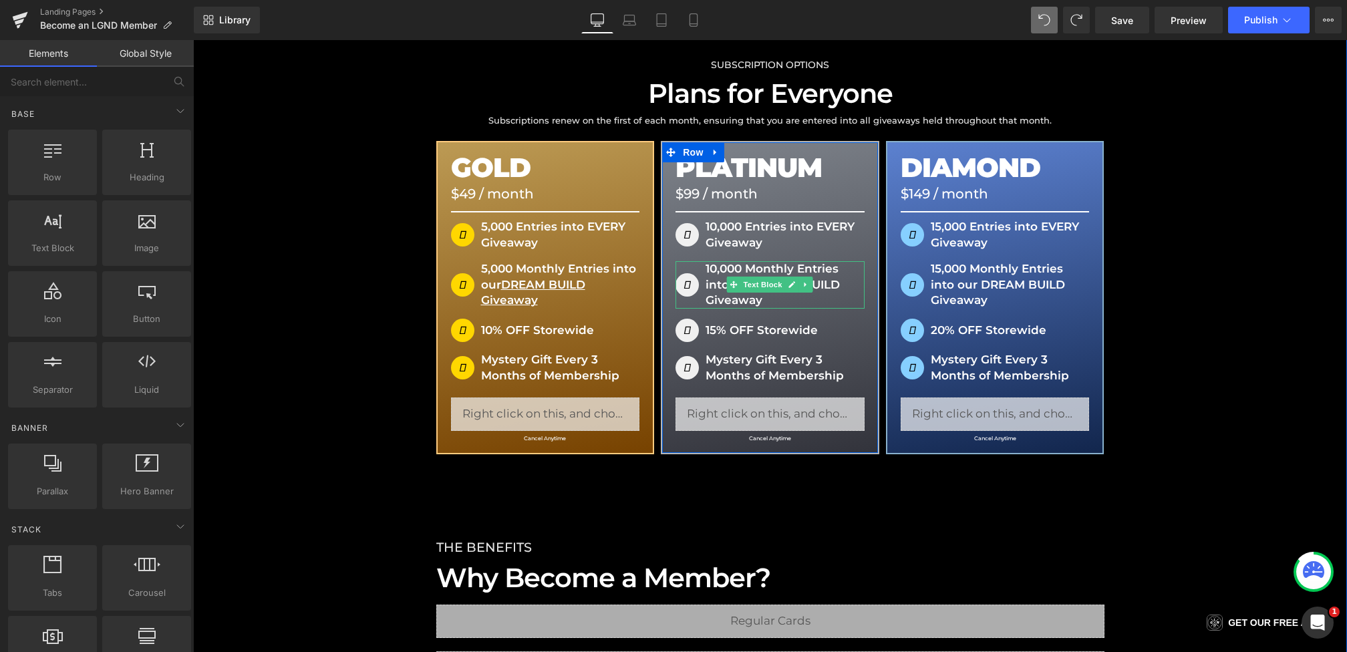
click at [722, 287] on p "10,000 Monthly Entries into our DREAM BUILD Giveaway" at bounding box center [770, 284] width 189 height 47
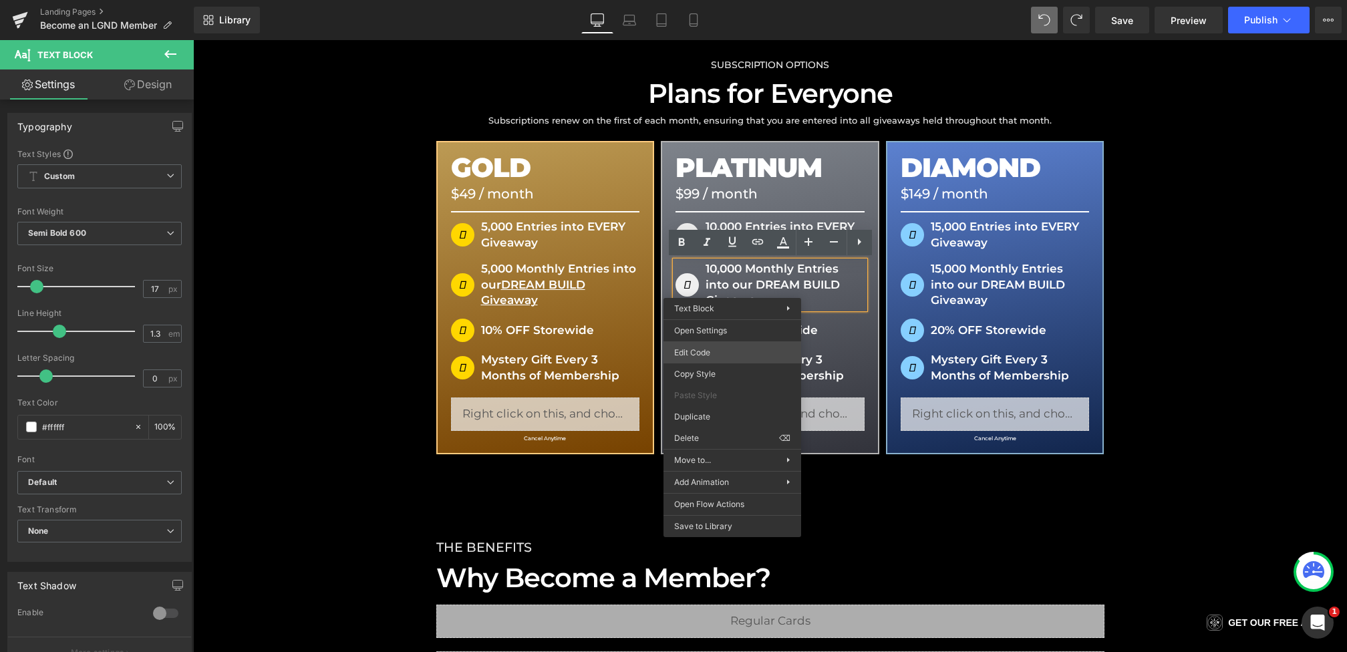
click at [726, 0] on div "You are previewing how the will restyle your page. You can not edit Elements in…" at bounding box center [673, 0] width 1347 height 0
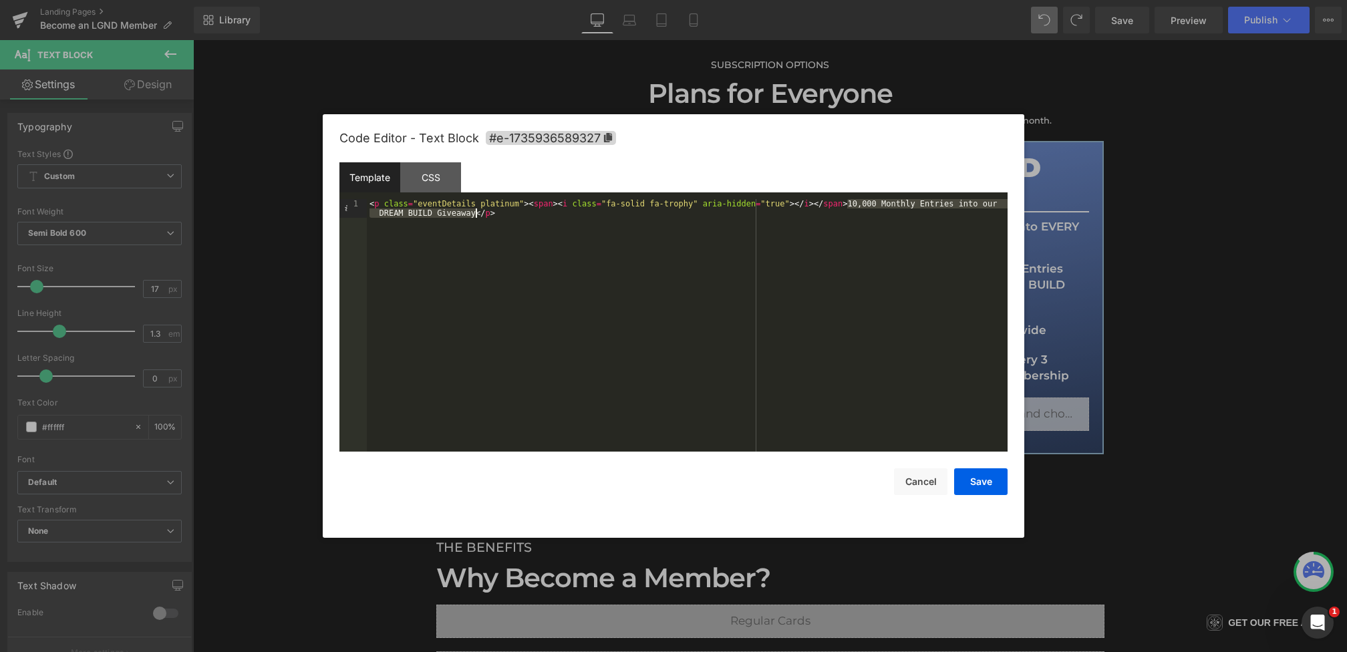
drag, startPoint x: 847, startPoint y: 205, endPoint x: 475, endPoint y: 216, distance: 372.4
click at [475, 216] on div "< p class = "eventDetails platinum" > < span > < i class = "fa-solid fa-trophy"…" at bounding box center [687, 344] width 641 height 290
click at [881, 204] on div "< p class = "eventDetails platinum" > < span > < i class = "fa-solid fa-trophy"…" at bounding box center [687, 344] width 641 height 290
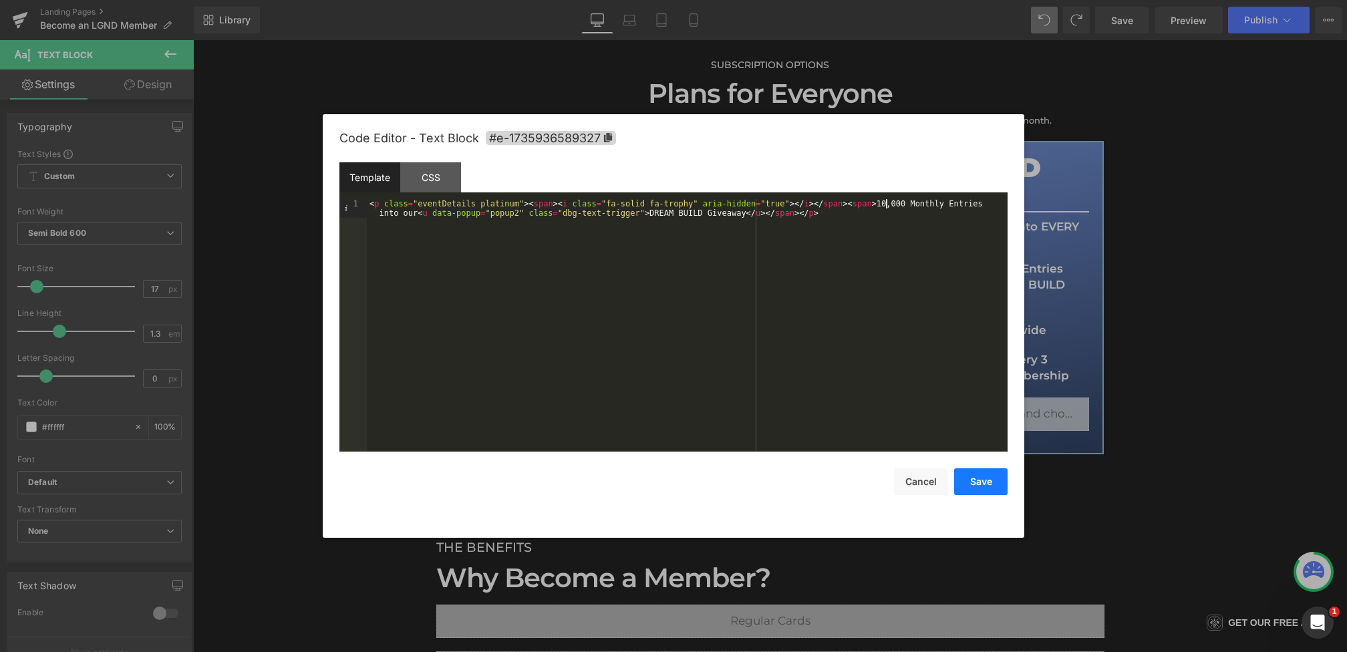
click at [984, 482] on button "Save" at bounding box center [980, 481] width 53 height 27
click at [937, 0] on div "You are previewing how the will restyle your page. You can not edit Elements in…" at bounding box center [673, 0] width 1347 height 0
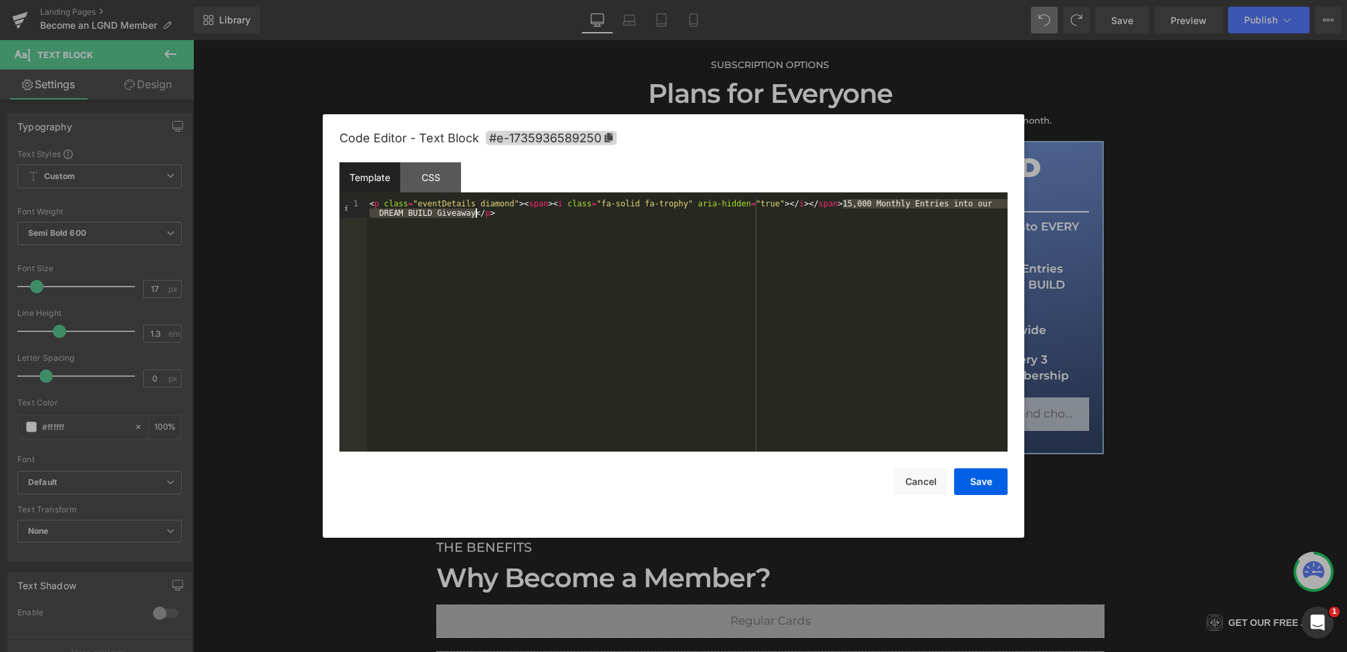
drag, startPoint x: 842, startPoint y: 206, endPoint x: 476, endPoint y: 215, distance: 366.3
click at [476, 215] on div "< p class = "eventDetails diamond" > < span > < i class = "fa-solid fa-trophy" …" at bounding box center [687, 344] width 641 height 290
paste textarea
click at [873, 203] on div "< p class = "eventDetails diamond" > < span > < i class = "fa-solid fa-trophy" …" at bounding box center [687, 344] width 641 height 290
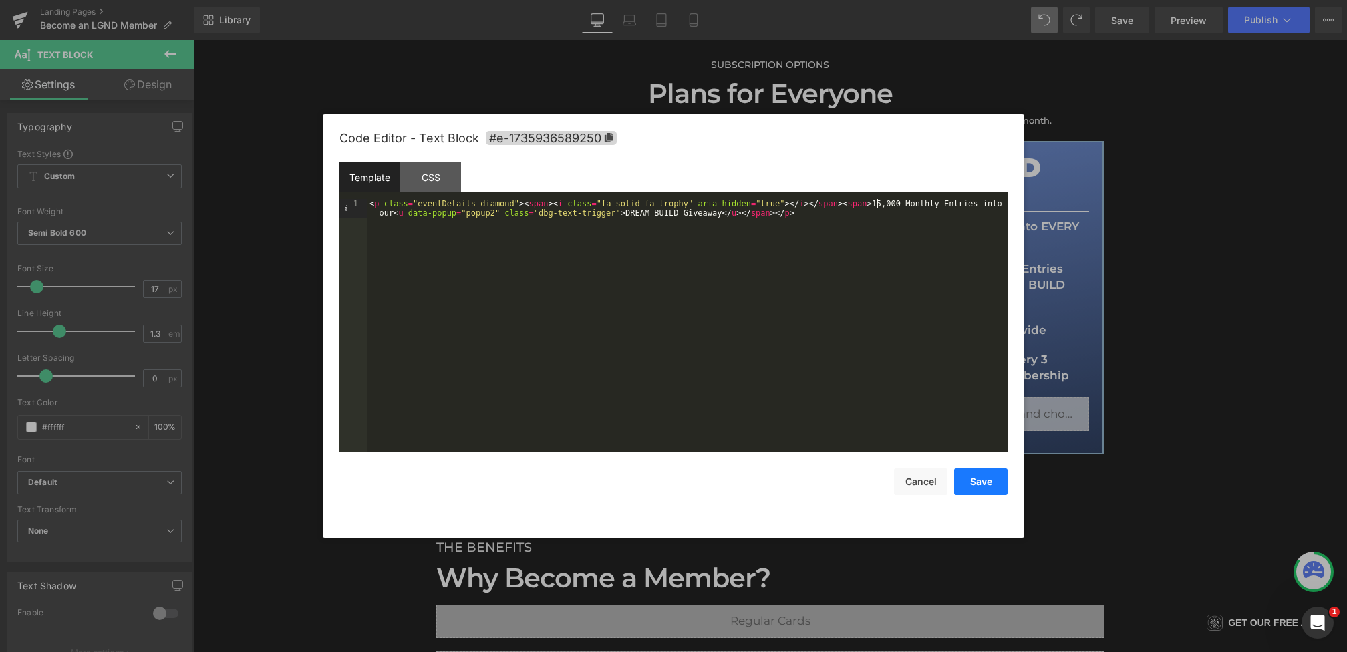
click at [974, 487] on button "Save" at bounding box center [980, 481] width 53 height 27
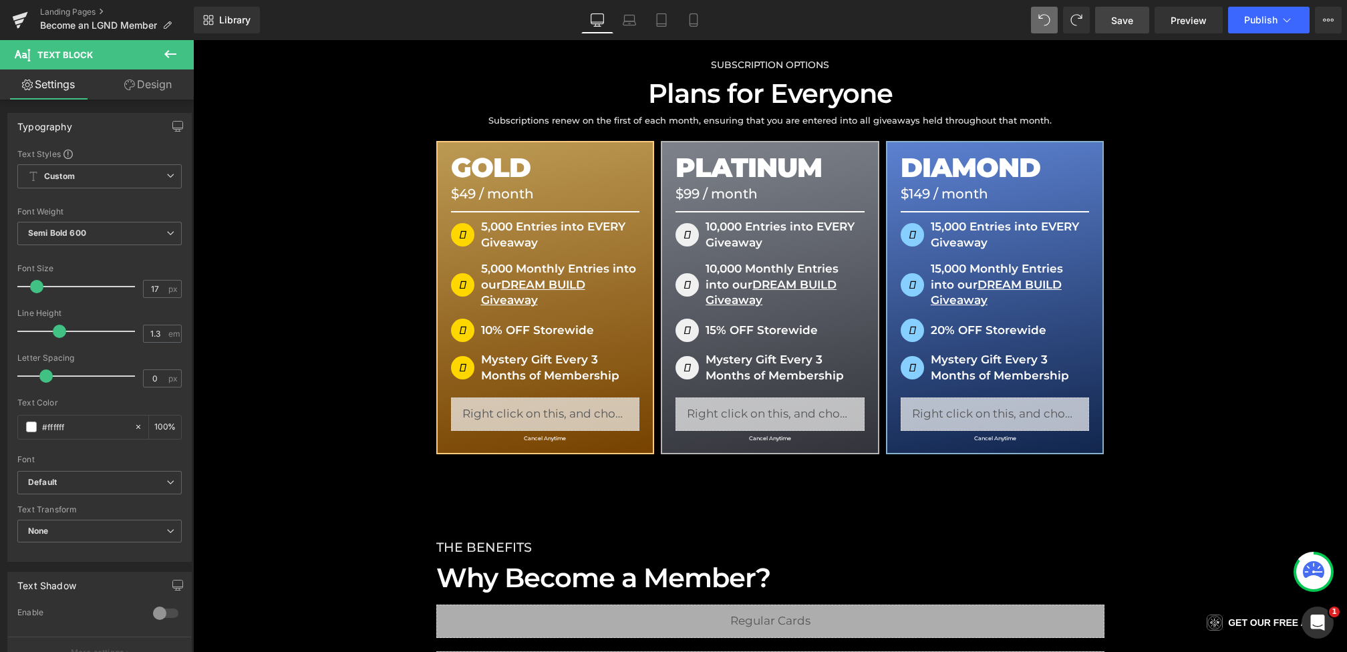
click at [1119, 19] on span "Save" at bounding box center [1122, 20] width 22 height 14
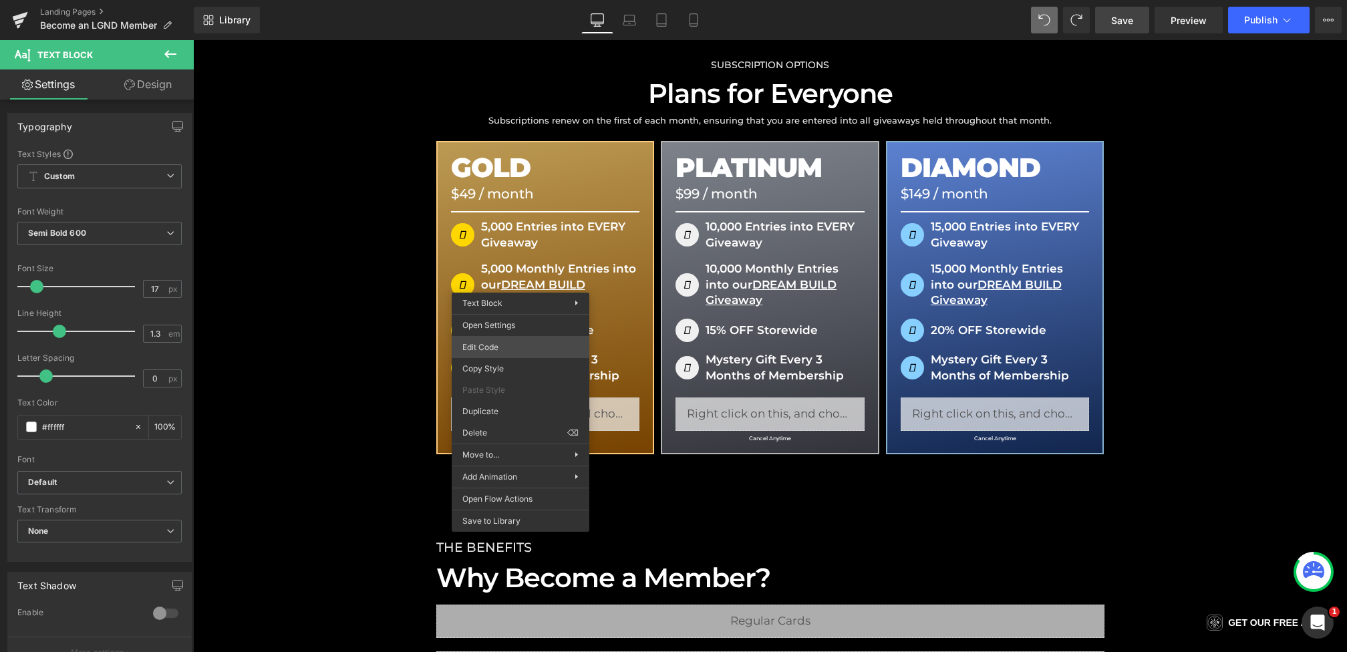
click at [513, 0] on div "You are previewing how the will restyle your page. You can not edit Elements in…" at bounding box center [673, 0] width 1347 height 0
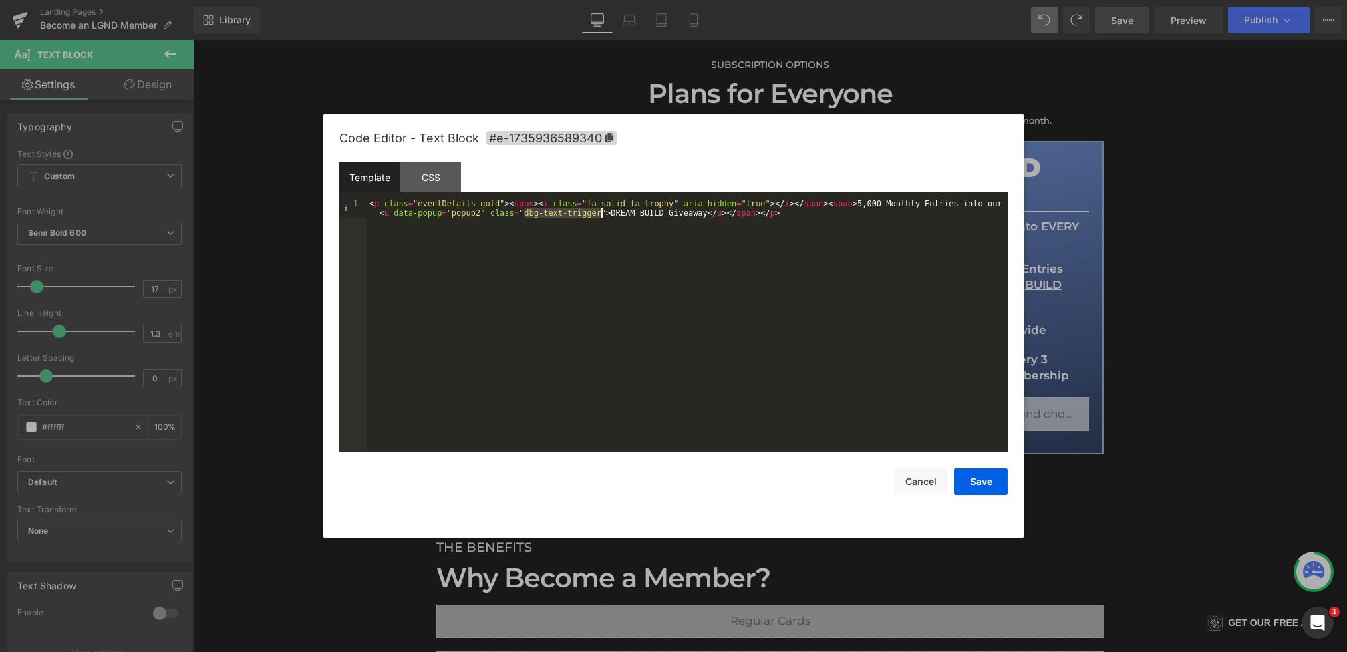
drag, startPoint x: 524, startPoint y: 214, endPoint x: 602, endPoint y: 214, distance: 78.2
click at [602, 214] on div "< p class = "eventDetails gold" > < span > < i class = "fa-solid fa-trophy" ari…" at bounding box center [687, 344] width 641 height 290
click at [979, 489] on button "Save" at bounding box center [980, 481] width 53 height 27
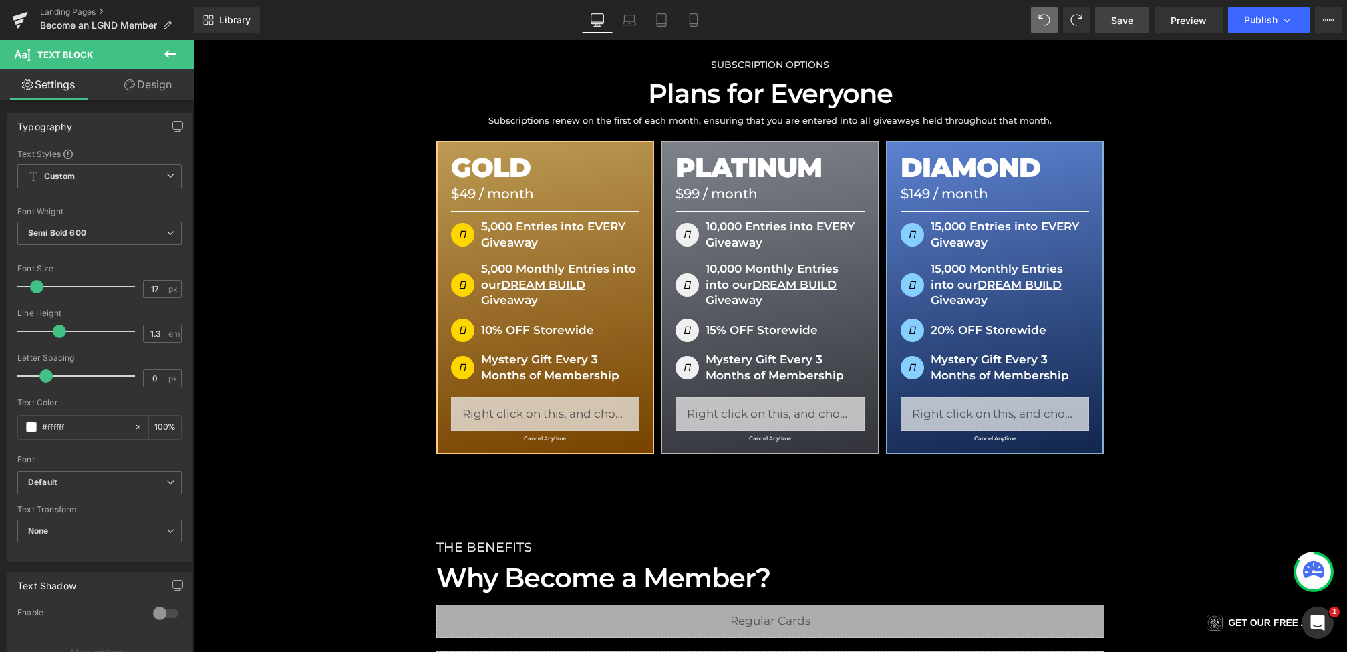
click at [1131, 23] on span "Save" at bounding box center [1122, 20] width 22 height 14
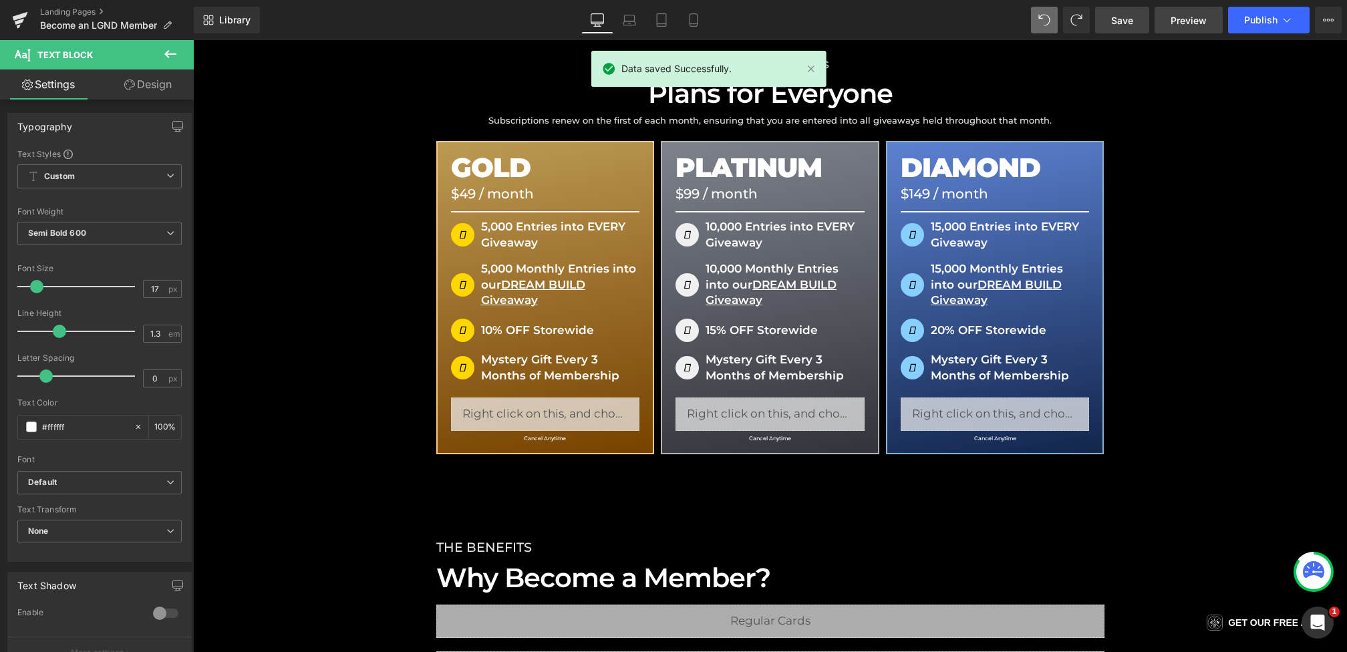
click at [1180, 23] on span "Preview" at bounding box center [1189, 20] width 36 height 14
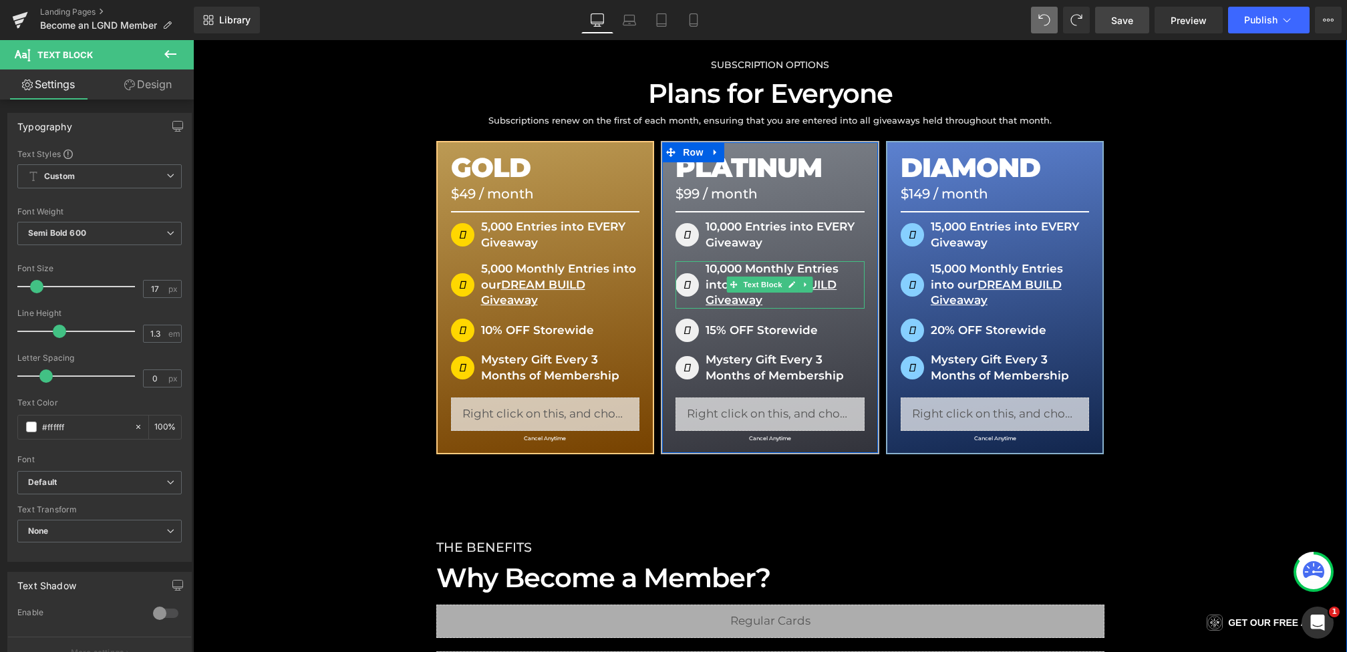
scroll to position [0, 0]
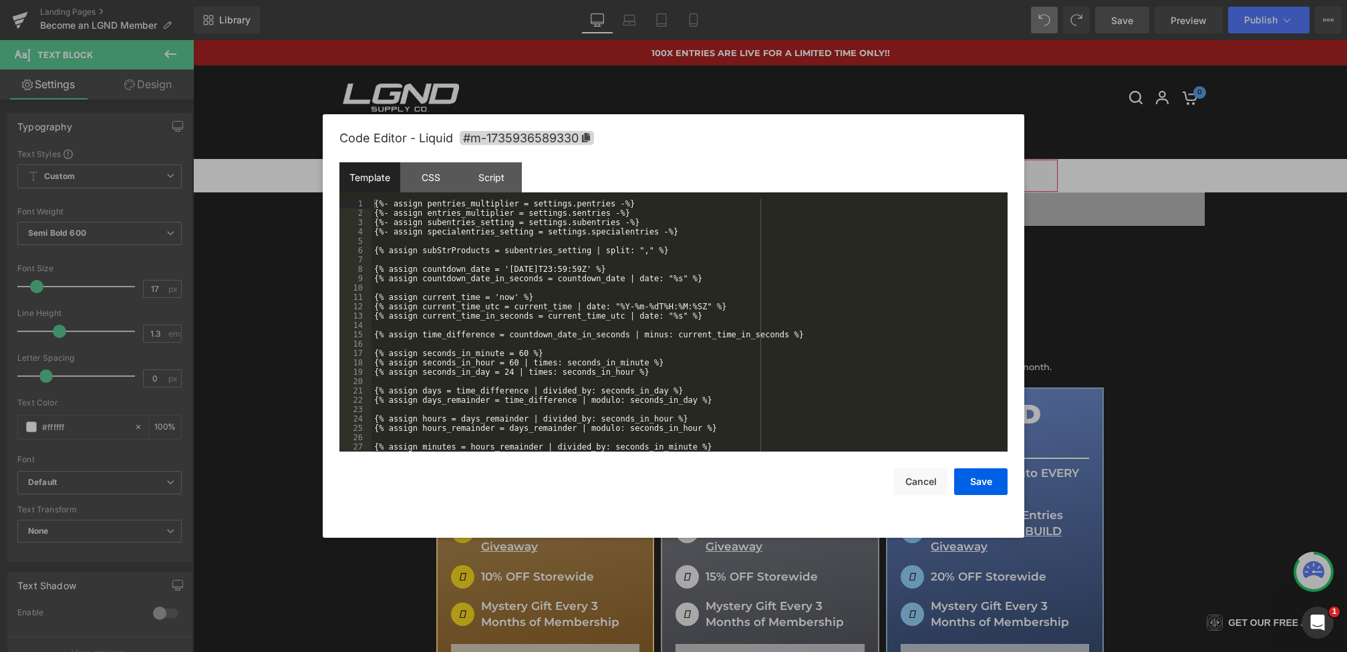
click at [629, 0] on div "You are previewing how the will restyle your page. You can not edit Elements in…" at bounding box center [673, 0] width 1347 height 0
click at [438, 174] on div "CSS" at bounding box center [430, 177] width 61 height 30
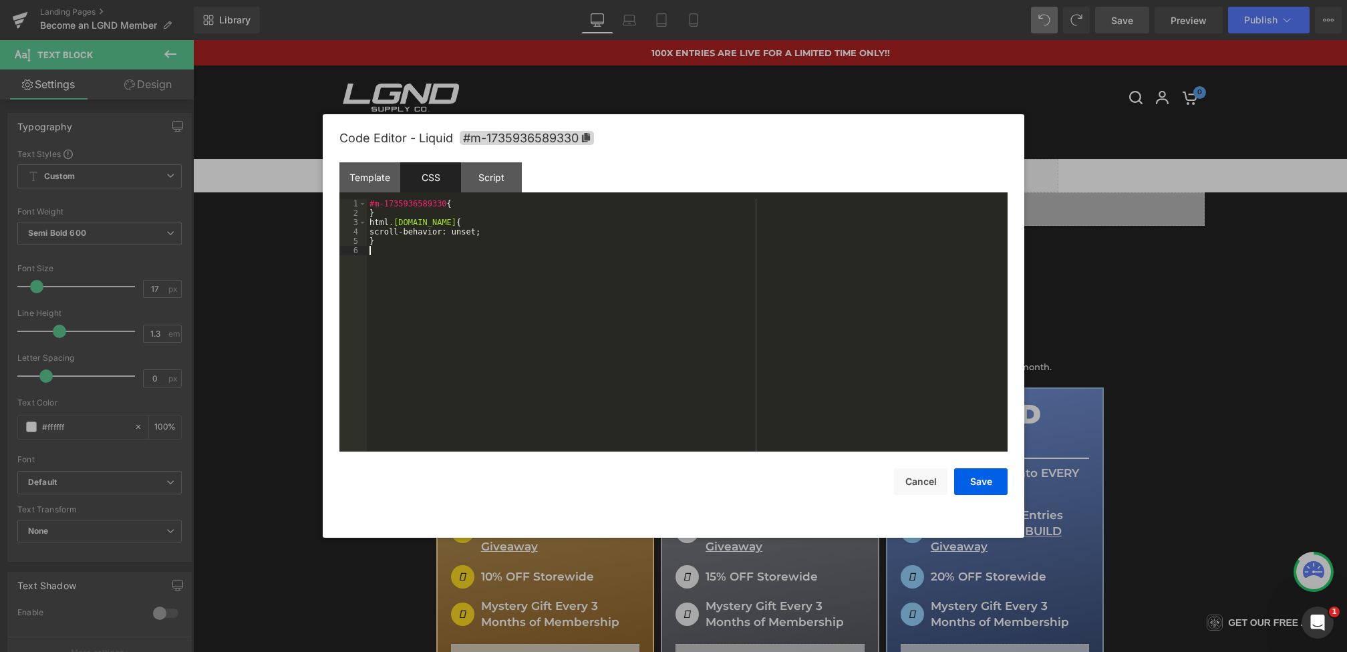
click at [457, 264] on div "#m-1735936589330 { } html .gemapp.video { scroll-behavior: unset; }" at bounding box center [687, 334] width 641 height 271
click at [515, 324] on div "#m-1735936589330 { } html .gemapp.video { scroll-behavior: unset; }" at bounding box center [687, 334] width 641 height 271
paste textarea
click at [983, 489] on button "Save" at bounding box center [980, 481] width 53 height 27
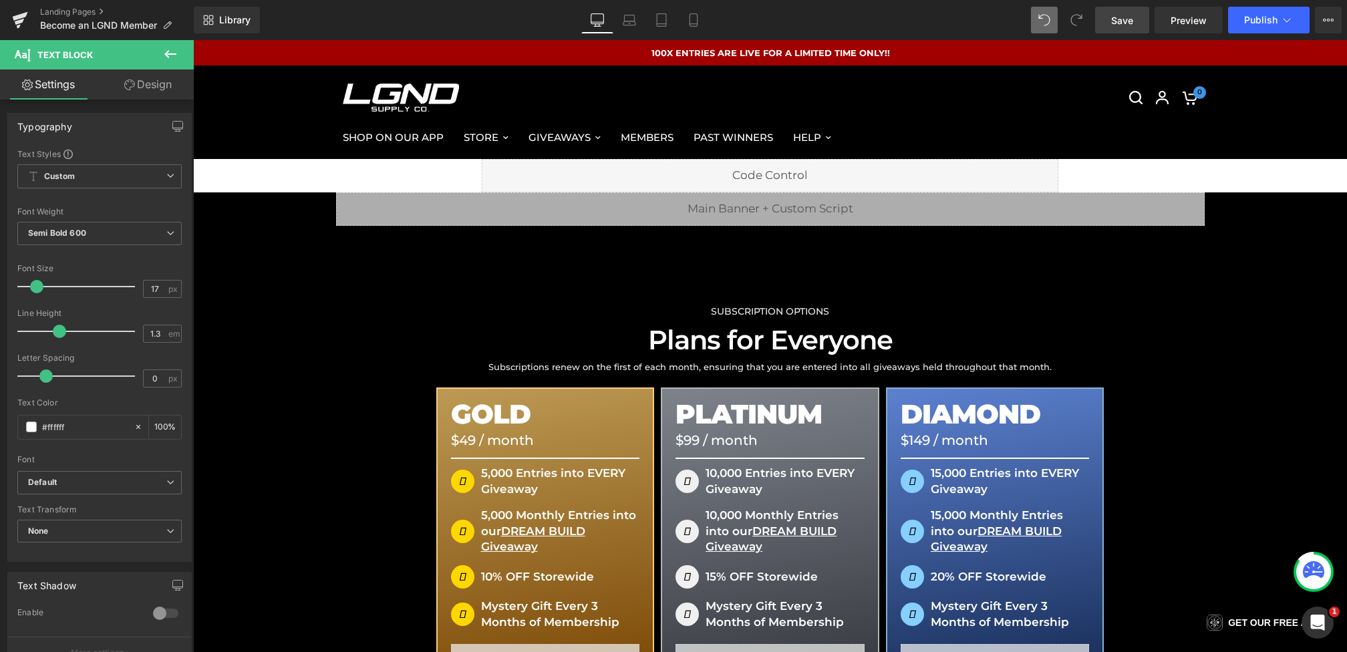
click at [1139, 26] on link "Save" at bounding box center [1122, 20] width 54 height 27
click at [1245, 25] on button "Publish" at bounding box center [1269, 20] width 82 height 27
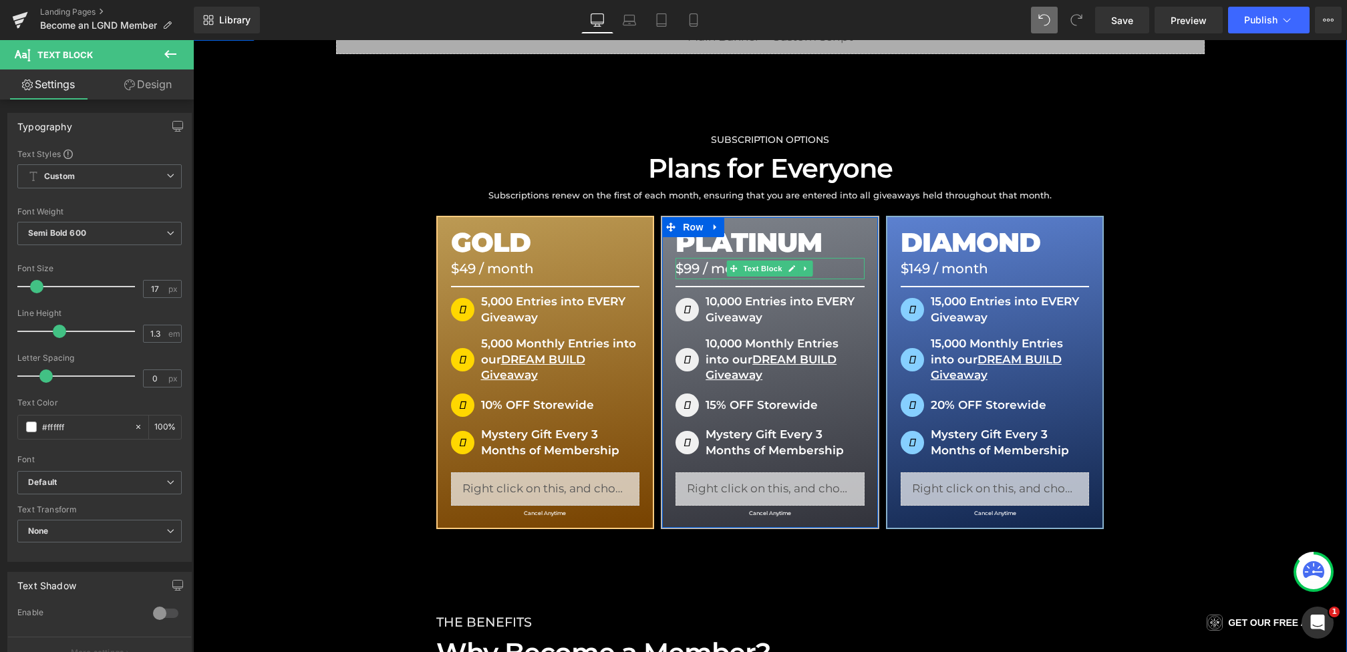
scroll to position [190, 0]
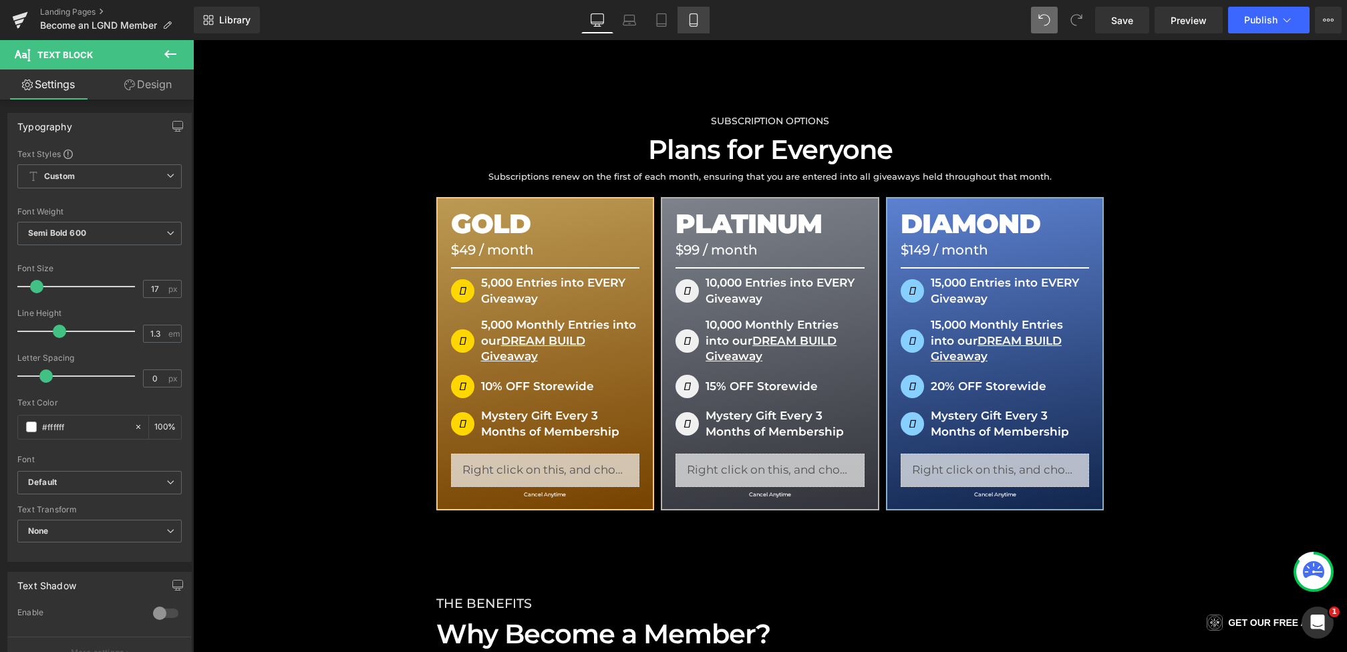
click at [698, 21] on icon at bounding box center [693, 19] width 13 height 13
type input "100"
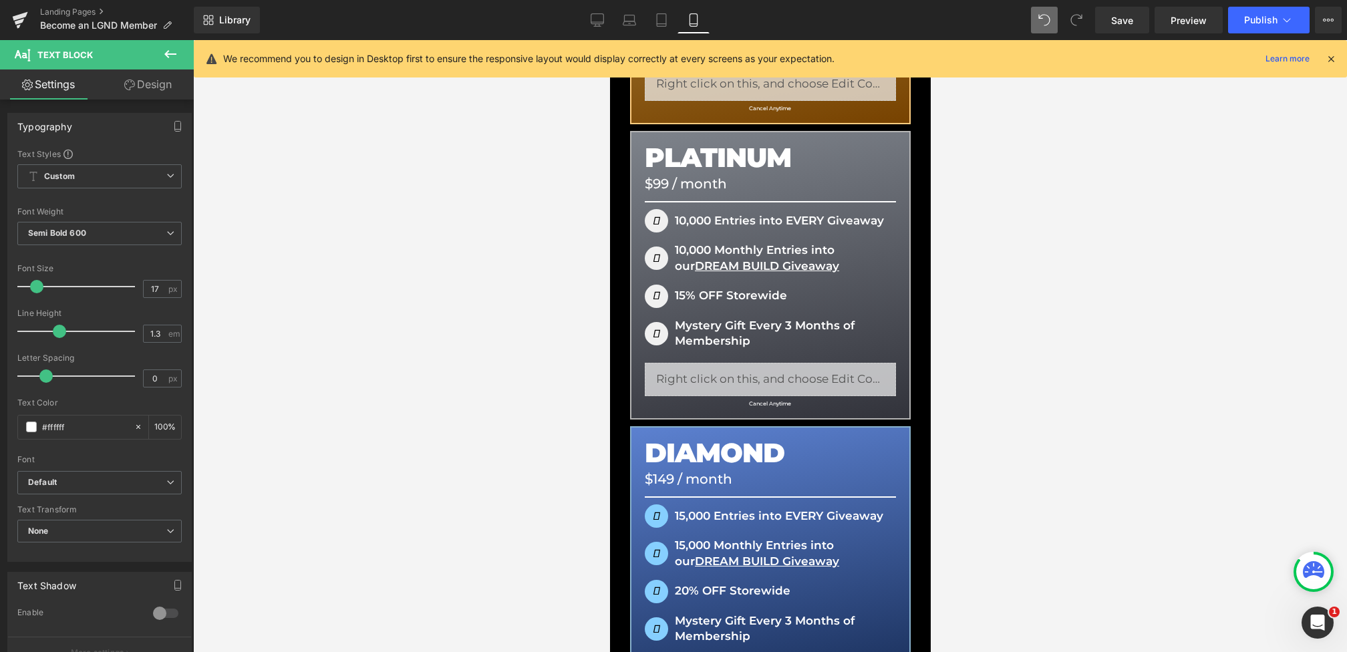
scroll to position [462, 0]
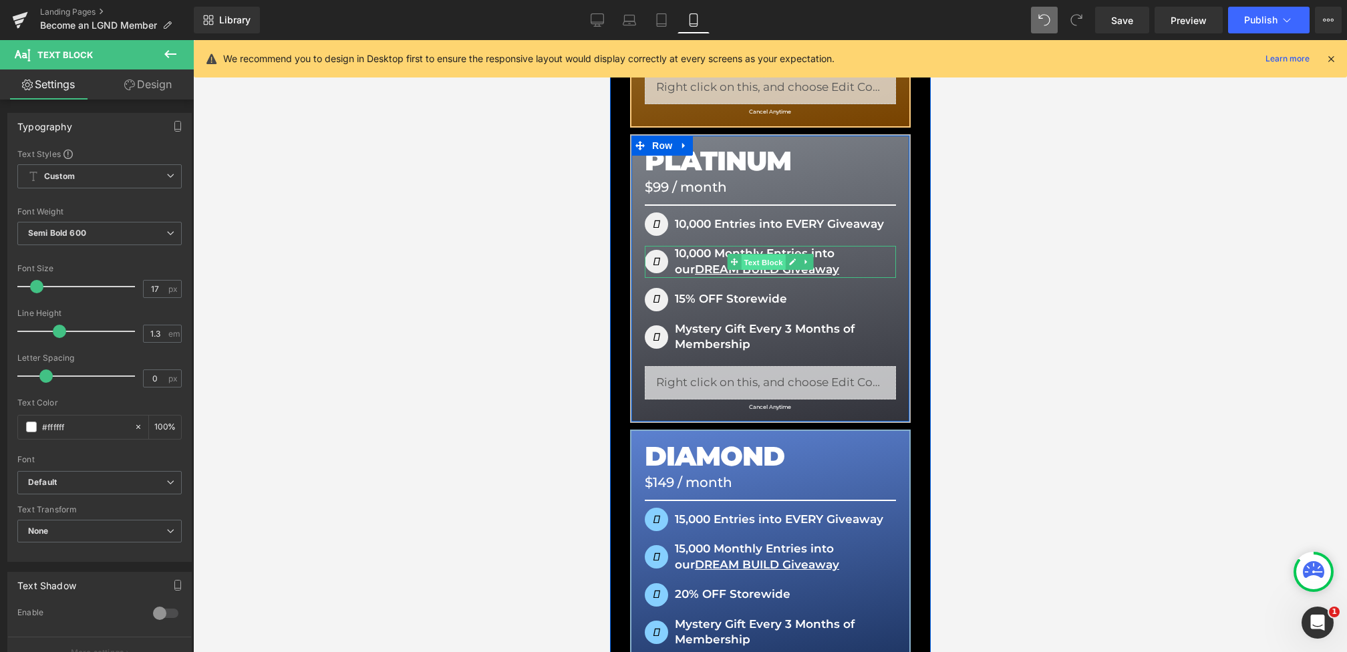
click at [746, 259] on span "Text Block" at bounding box center [762, 263] width 44 height 16
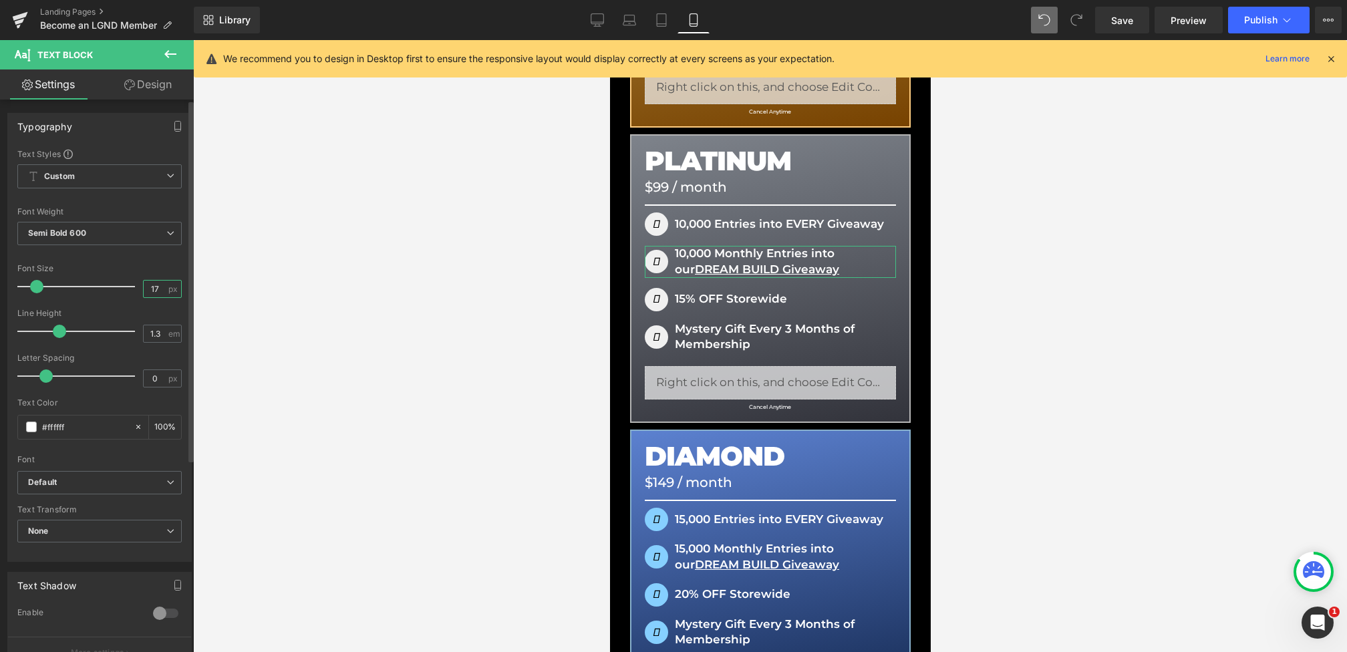
click at [156, 287] on input "17" at bounding box center [155, 289] width 23 height 17
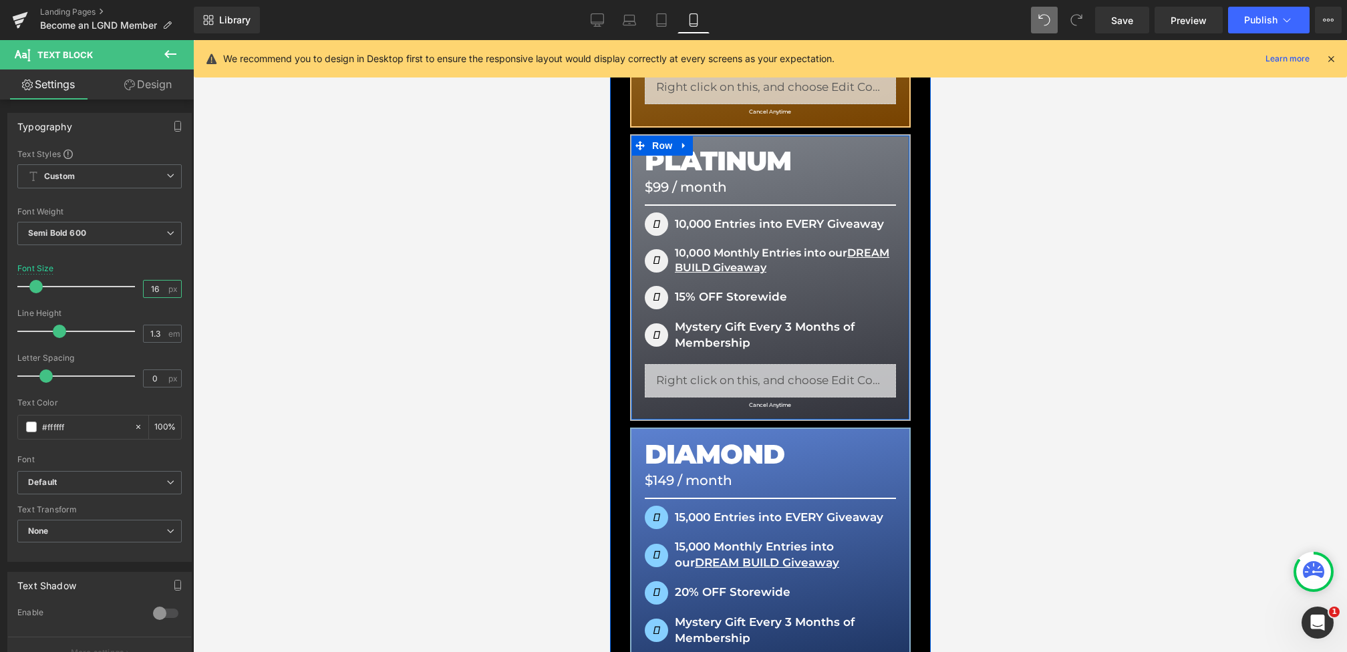
type input "15"
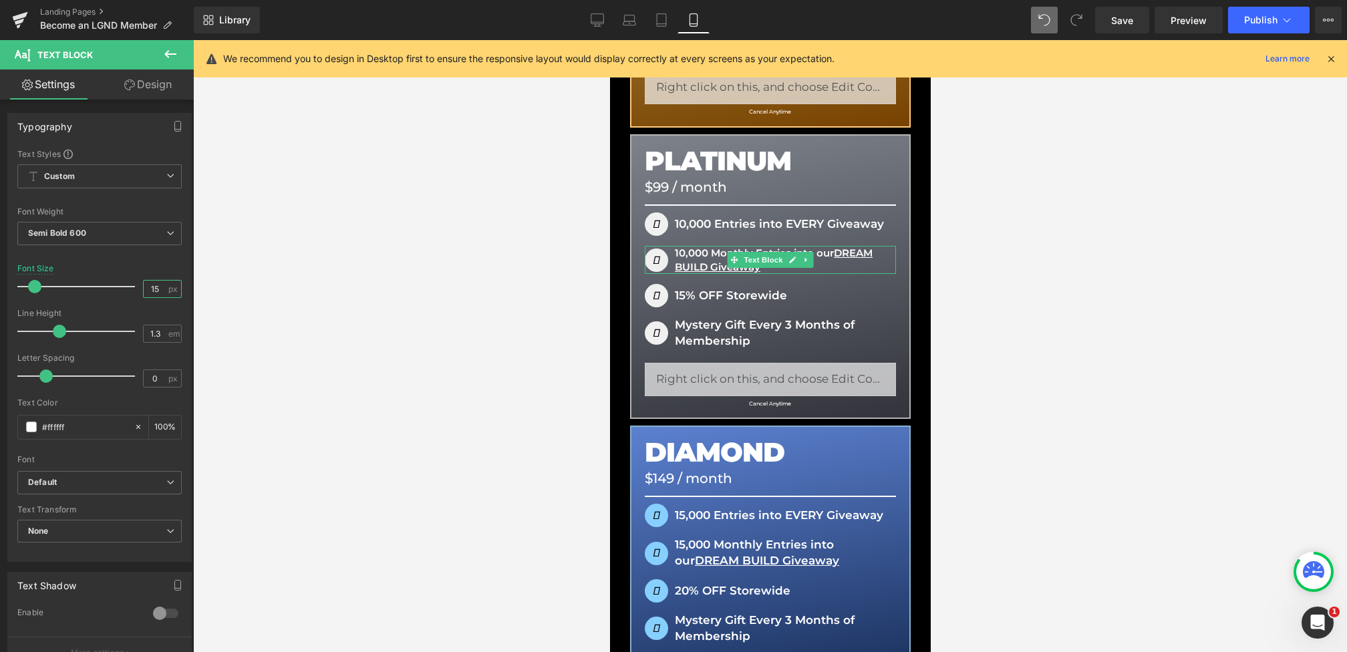
drag, startPoint x: 1370, startPoint y: 394, endPoint x: 760, endPoint y: 354, distance: 611.4
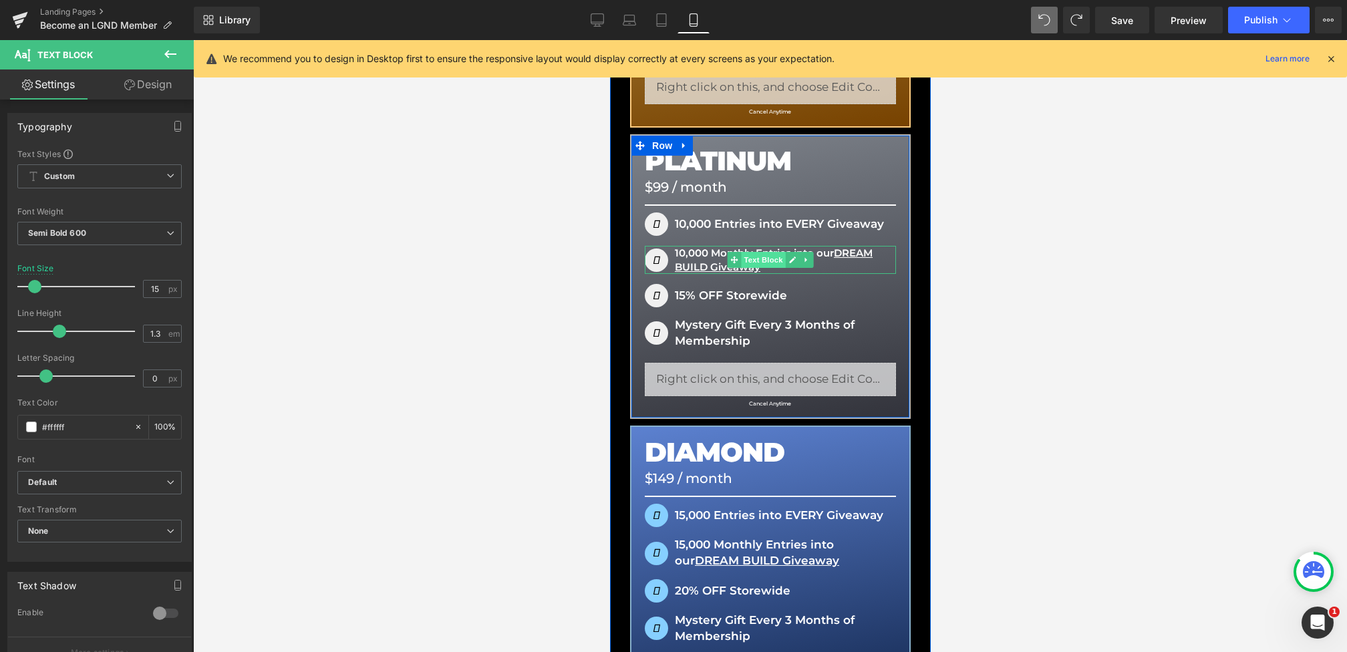
click at [756, 256] on span "Text Block" at bounding box center [762, 260] width 44 height 16
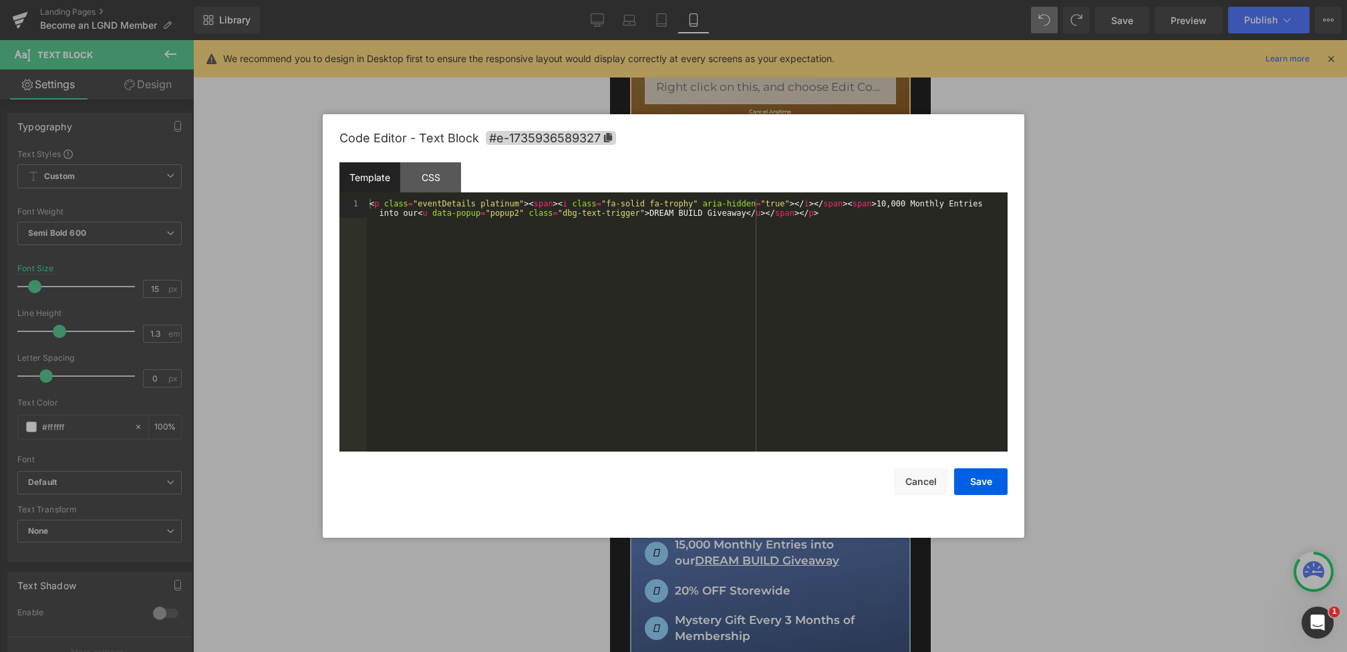
click at [718, 0] on div "Text Block You are previewing how the will restyle your page. You can not edit …" at bounding box center [673, 0] width 1347 height 0
click at [442, 176] on div "CSS" at bounding box center [430, 177] width 61 height 30
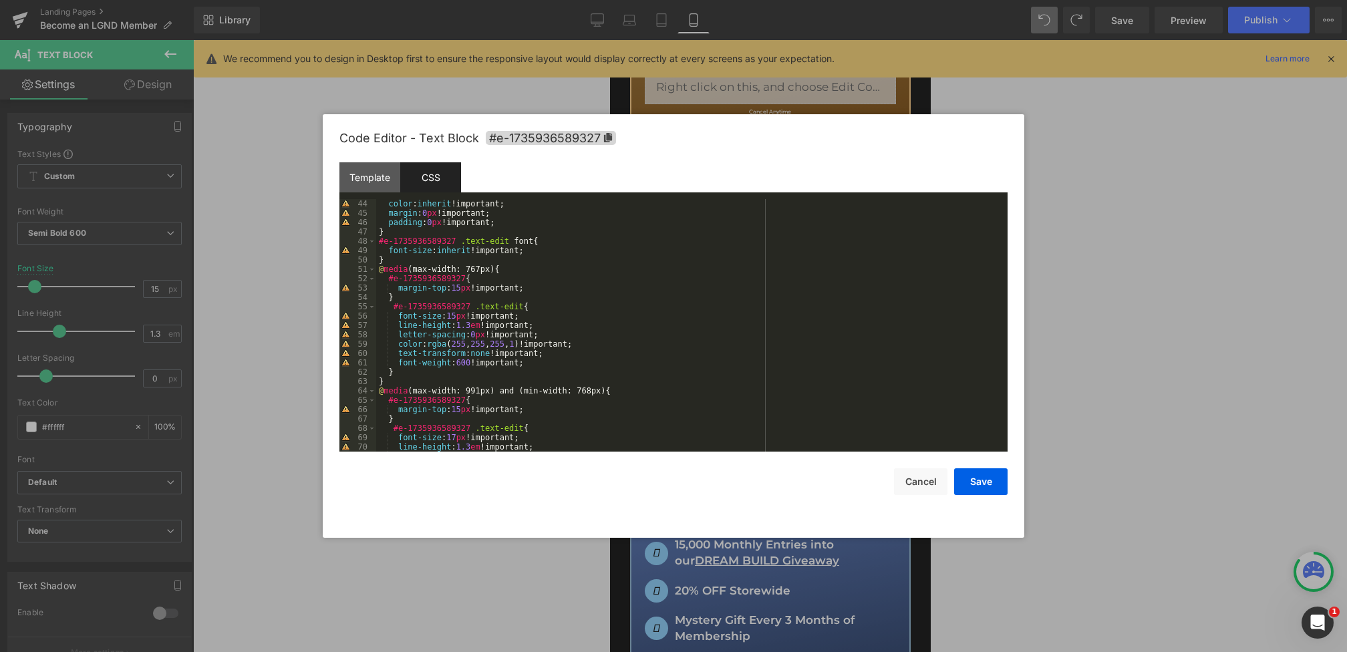
scroll to position [412, 0]
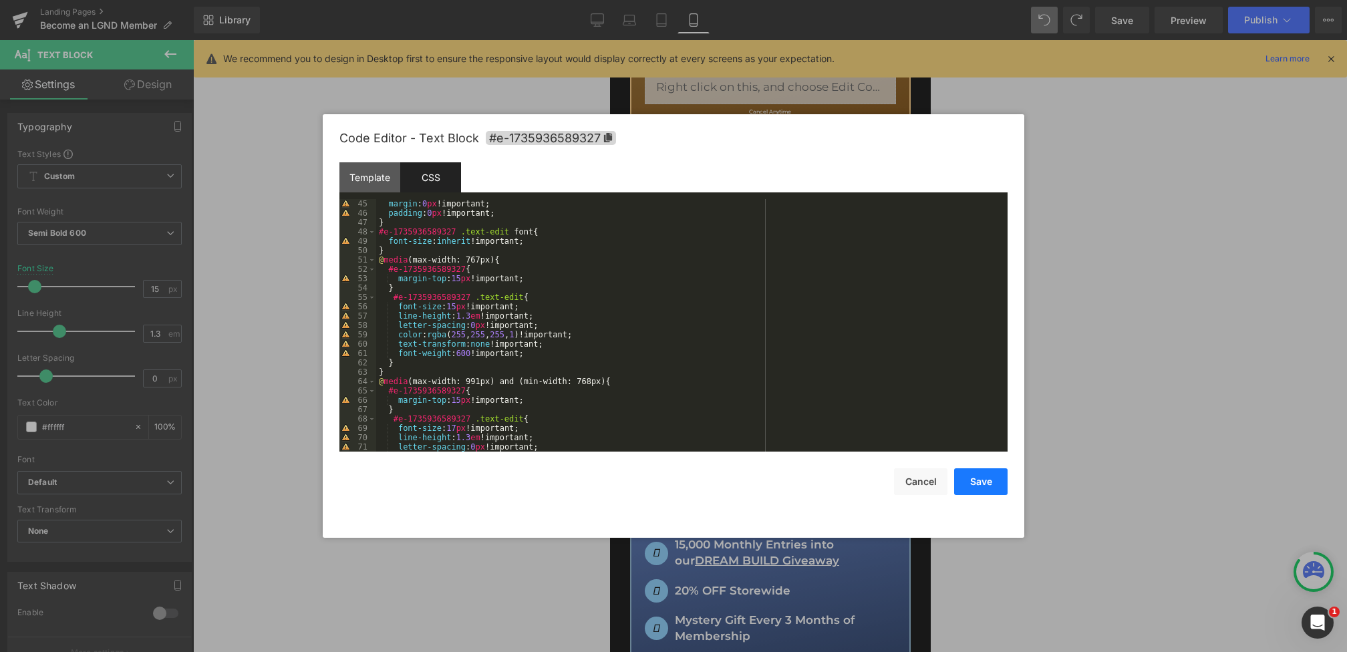
click at [983, 477] on button "Save" at bounding box center [980, 481] width 53 height 27
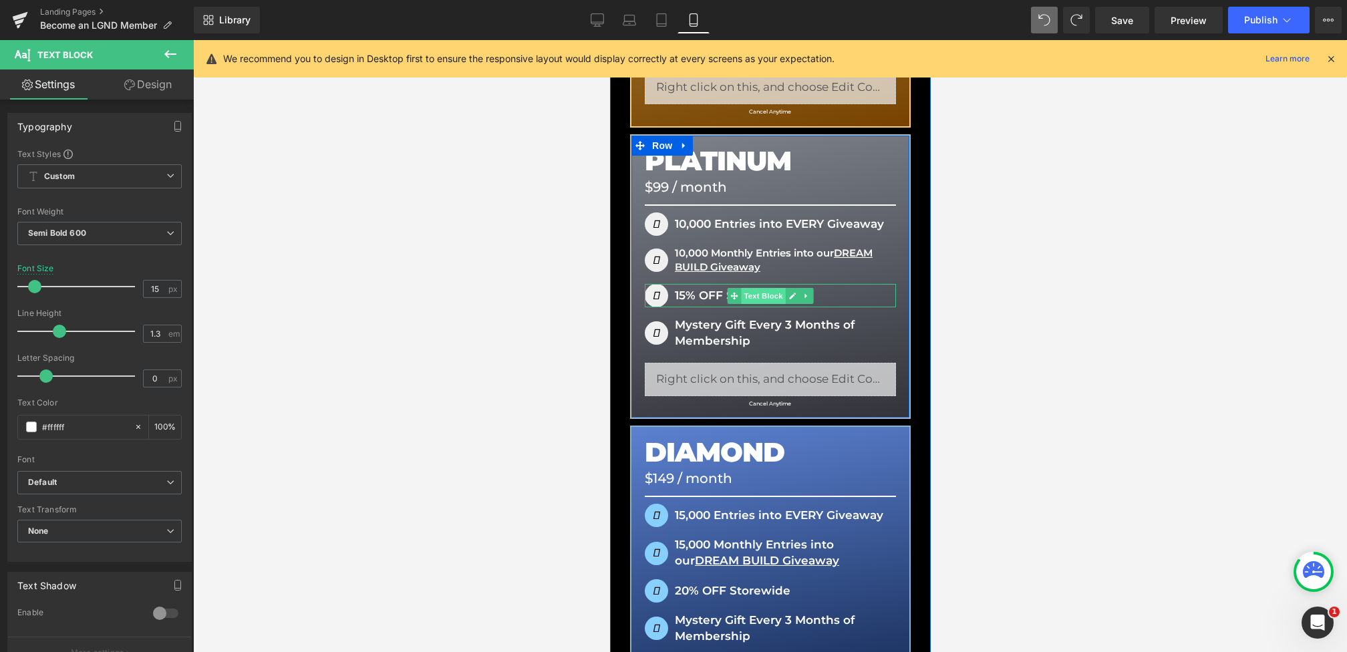
click at [760, 294] on span "Text Block" at bounding box center [762, 296] width 44 height 16
click at [762, 258] on span "Text Block" at bounding box center [762, 261] width 44 height 16
click at [750, 223] on span "Text Block" at bounding box center [762, 225] width 44 height 16
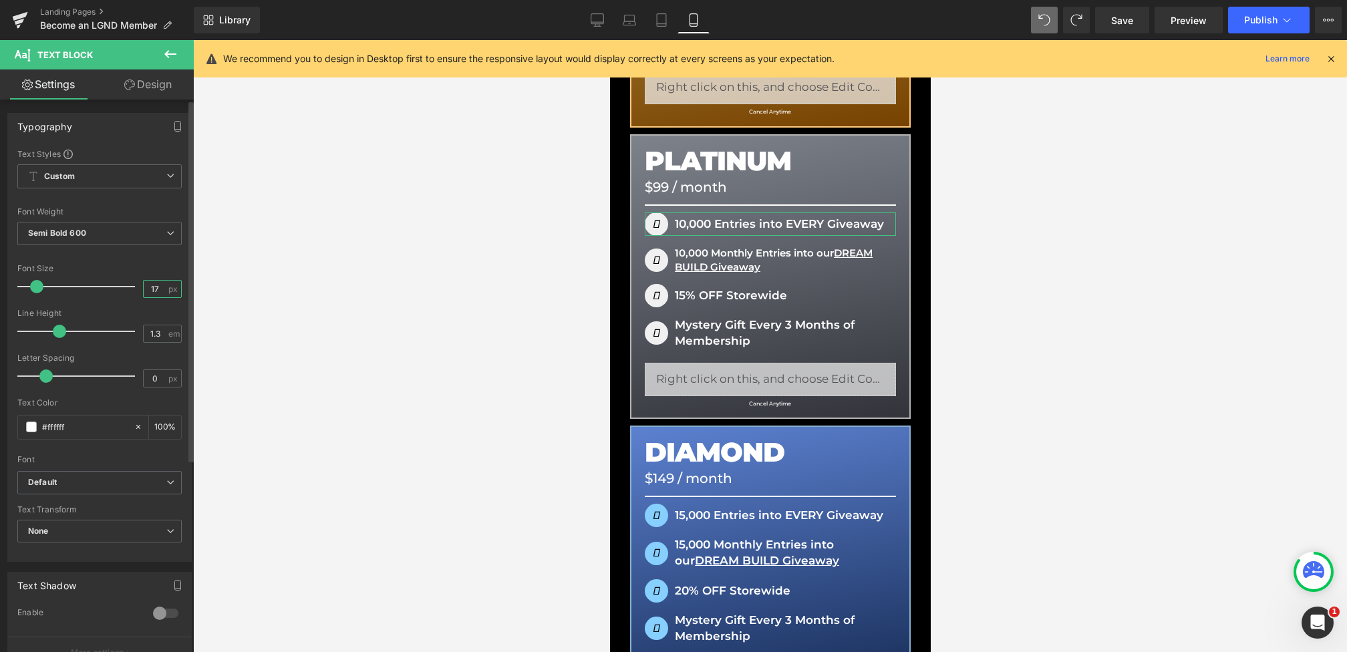
click at [156, 288] on input "17" at bounding box center [155, 289] width 23 height 17
type input "15"
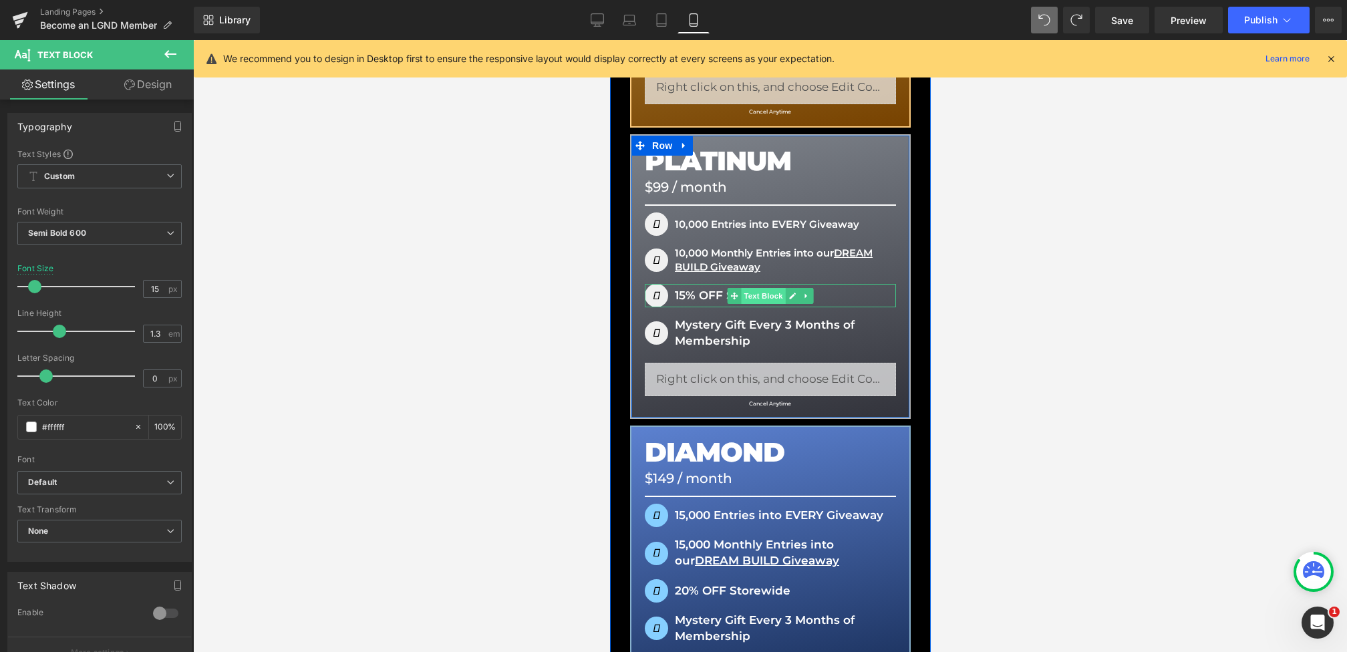
click at [760, 299] on span "Text Block" at bounding box center [762, 296] width 44 height 16
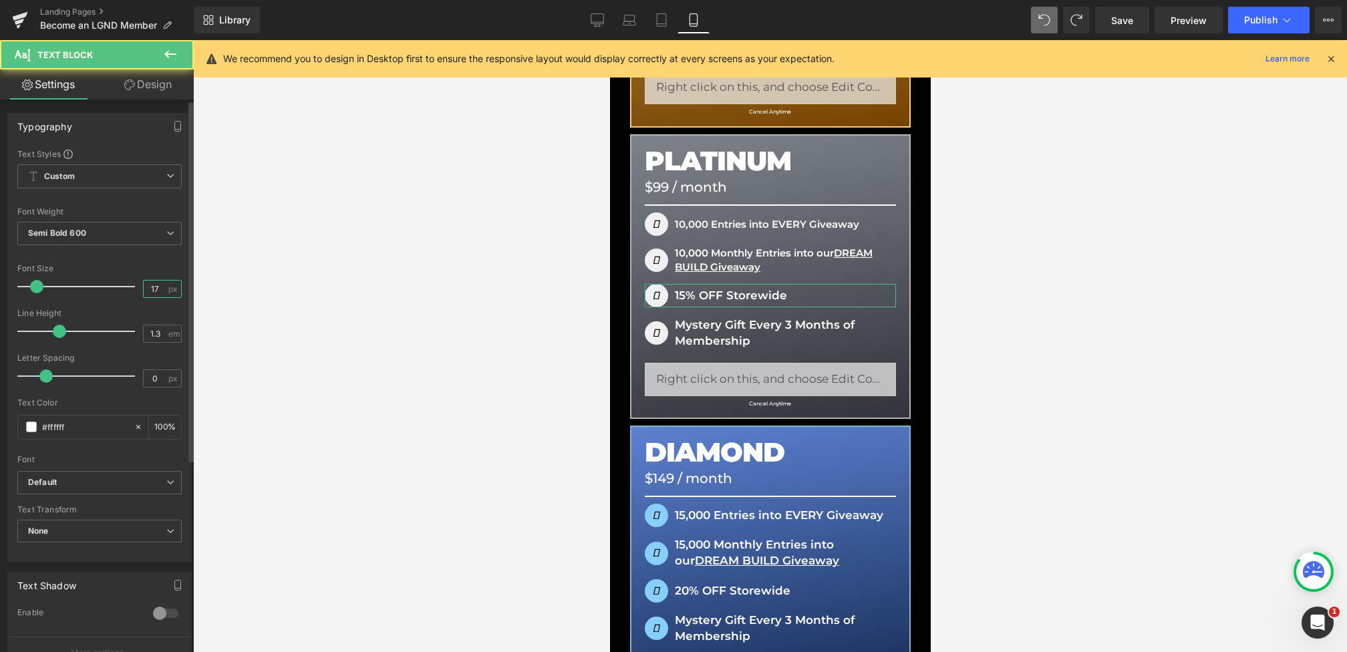
click at [156, 292] on input "17" at bounding box center [155, 289] width 23 height 17
type input "15"
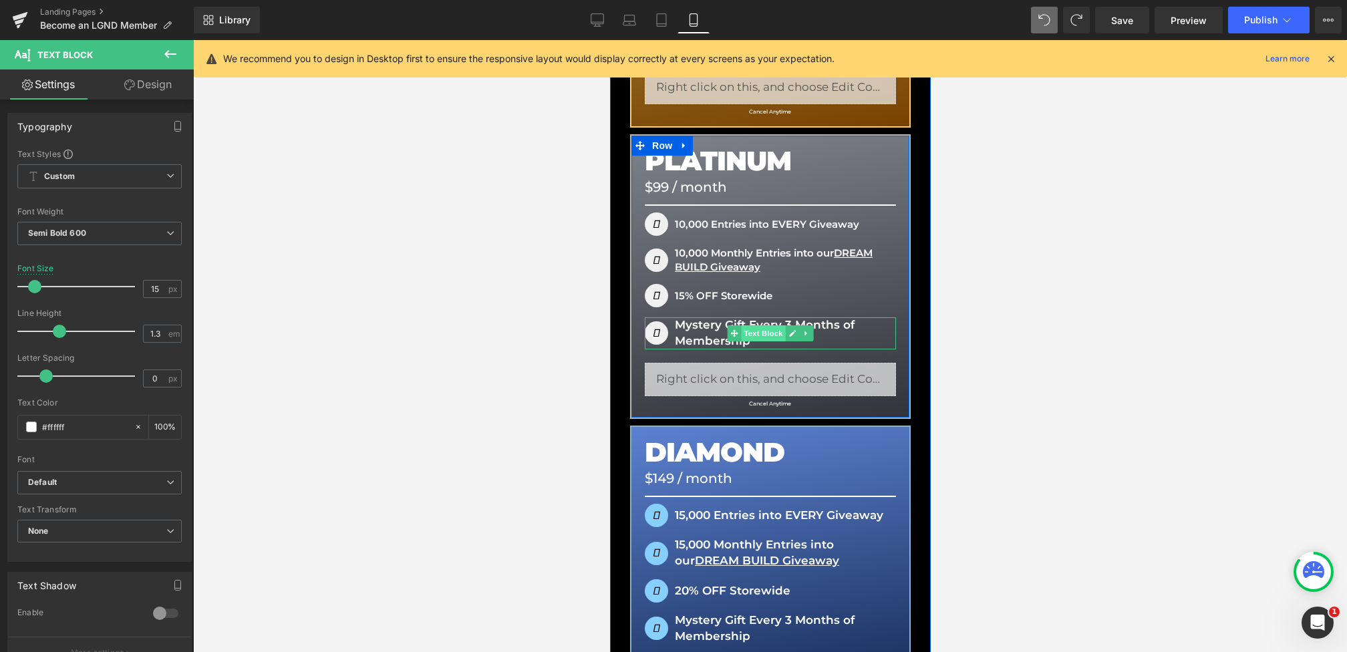
click at [762, 330] on span "Text Block" at bounding box center [762, 333] width 44 height 16
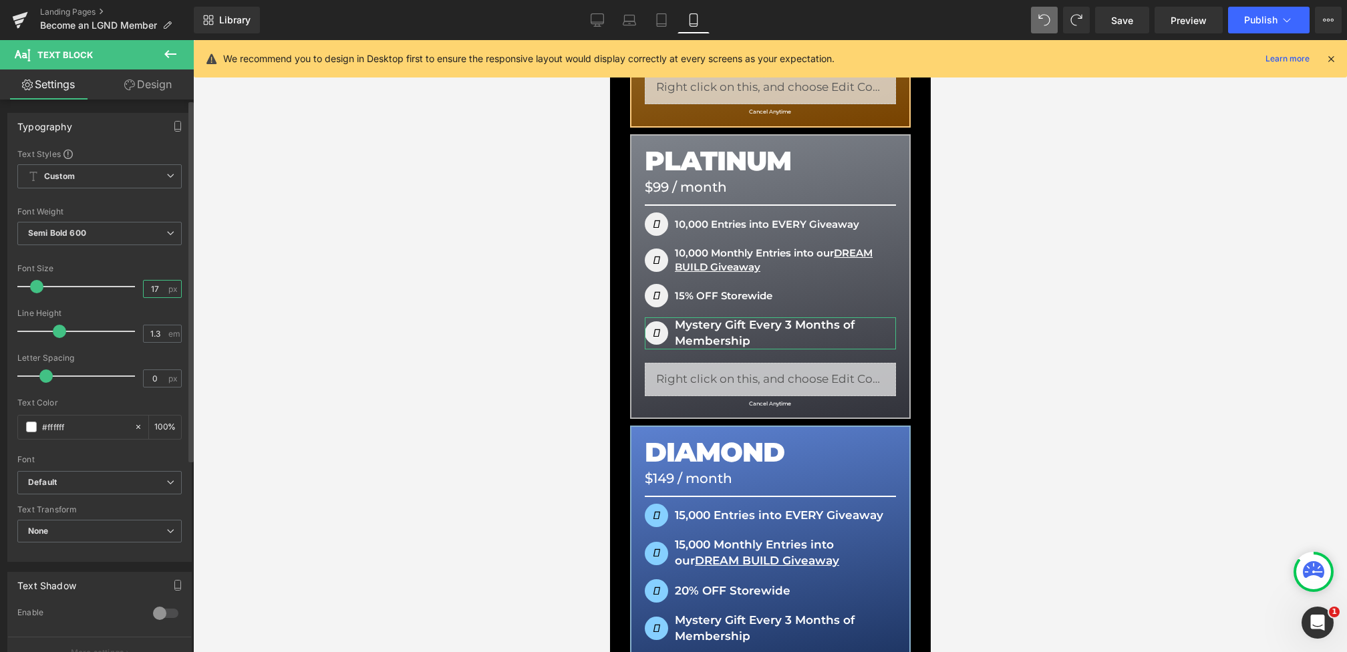
click at [155, 288] on input "17" at bounding box center [155, 289] width 23 height 17
type input "15"
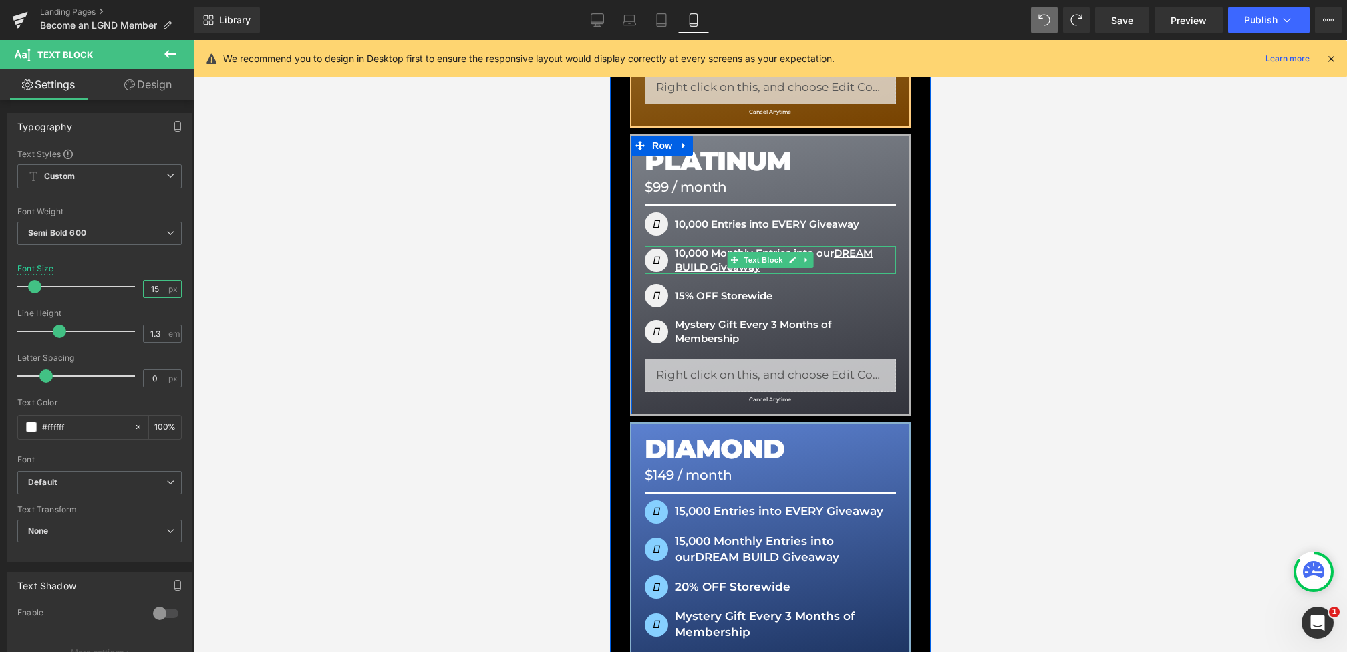
scroll to position [219, 0]
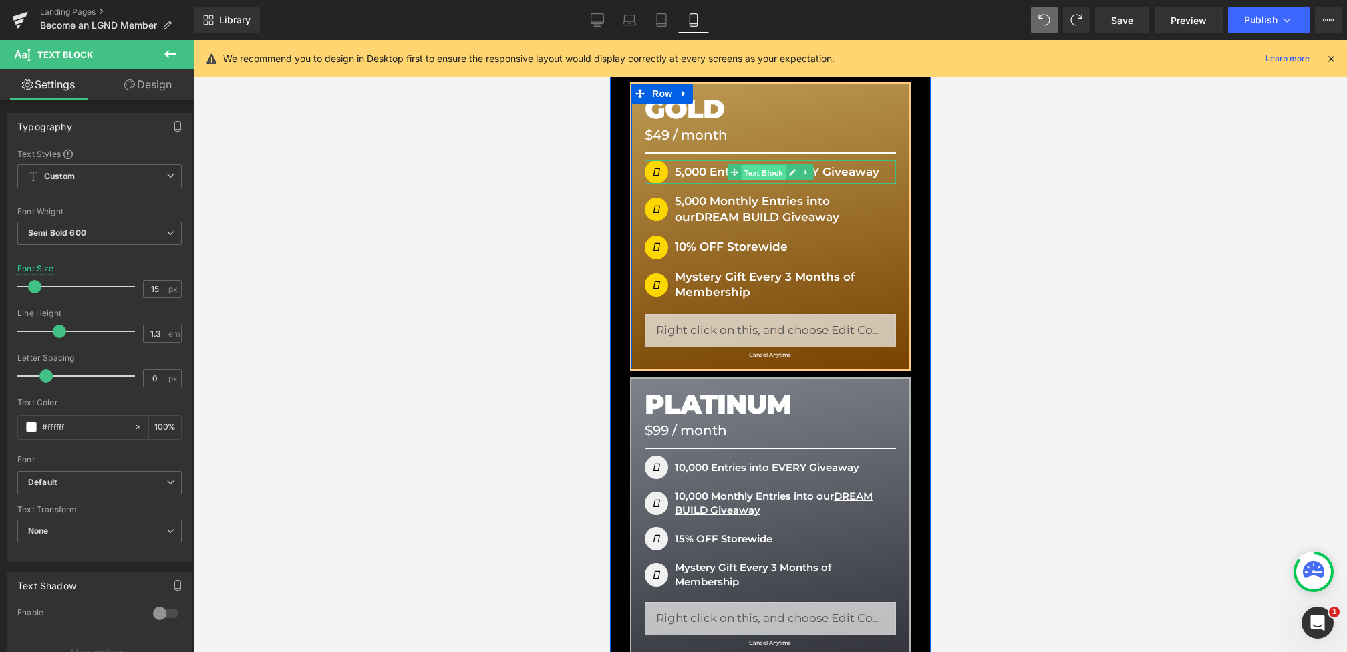
click at [763, 174] on span "Text Block" at bounding box center [762, 172] width 44 height 16
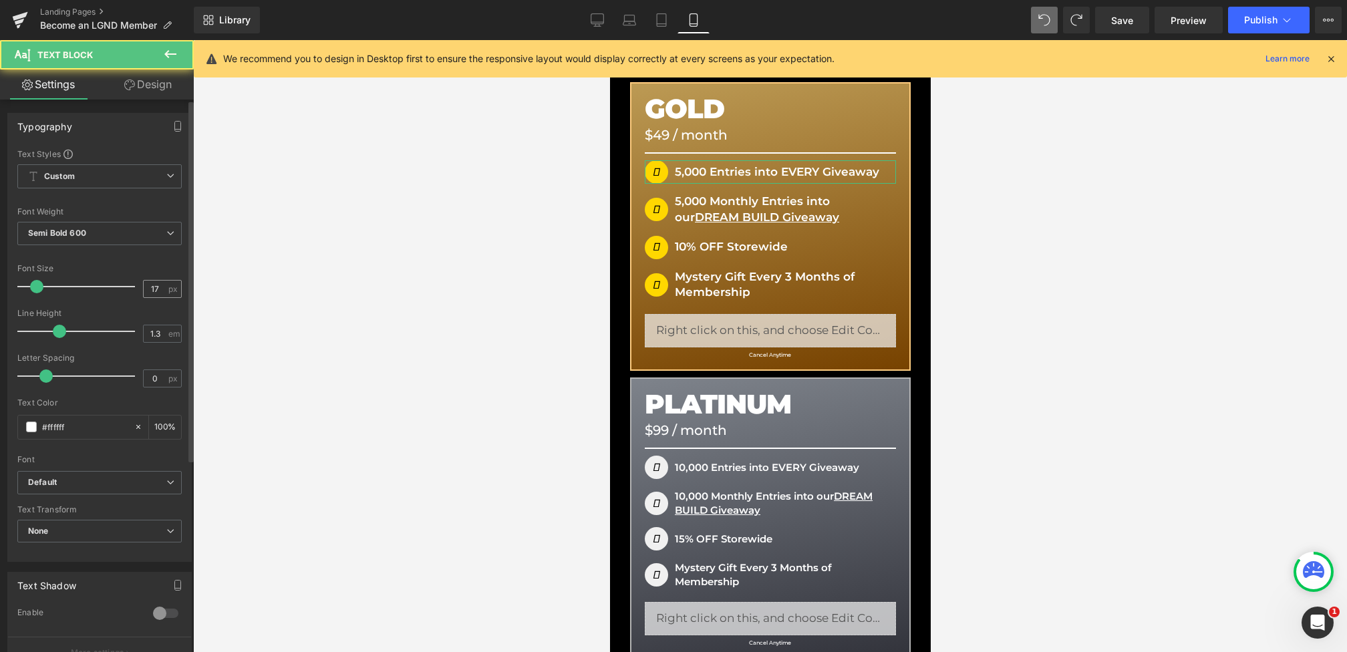
click at [162, 289] on div "17 px" at bounding box center [162, 289] width 39 height 18
click at [161, 289] on input "17" at bounding box center [155, 289] width 23 height 17
type input "15"
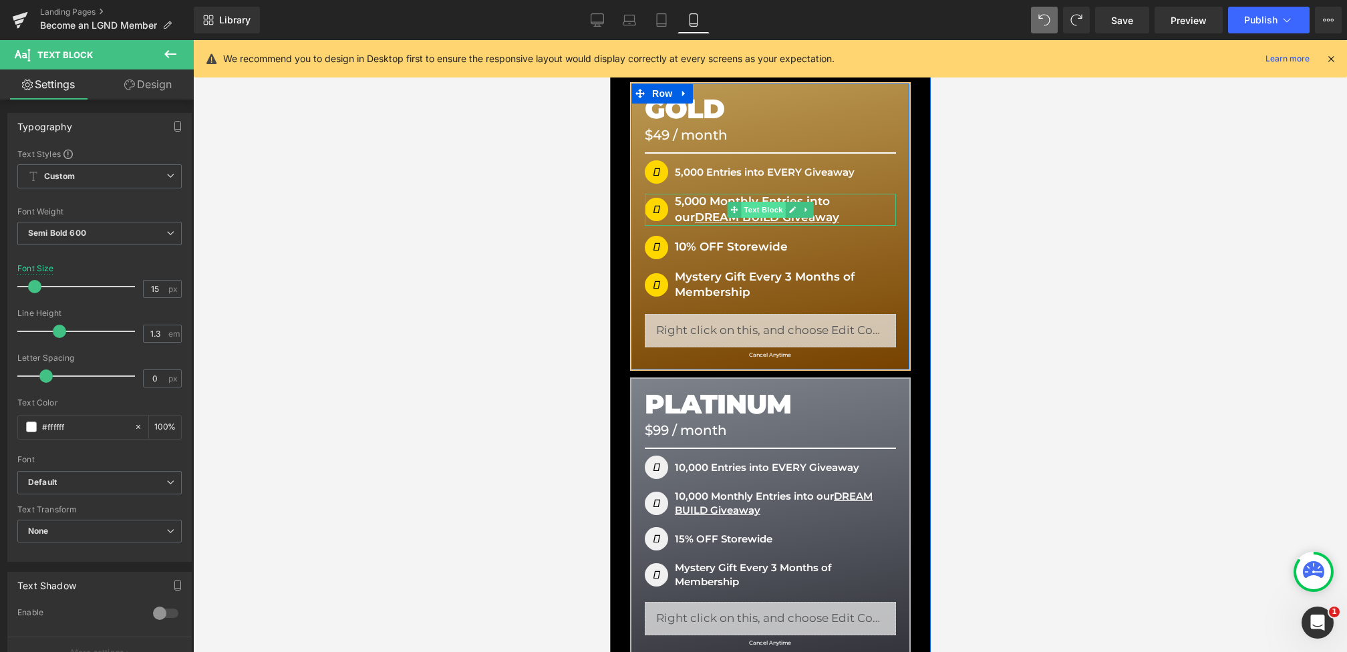
click at [759, 208] on span "Text Block" at bounding box center [762, 210] width 44 height 16
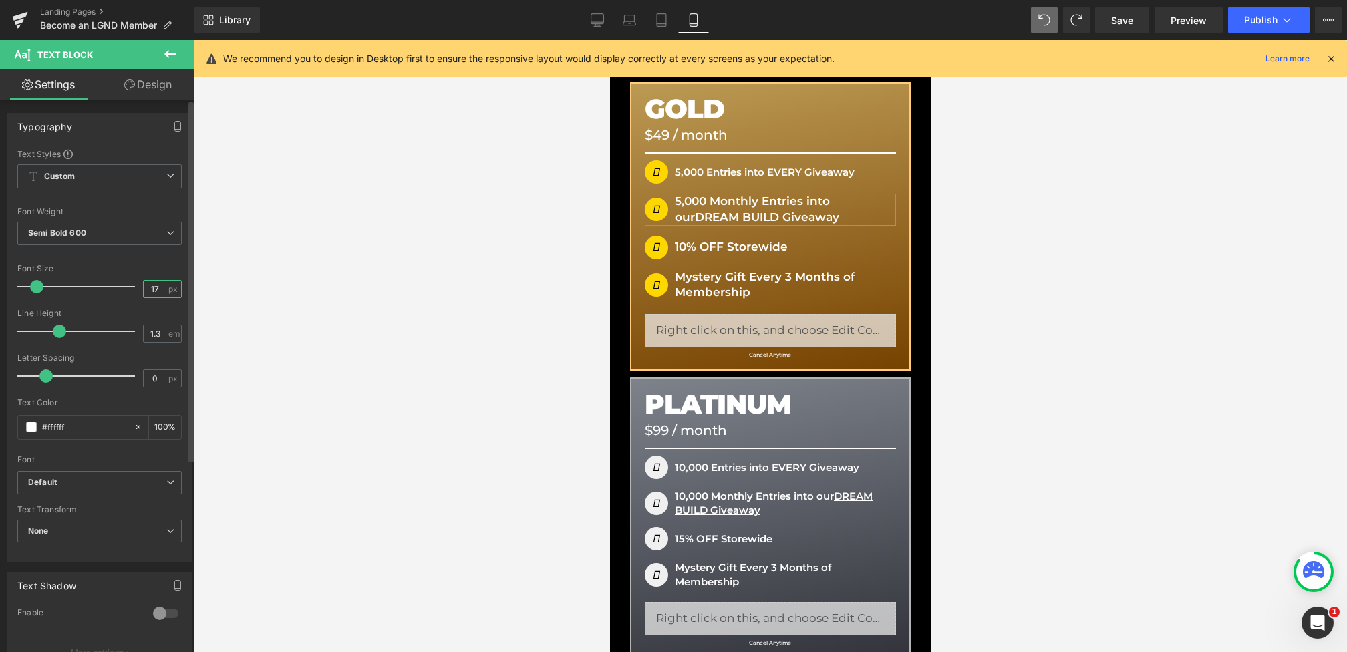
click at [156, 288] on input "17" at bounding box center [155, 289] width 23 height 17
type input "15"
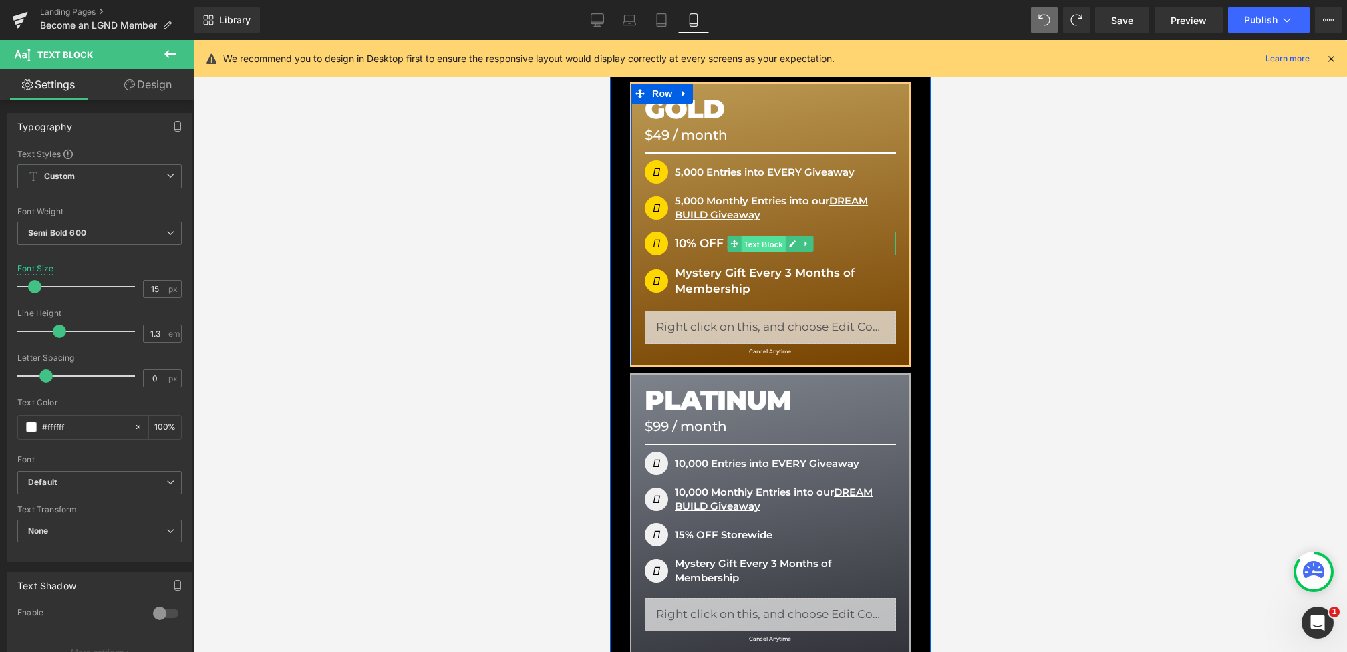
click at [764, 241] on span "Text Block" at bounding box center [762, 244] width 44 height 16
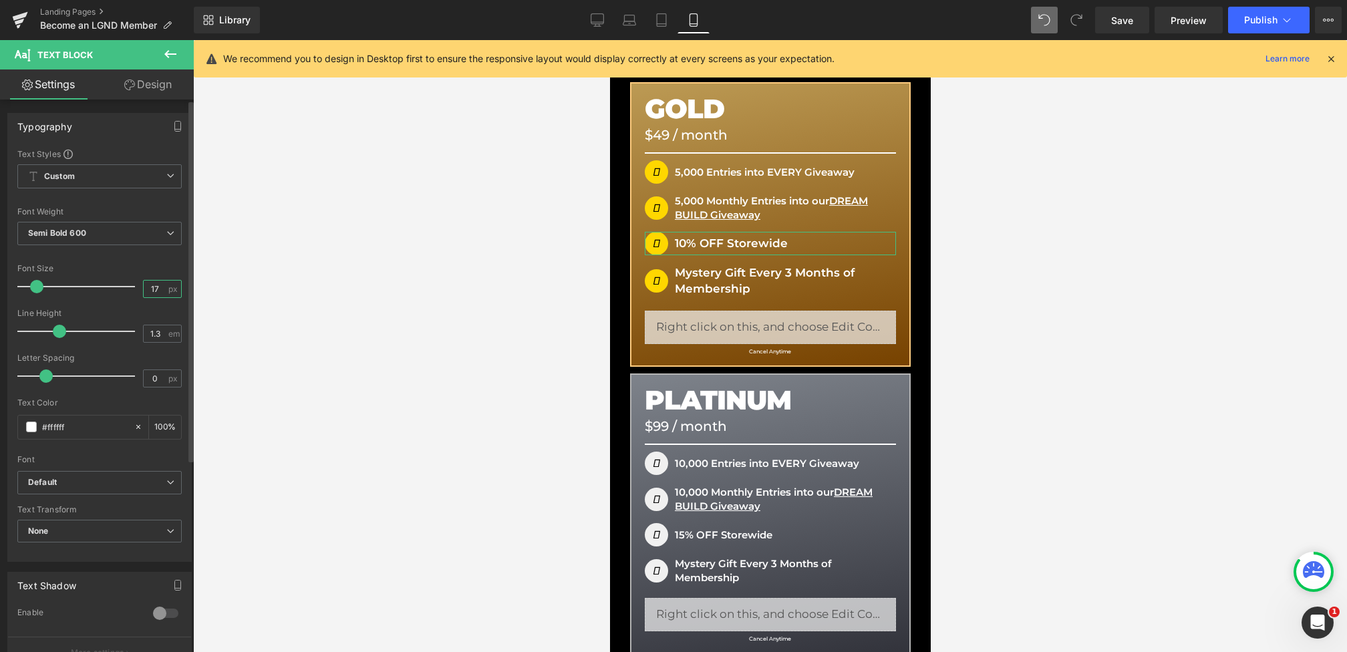
click at [157, 291] on input "17" at bounding box center [155, 289] width 23 height 17
type input "15"
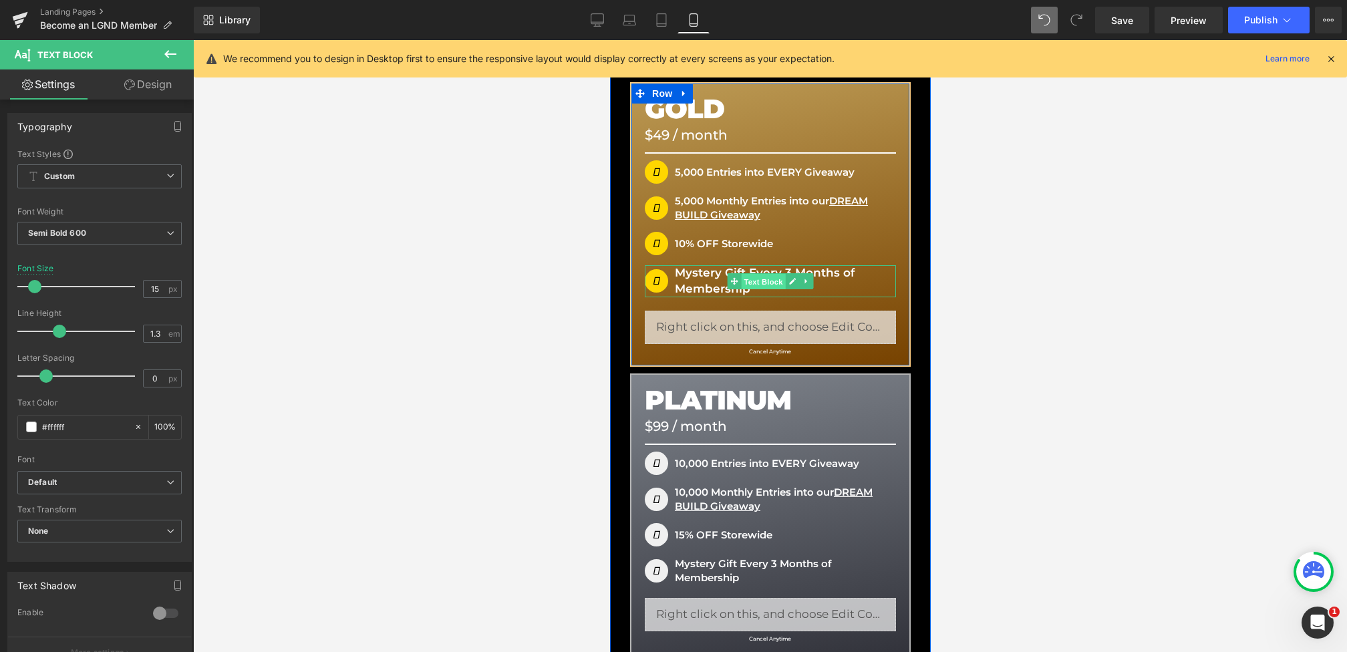
click at [772, 283] on span "Text Block" at bounding box center [762, 282] width 44 height 16
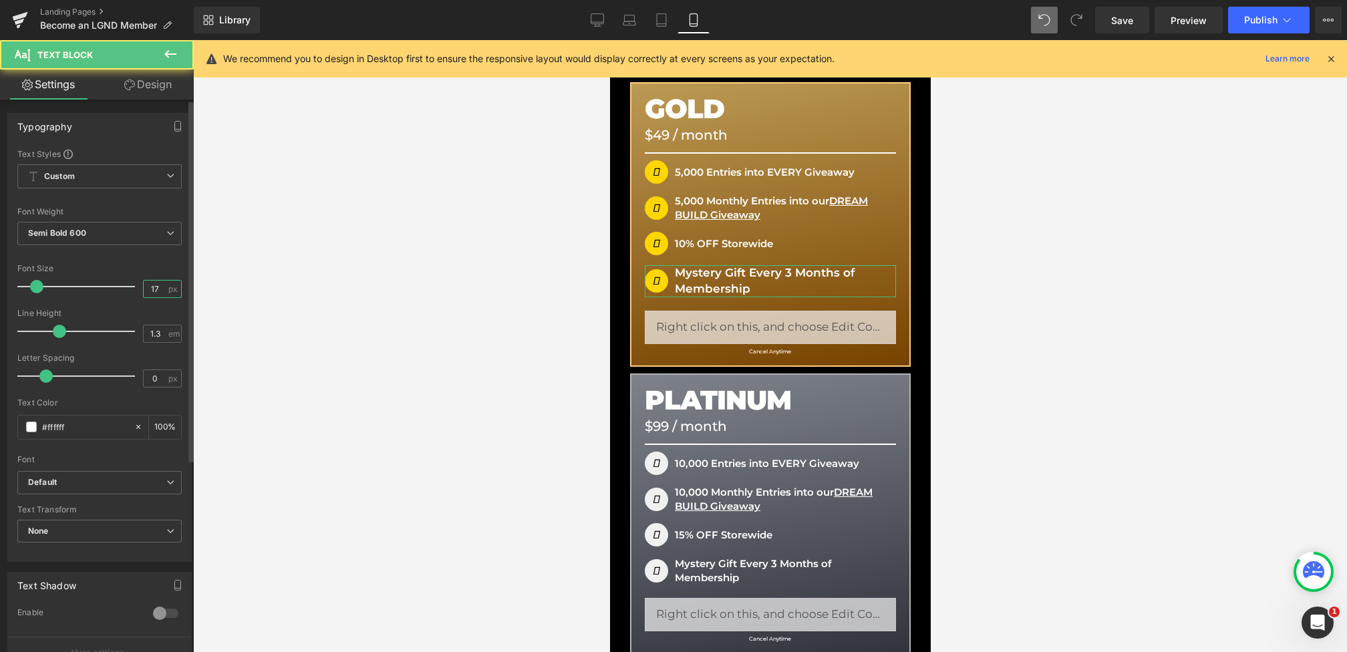
click at [154, 283] on input "17" at bounding box center [155, 289] width 23 height 17
type input "15"
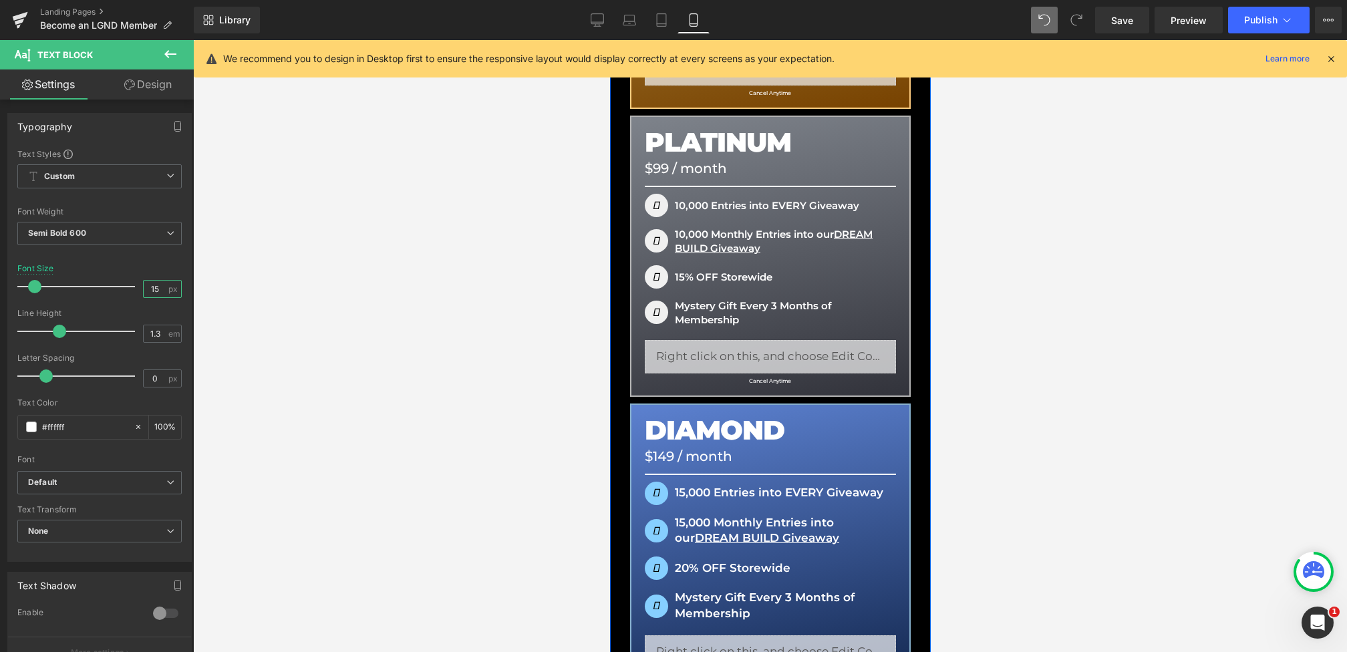
scroll to position [658, 0]
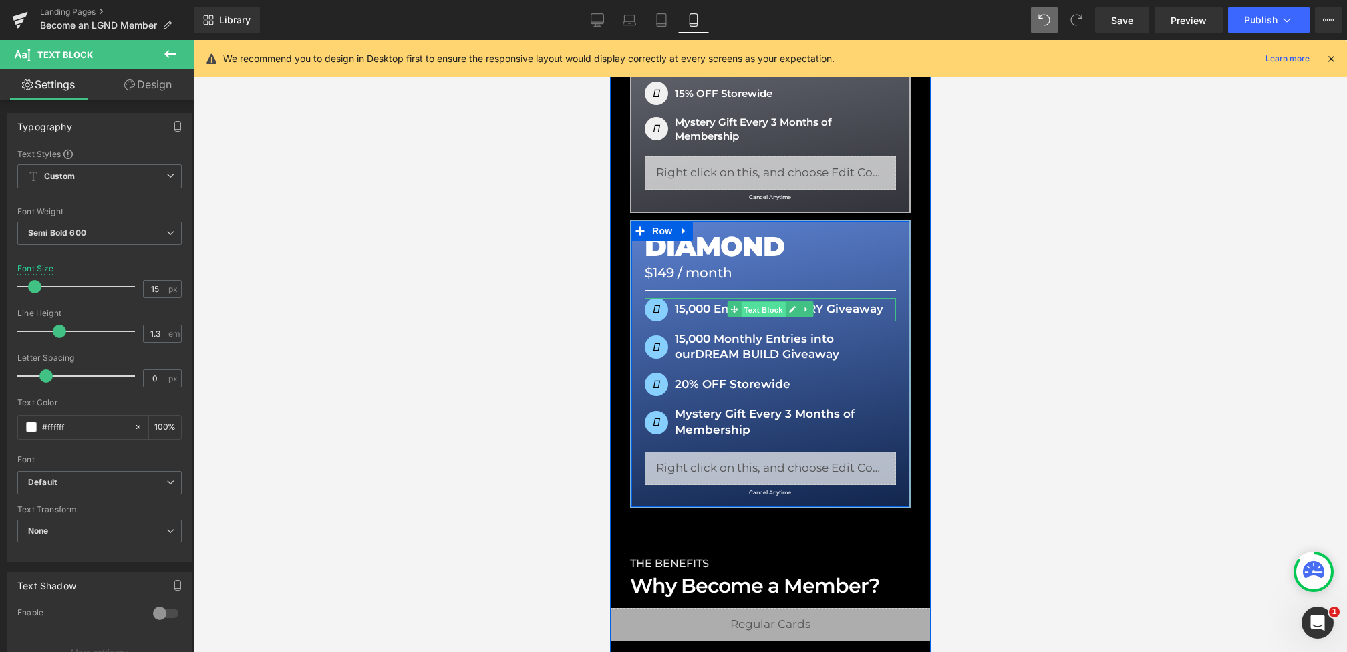
click at [766, 309] on span "Text Block" at bounding box center [762, 310] width 44 height 16
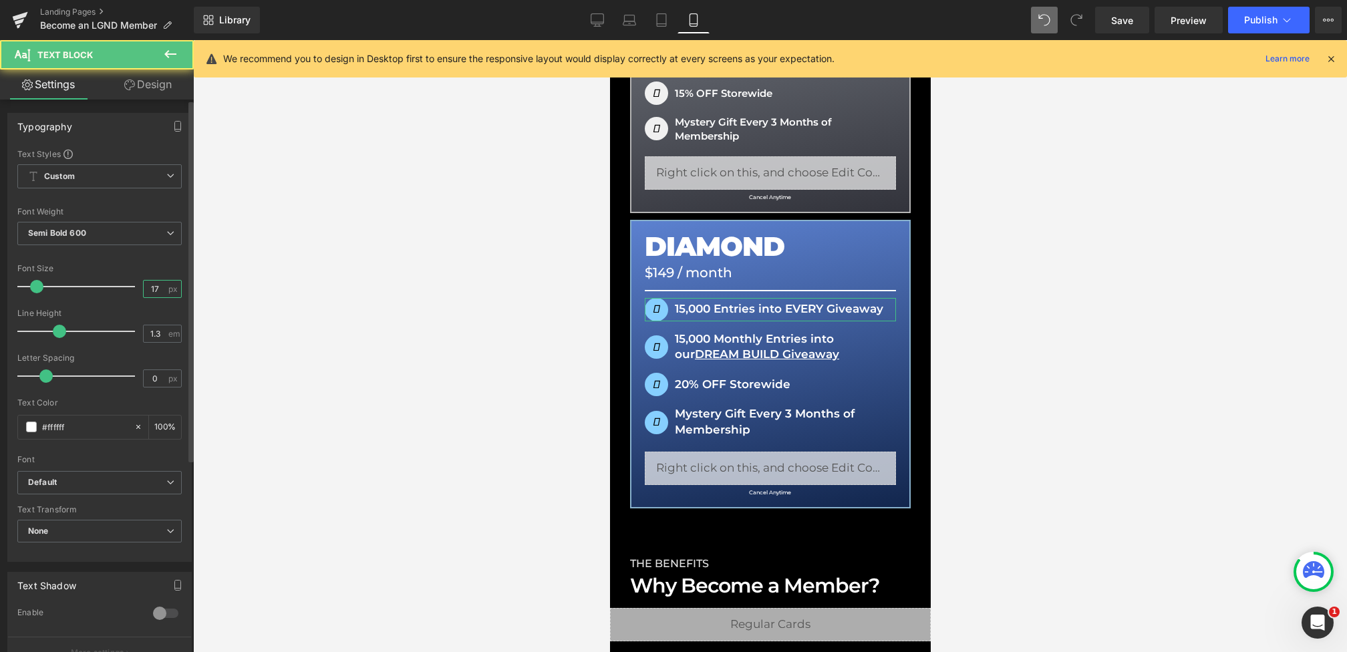
click at [152, 287] on input "17" at bounding box center [155, 289] width 23 height 17
type input "15"
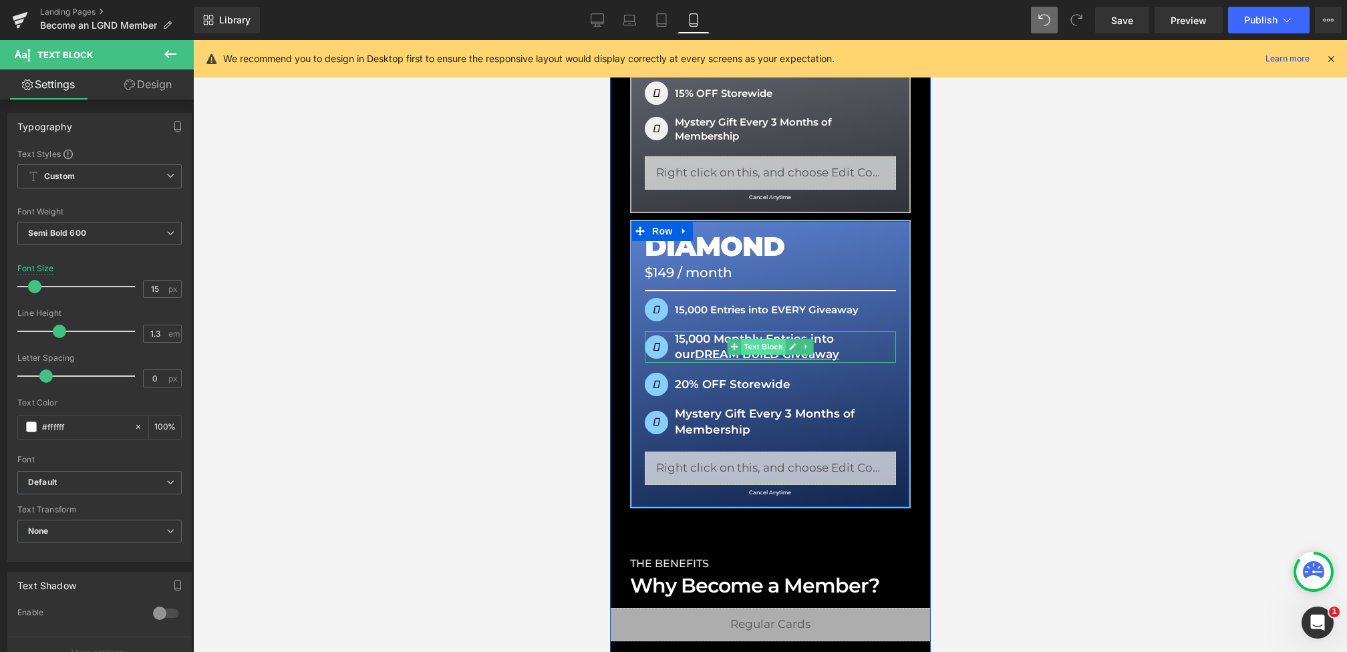
click at [761, 349] on span "Text Block" at bounding box center [762, 347] width 44 height 16
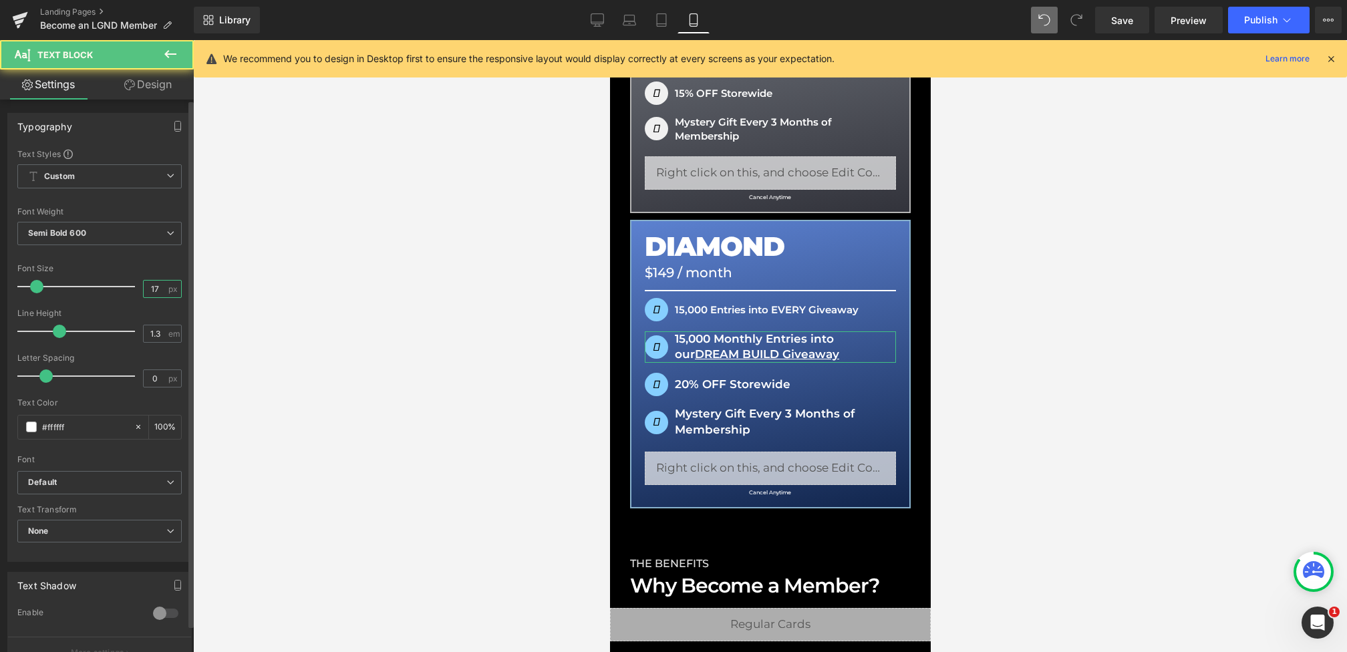
click at [156, 285] on input "17" at bounding box center [155, 289] width 23 height 17
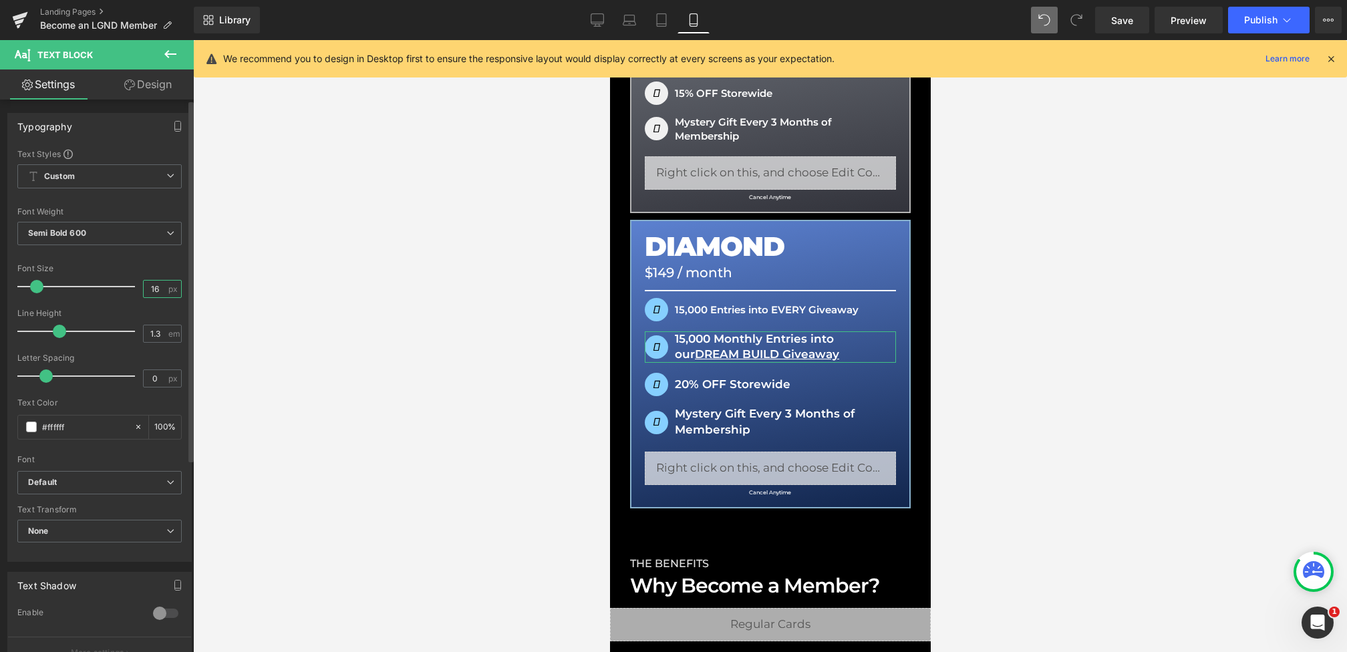
type input "15"
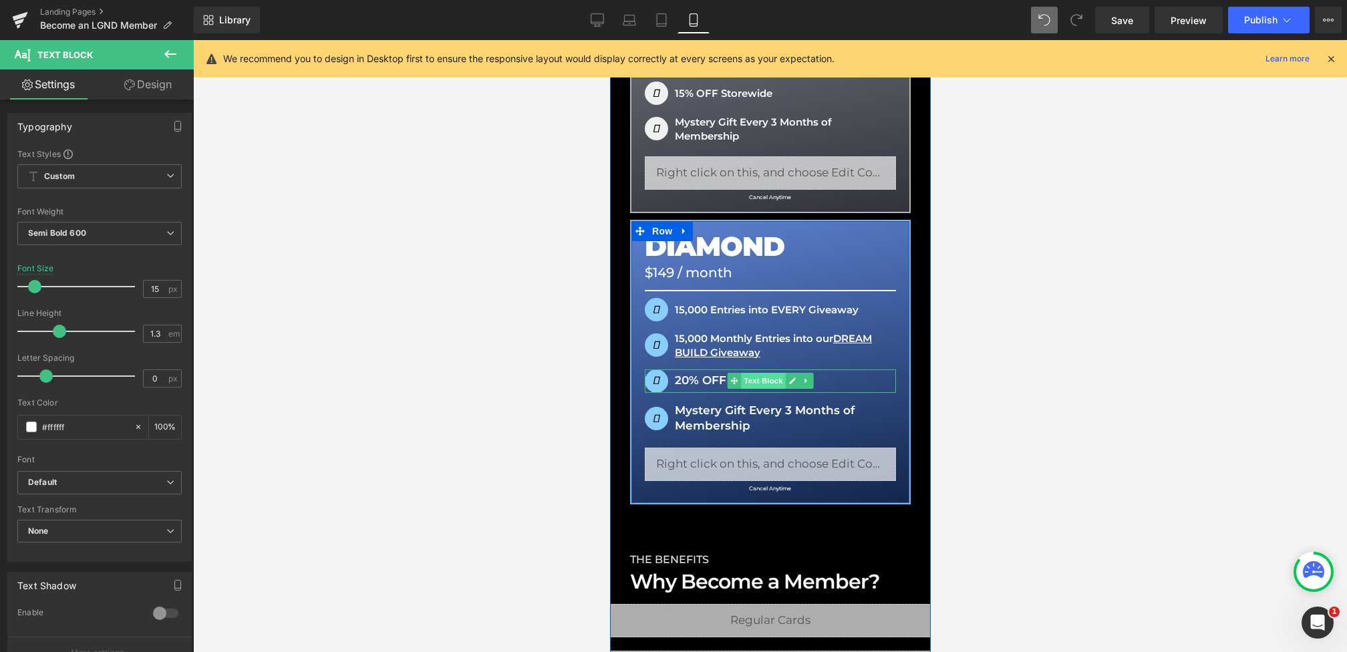
click at [765, 381] on span "Text Block" at bounding box center [762, 381] width 44 height 16
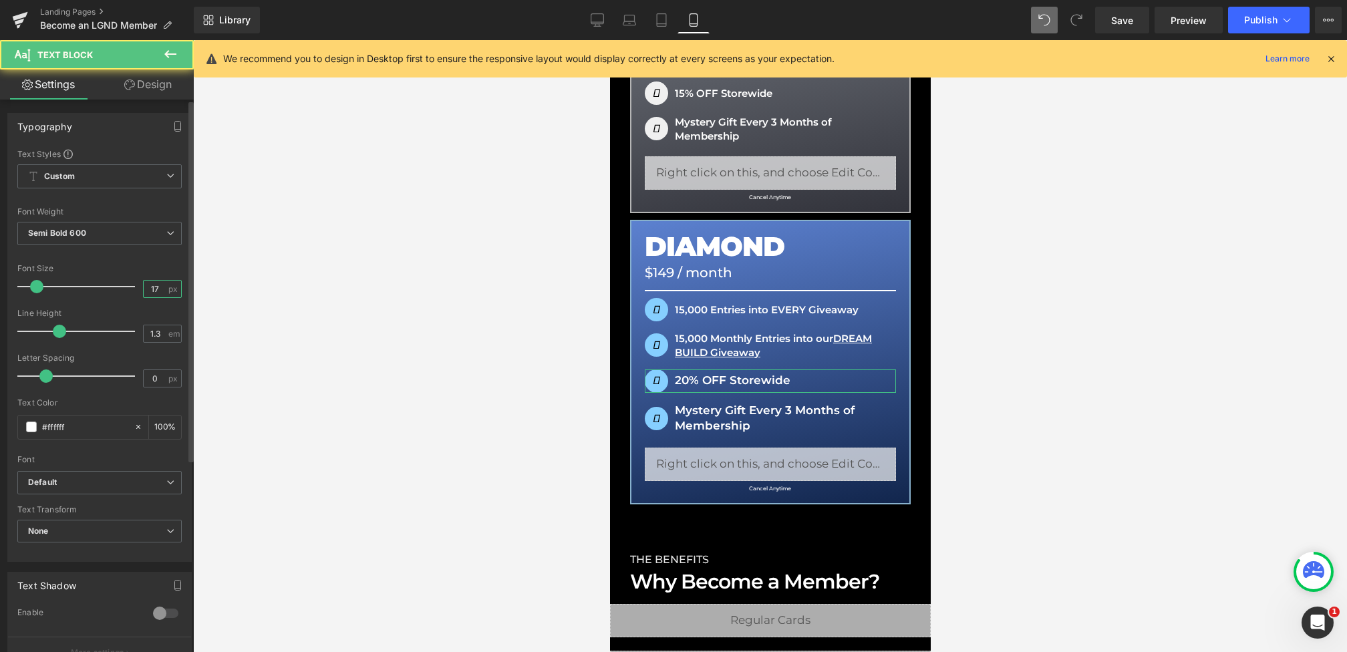
click at [149, 291] on input "17" at bounding box center [155, 289] width 23 height 17
type input "15"
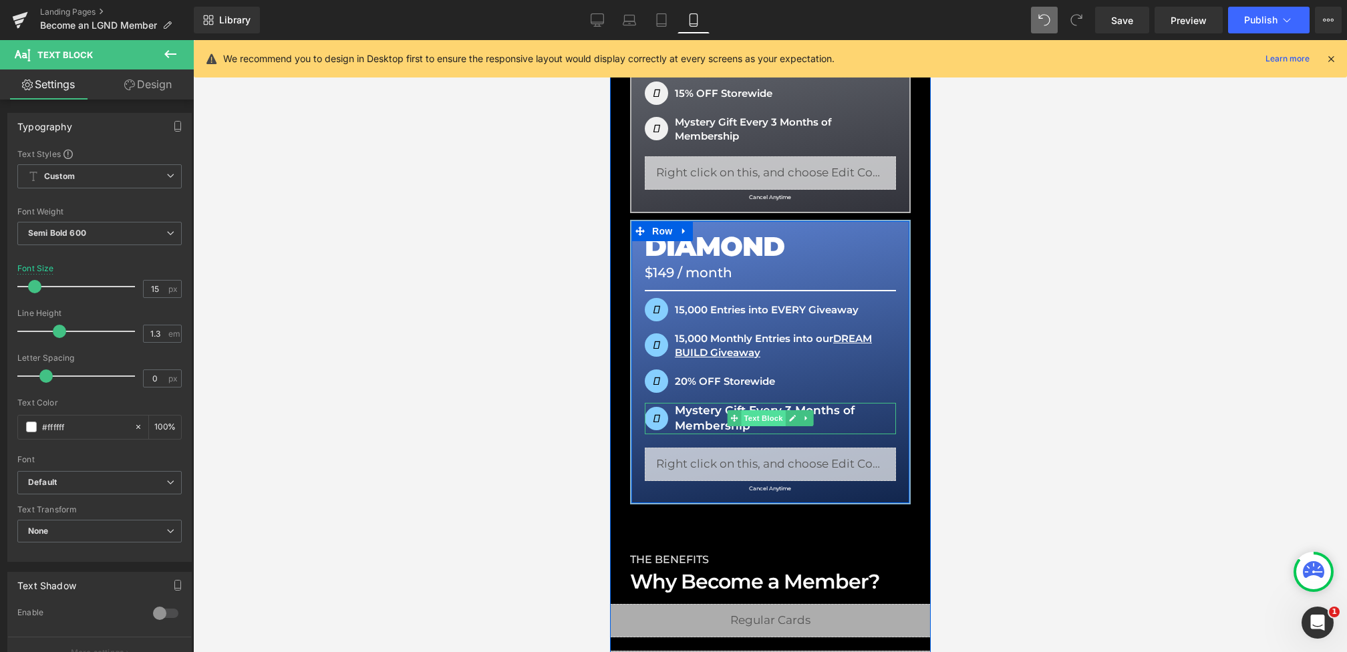
click at [769, 422] on span "Text Block" at bounding box center [762, 418] width 44 height 16
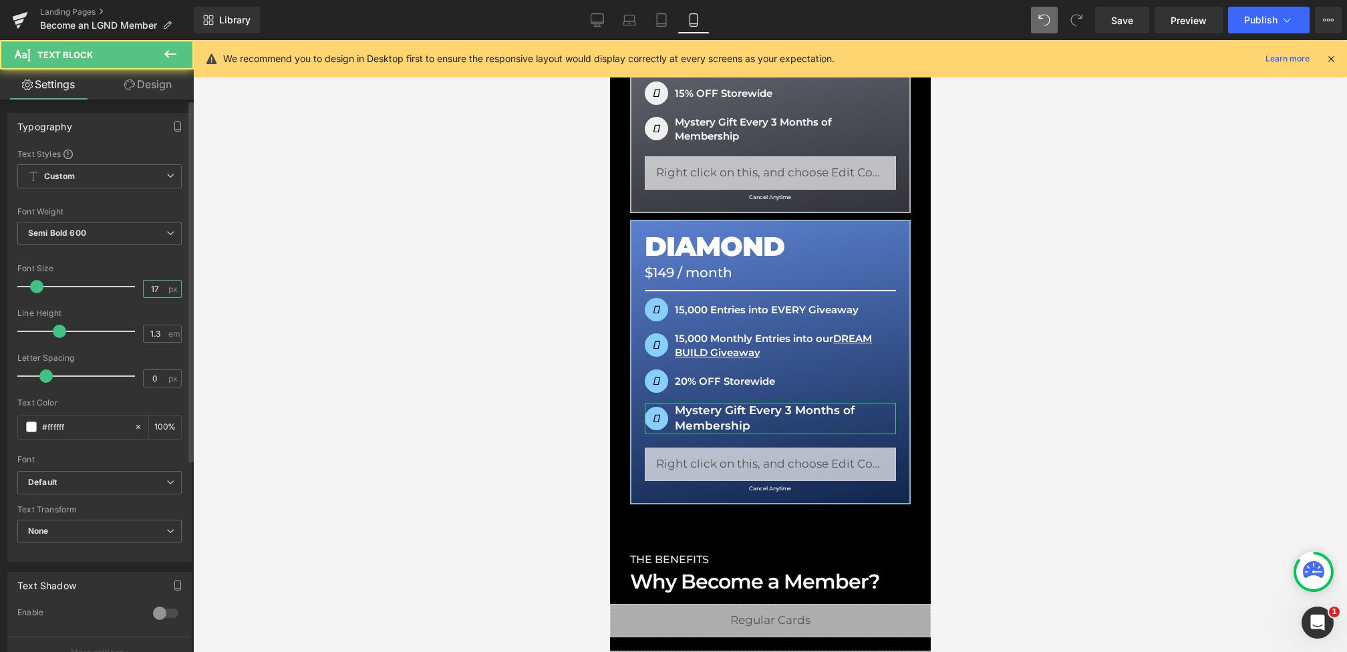
click at [154, 289] on input "17" at bounding box center [155, 289] width 23 height 17
type input "15"
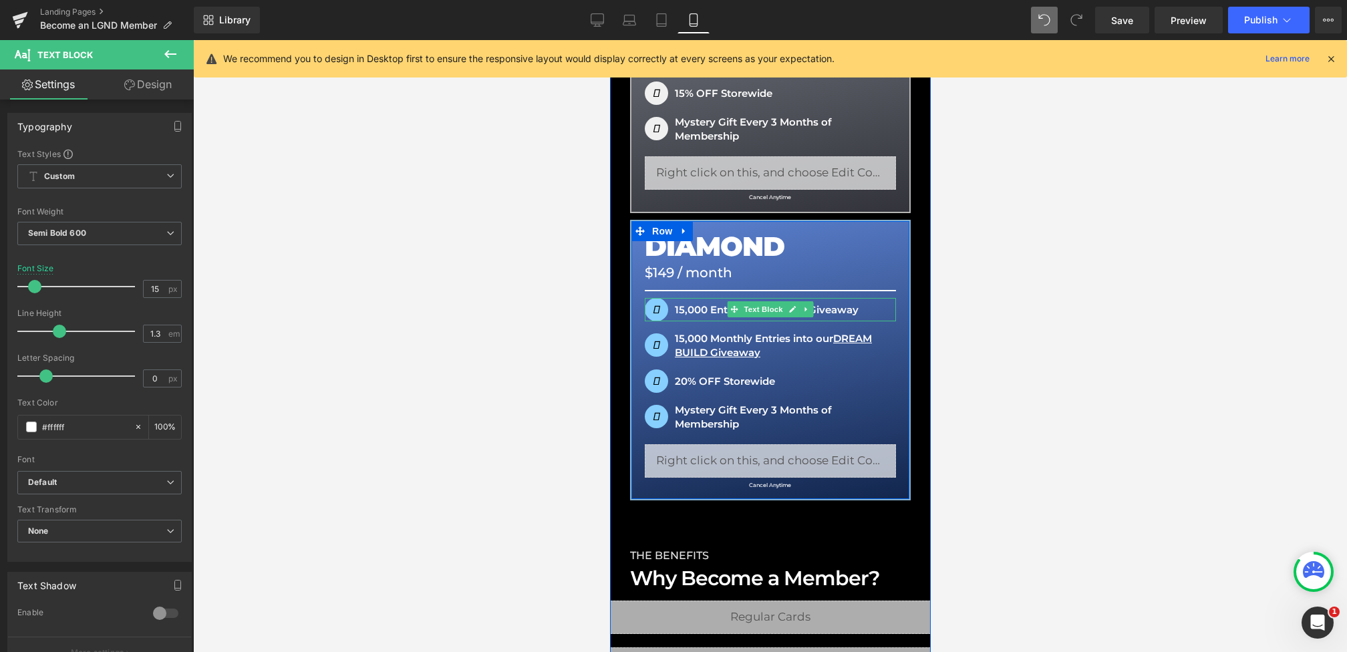
click at [694, 310] on p "15,000 Entries into EVERY Giveaway" at bounding box center [769, 309] width 251 height 23
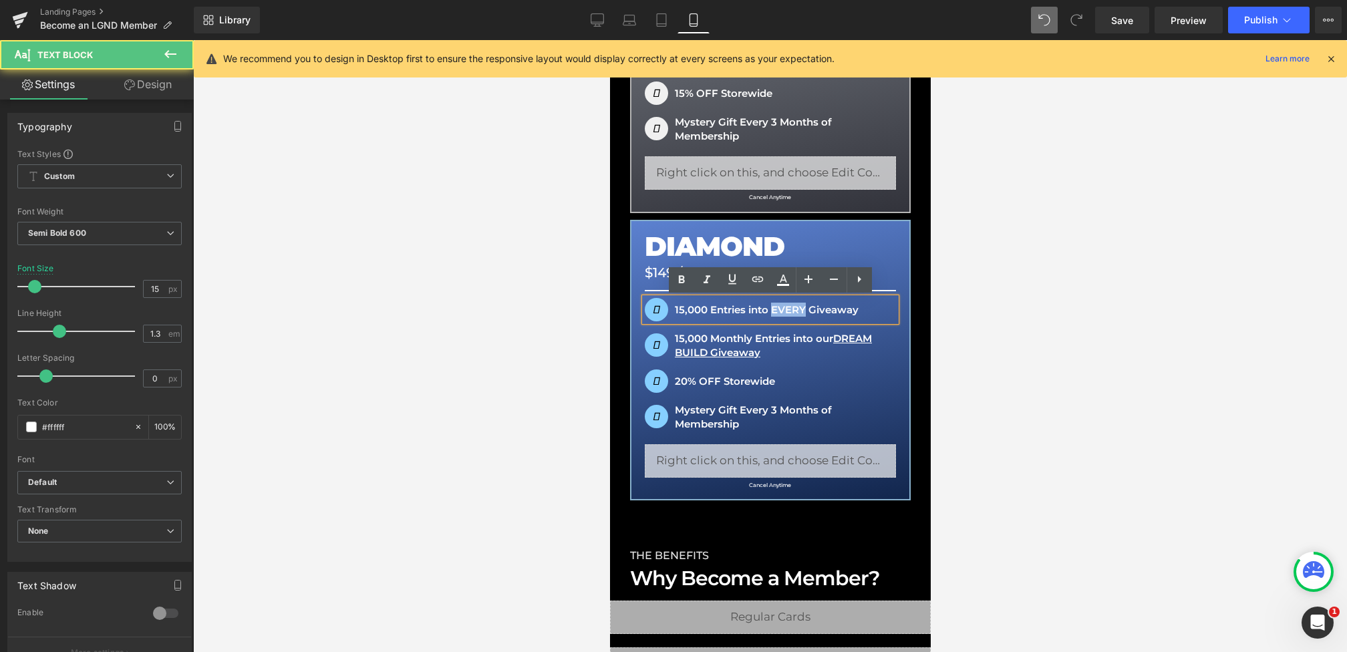
drag, startPoint x: 773, startPoint y: 311, endPoint x: 804, endPoint y: 310, distance: 30.8
click at [804, 310] on p "15,000 Entries into EVERY Giveaway" at bounding box center [769, 309] width 251 height 23
drag, startPoint x: 771, startPoint y: 307, endPoint x: 805, endPoint y: 307, distance: 33.4
click at [805, 307] on p "15,000 Entries into EVERY Giveaway" at bounding box center [769, 309] width 251 height 23
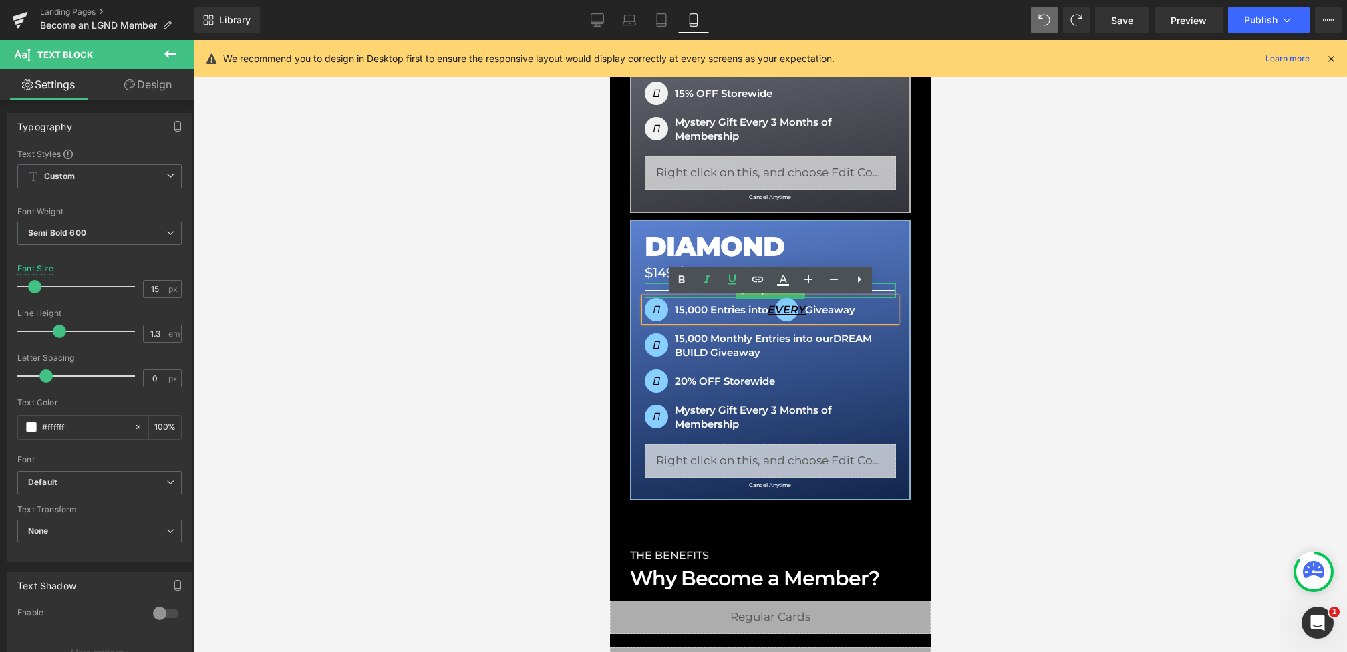
click at [886, 288] on div at bounding box center [769, 290] width 251 height 15
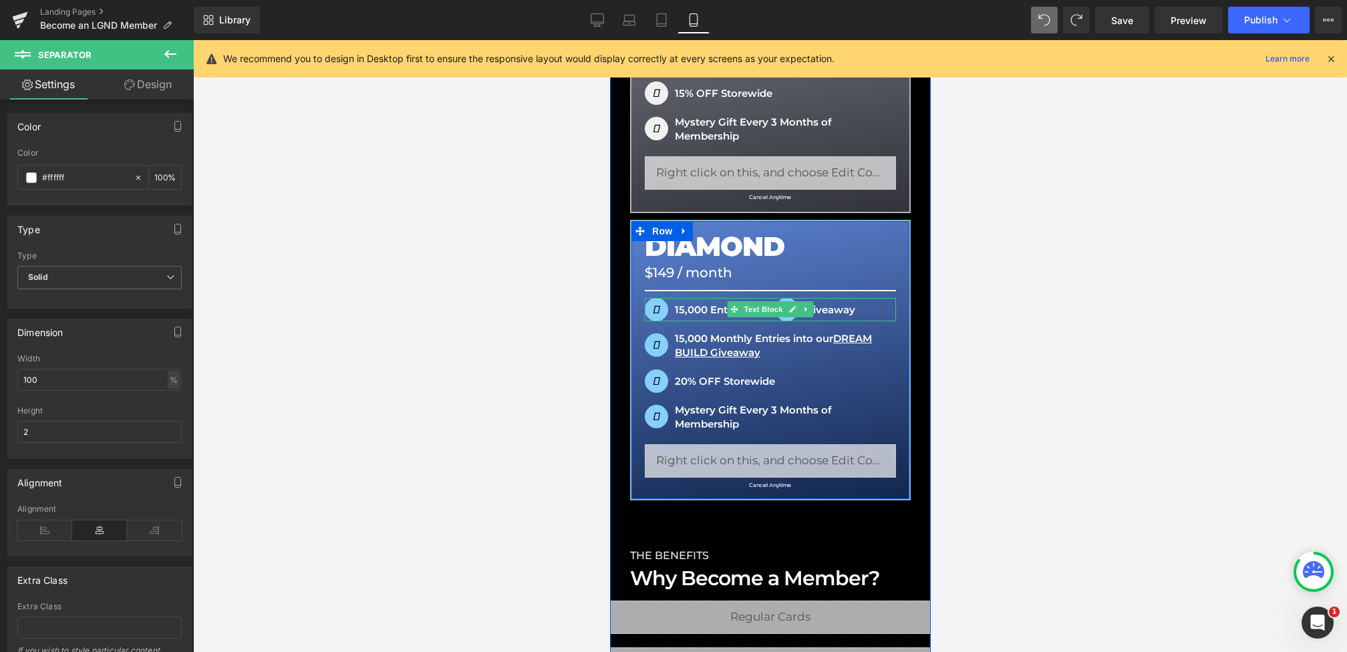
click at [854, 308] on p "15,000 Entries into EVERY Giveaway" at bounding box center [769, 309] width 251 height 23
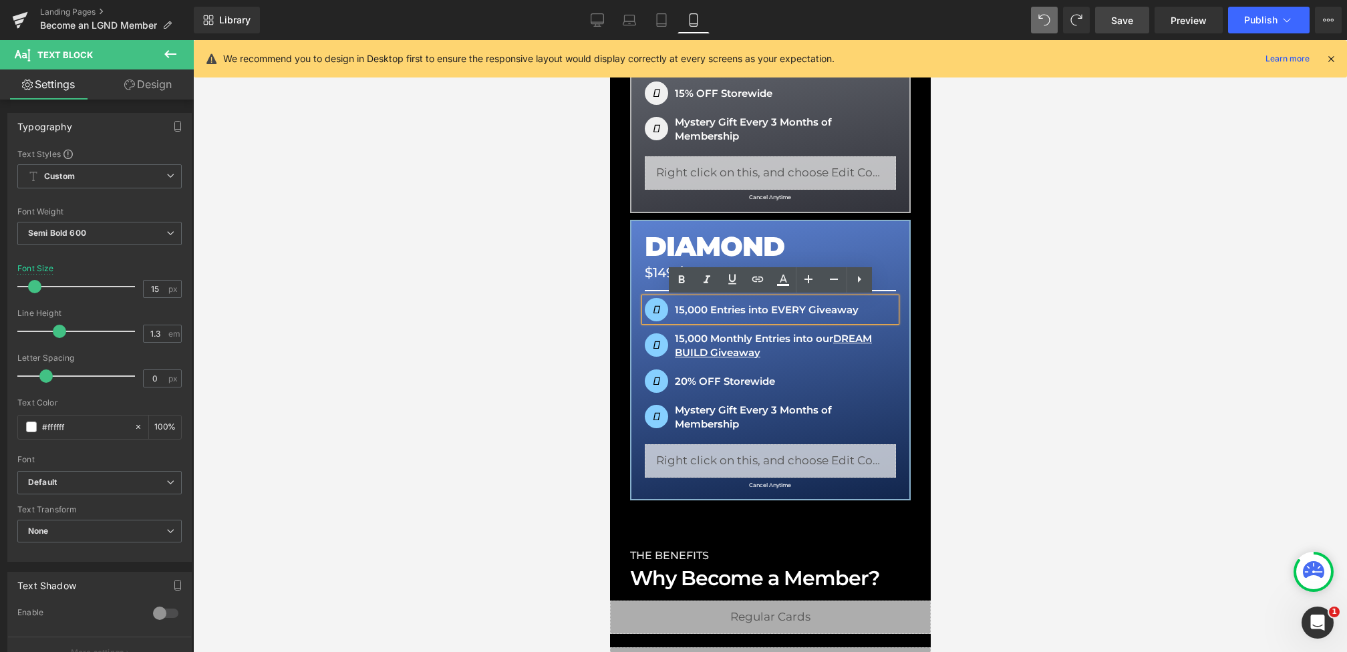
click at [1126, 13] on span "Save" at bounding box center [1122, 20] width 22 height 14
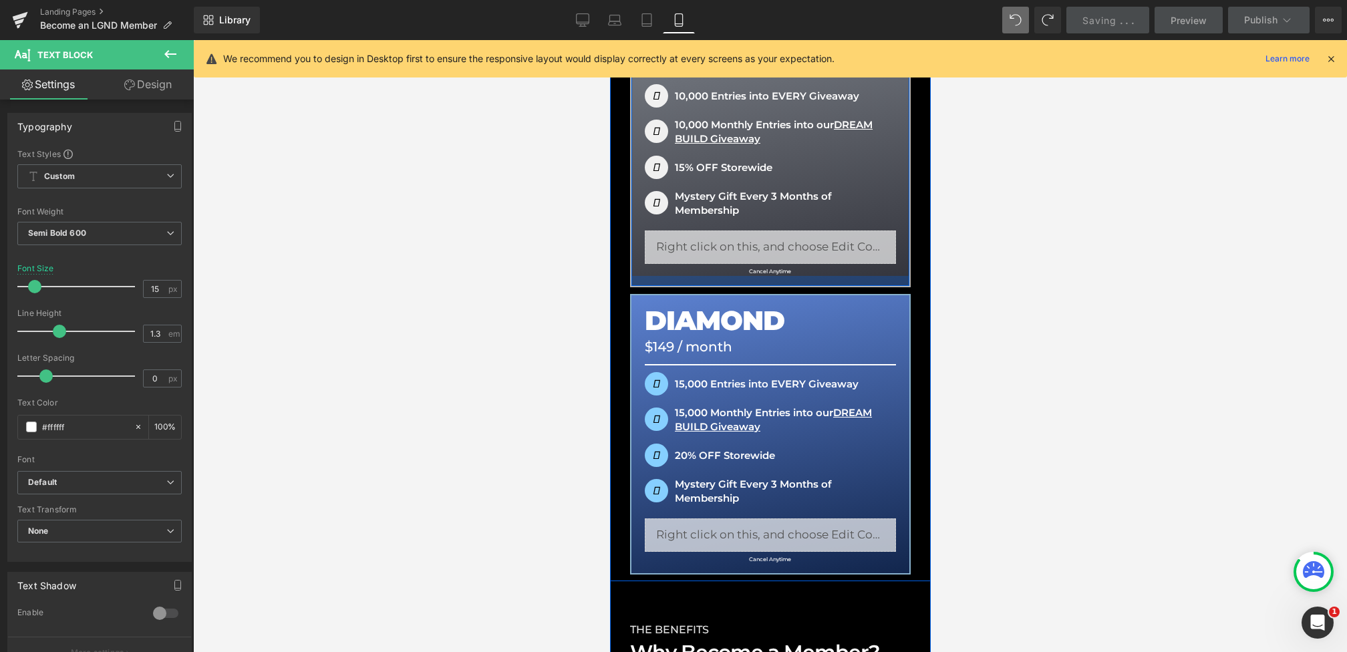
scroll to position [557, 0]
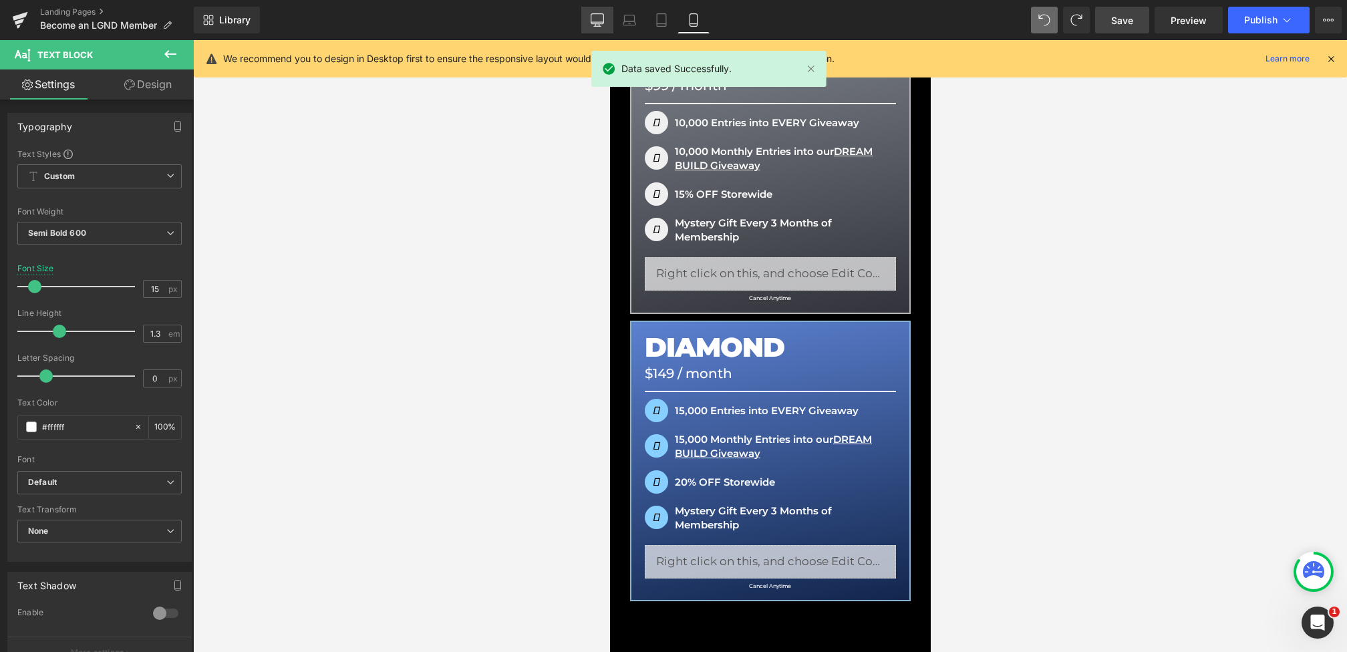
click at [610, 29] on link "Desktop" at bounding box center [597, 20] width 32 height 27
type input "17"
type input "100"
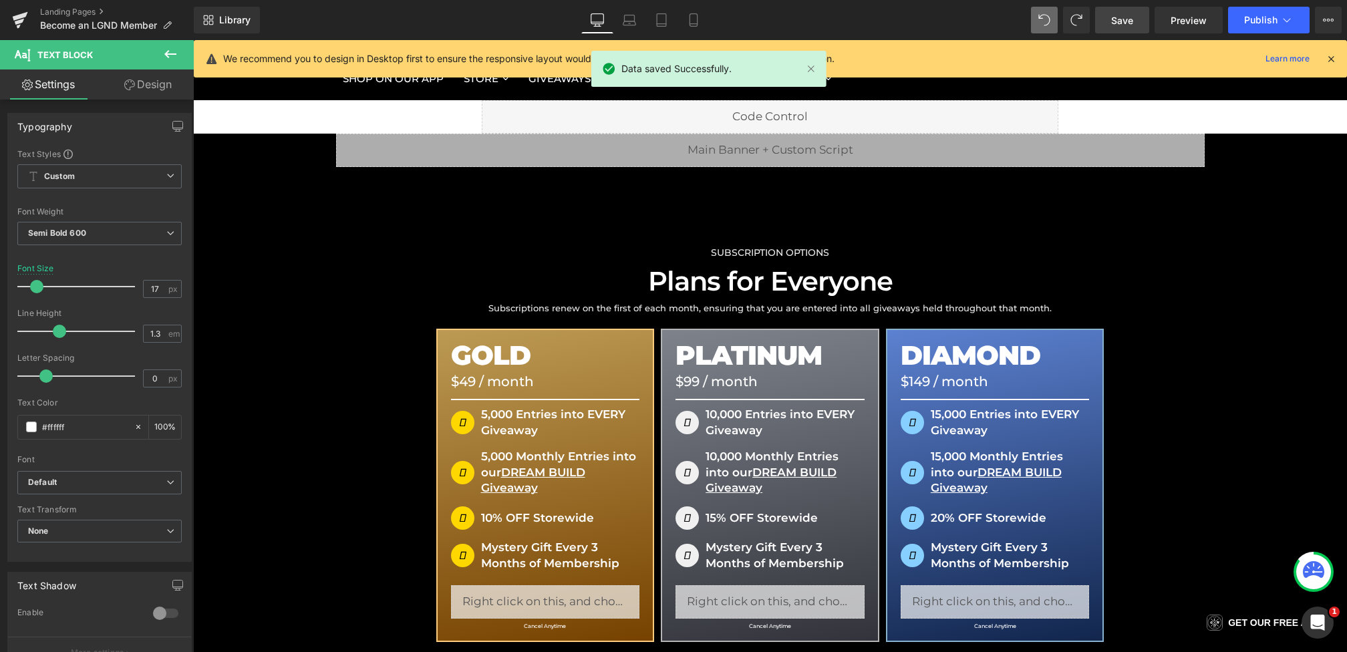
scroll to position [67, 0]
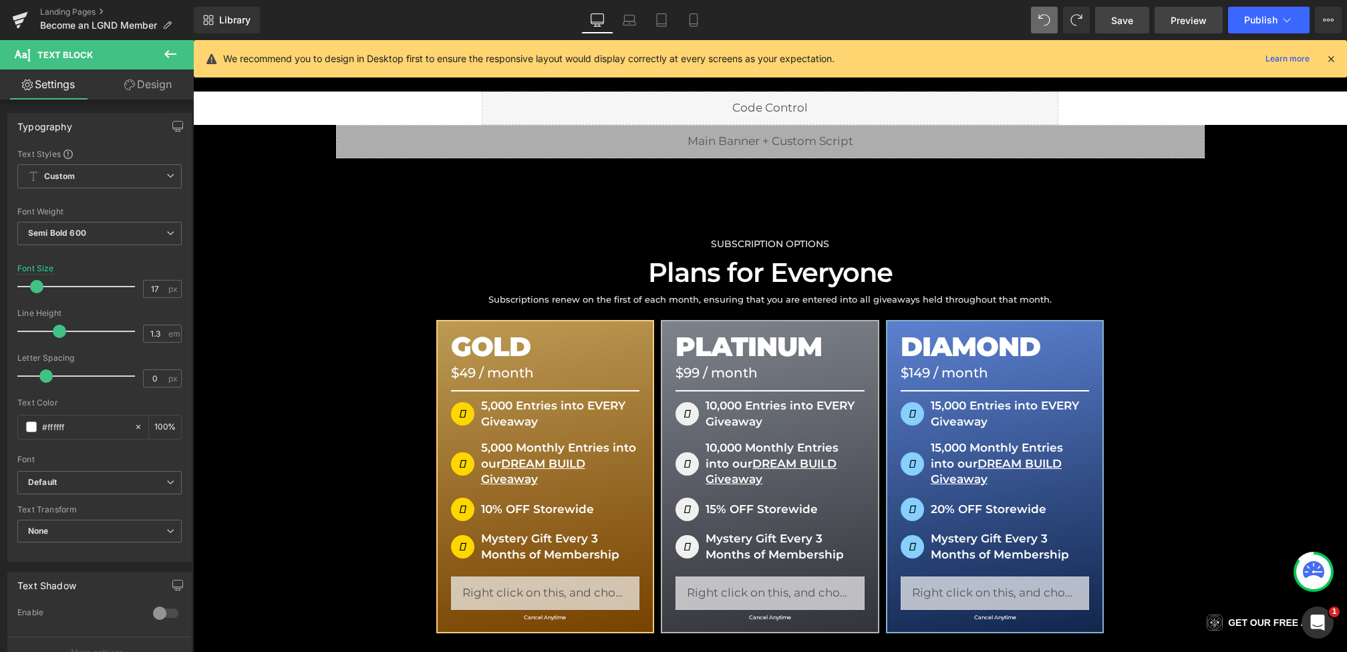
click at [1193, 14] on span "Preview" at bounding box center [1189, 20] width 36 height 14
click at [1288, 21] on icon at bounding box center [1286, 19] width 13 height 13
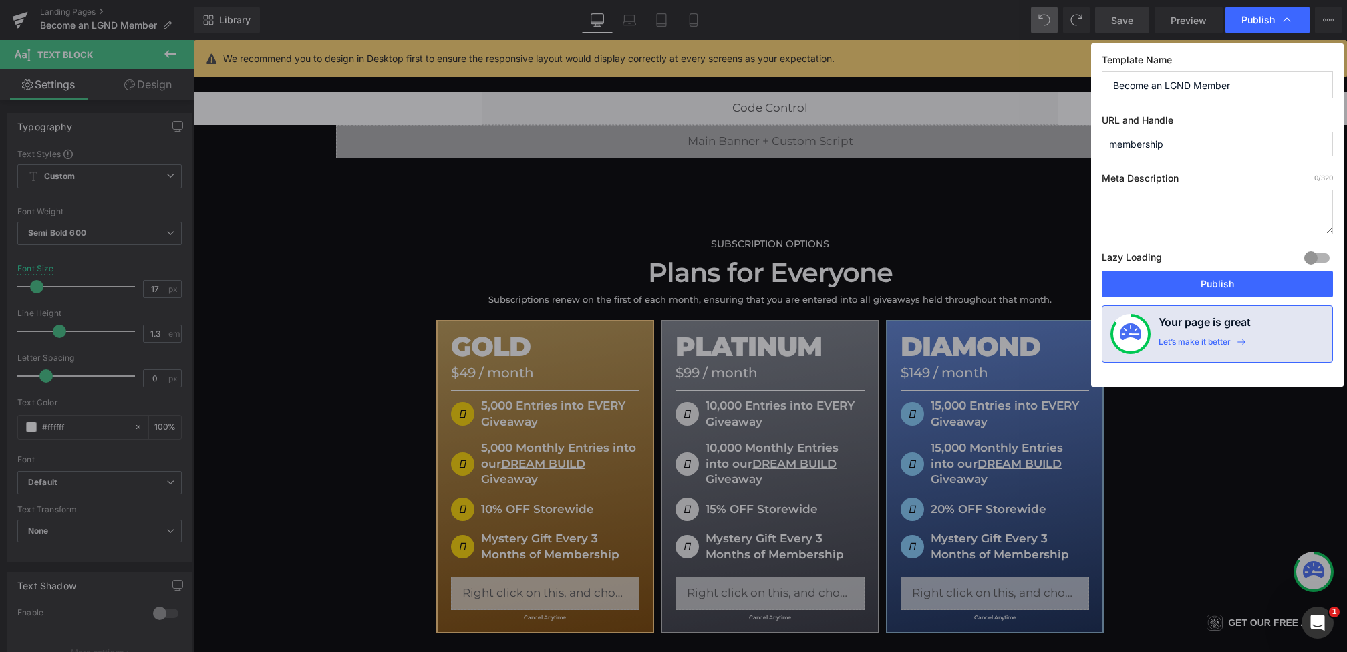
click at [1206, 269] on div "Lazy Loading Build Upgrade plan to unlock" at bounding box center [1217, 260] width 231 height 22
click at [1203, 273] on button "Publish" at bounding box center [1217, 284] width 231 height 27
